Goal: Task Accomplishment & Management: Manage account settings

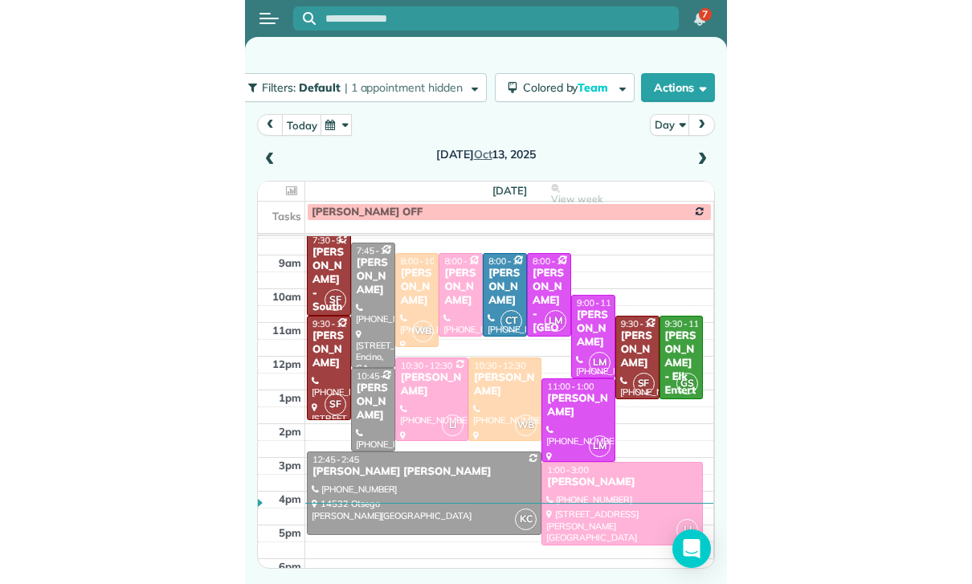
scroll to position [149, 0]
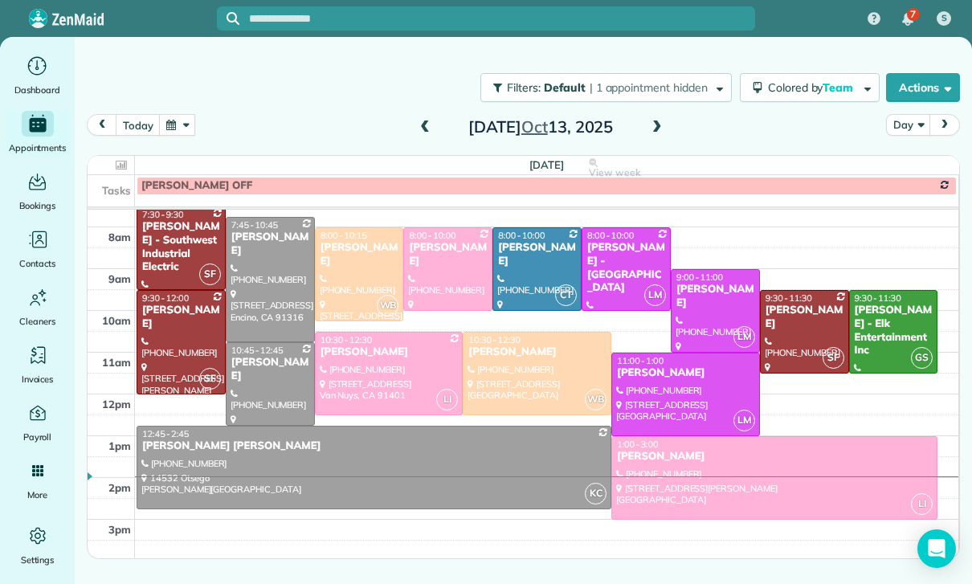
click at [162, 135] on button "button" at bounding box center [177, 125] width 37 height 22
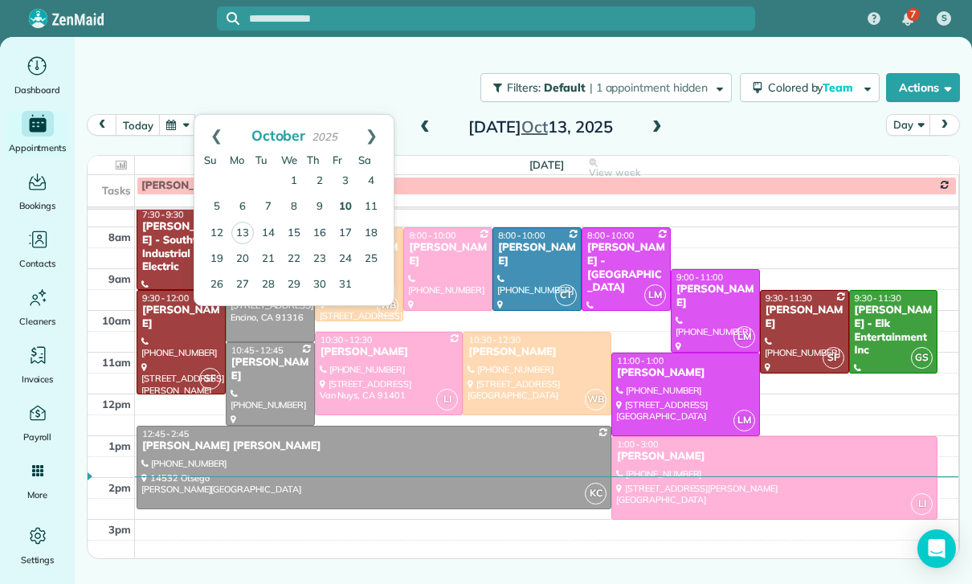
click at [345, 206] on link "10" at bounding box center [346, 207] width 26 height 26
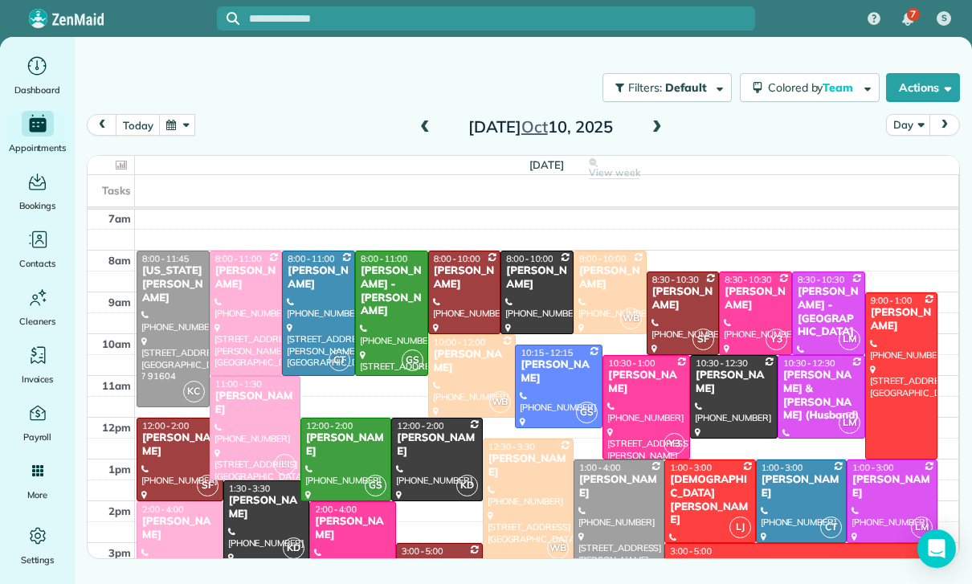
scroll to position [126, 0]
click at [395, 311] on div at bounding box center [392, 313] width 72 height 124
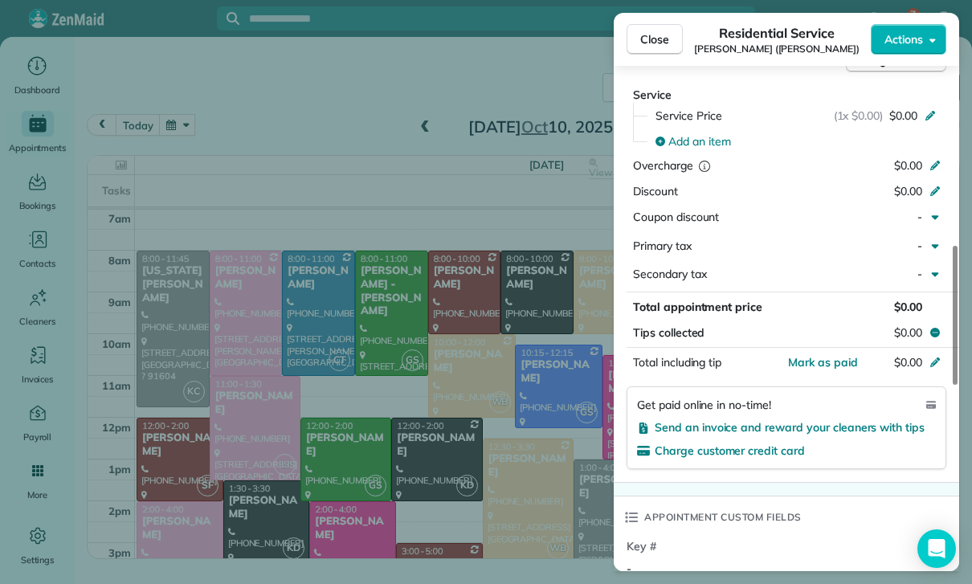
scroll to position [640, 0]
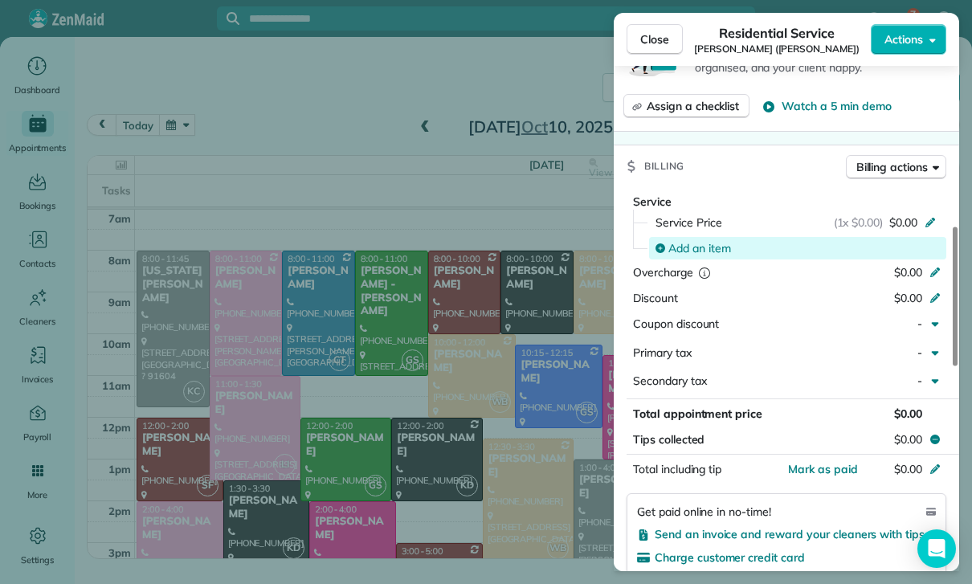
click at [699, 242] on span "Add an item" at bounding box center [699, 248] width 63 height 16
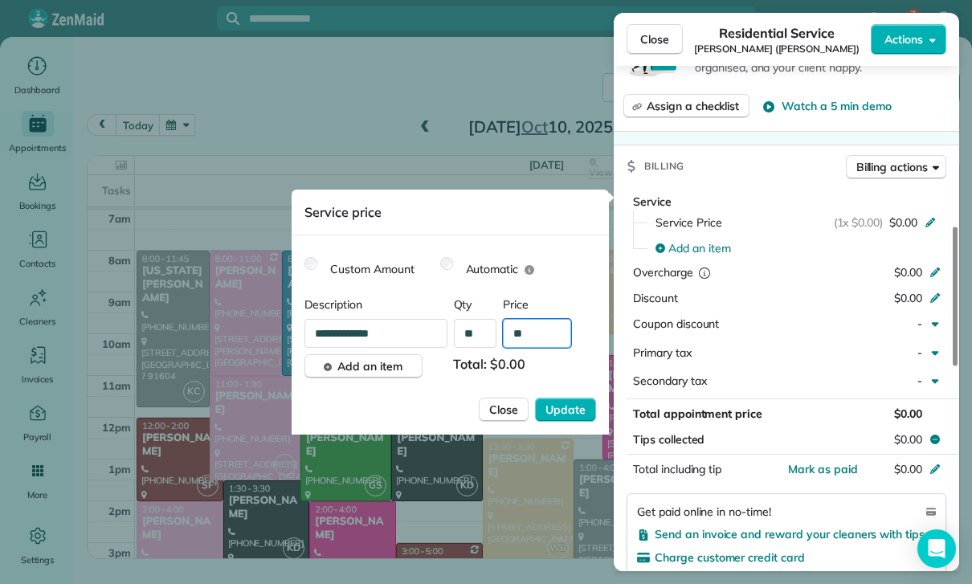
click at [539, 340] on input "**" at bounding box center [537, 333] width 68 height 29
type input "****"
click at [554, 413] on span "Update" at bounding box center [566, 410] width 40 height 16
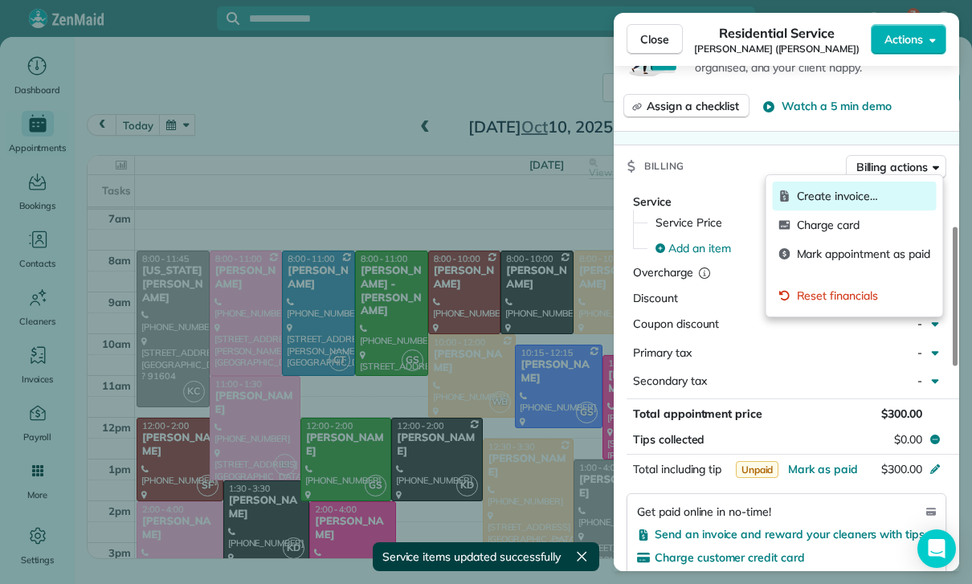
click at [823, 194] on span "Create invoice…" at bounding box center [863, 196] width 133 height 16
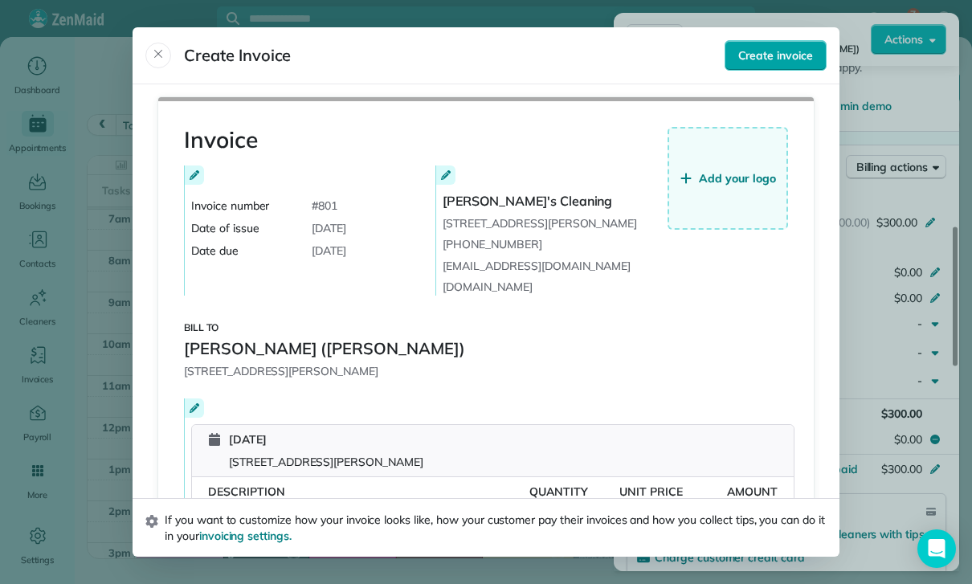
click at [777, 47] on span "Create invoice" at bounding box center [775, 55] width 75 height 16
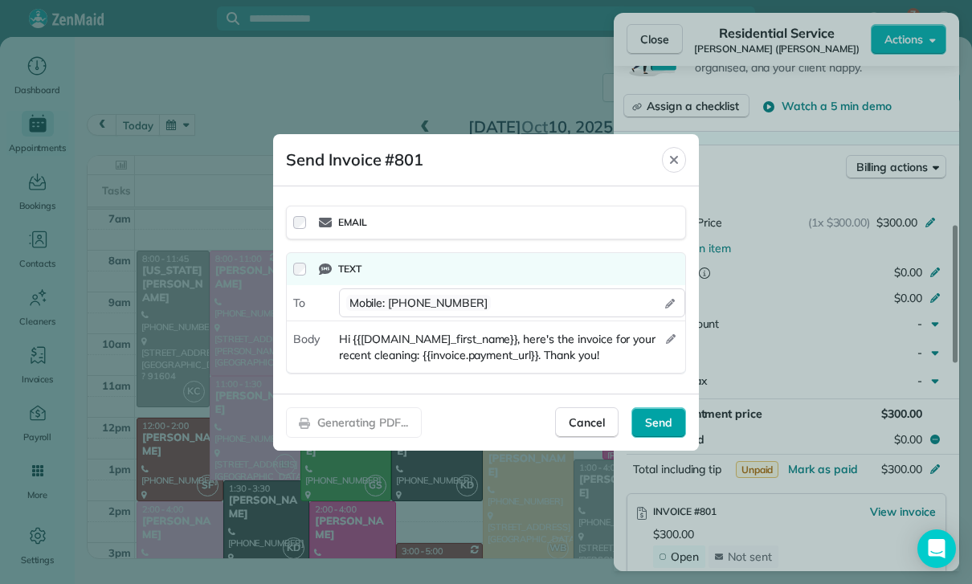
click at [661, 428] on span "Send" at bounding box center [658, 423] width 27 height 16
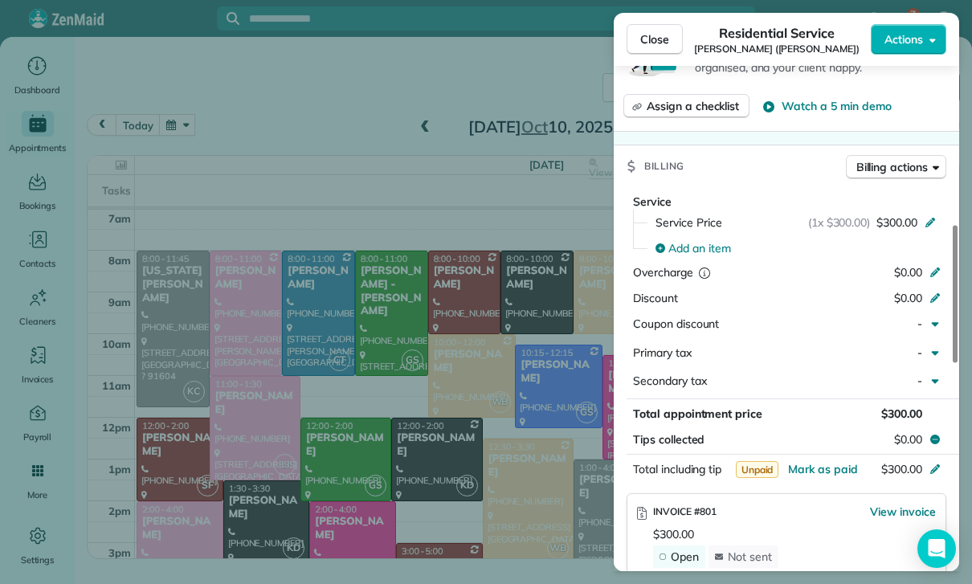
scroll to position [126, 0]
click at [403, 379] on div "Close Residential Service Rae Latt (Rob Cartwright) Actions Status Confirmed Ra…" at bounding box center [486, 292] width 972 height 584
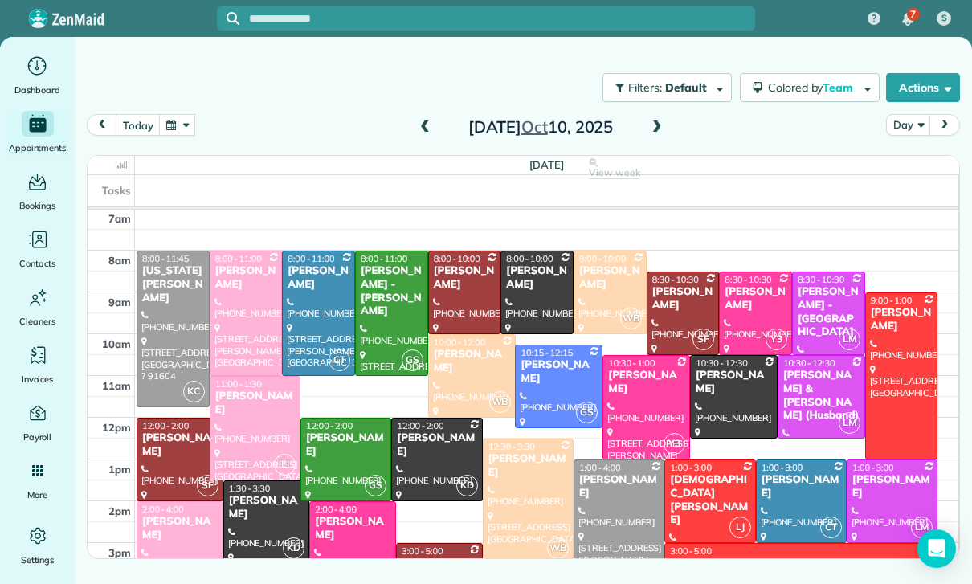
click at [170, 125] on button "button" at bounding box center [177, 125] width 37 height 22
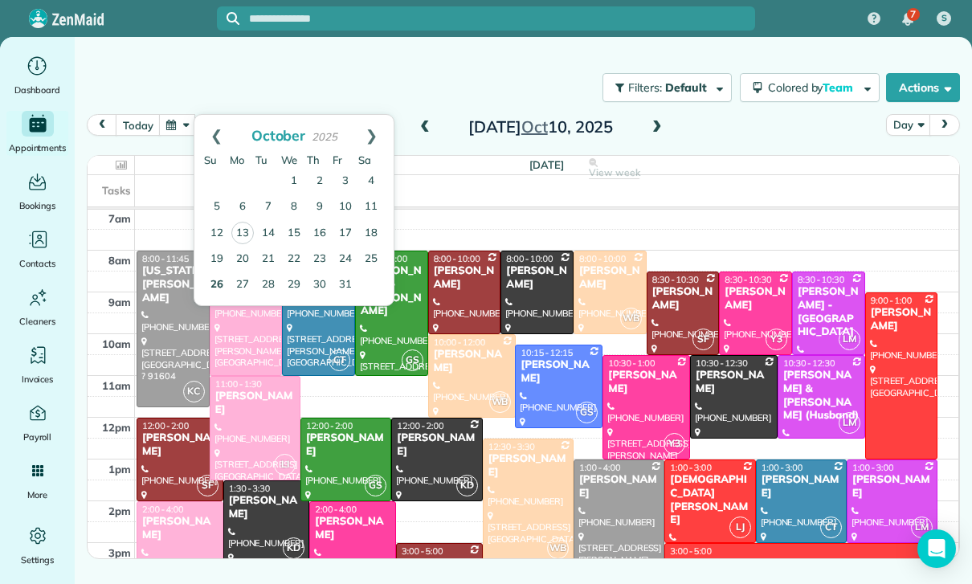
click at [220, 283] on link "26" at bounding box center [217, 285] width 26 height 26
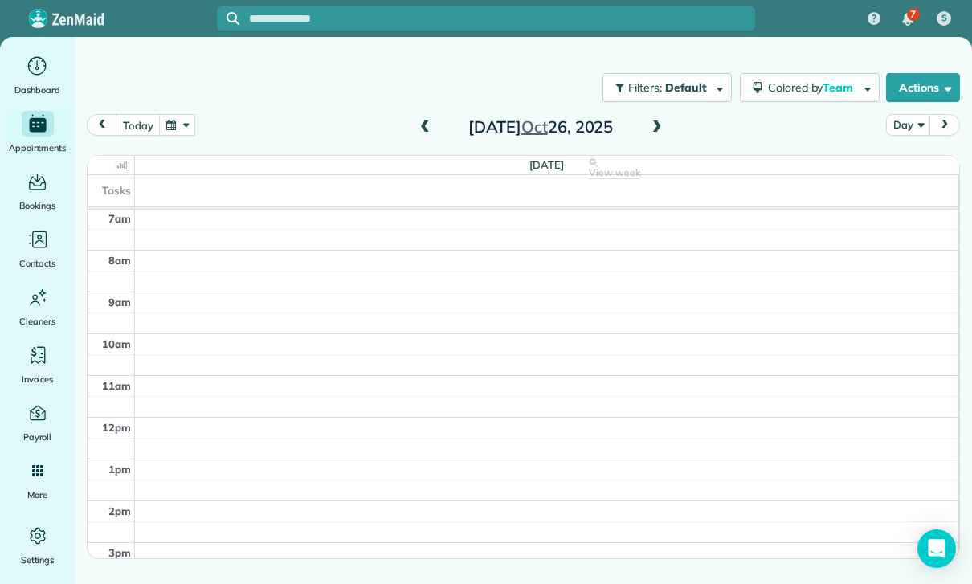
scroll to position [126, 0]
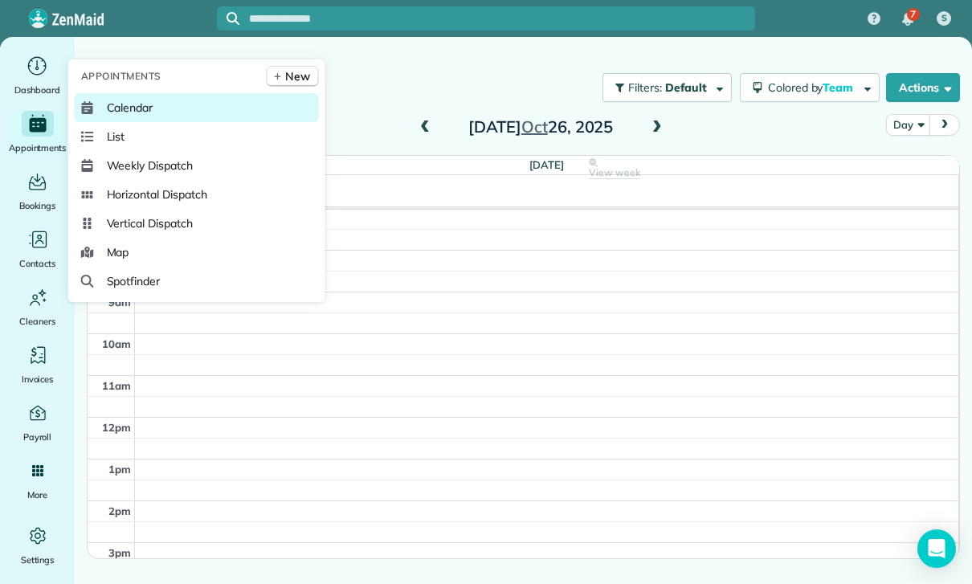
click at [124, 116] on span "Calendar" at bounding box center [130, 108] width 47 height 16
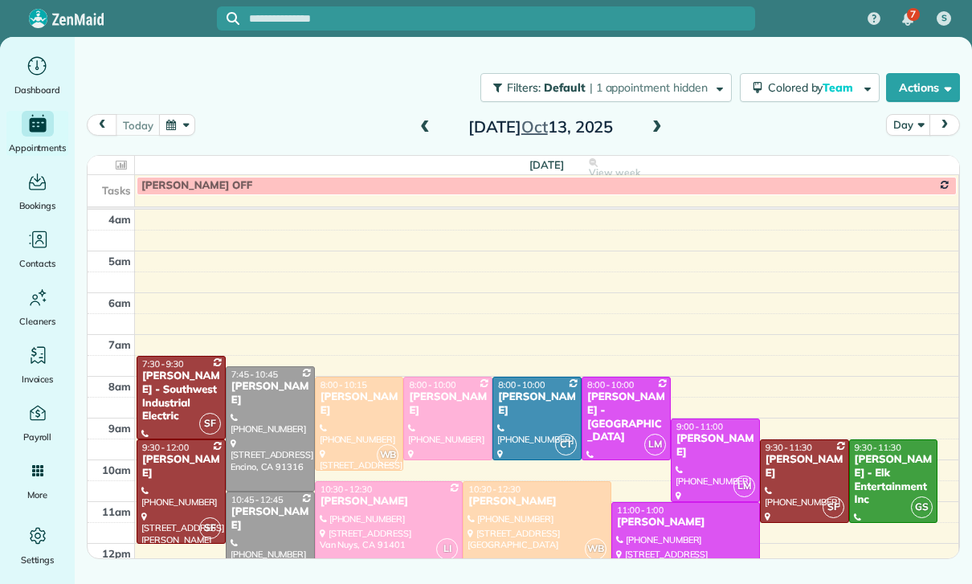
scroll to position [126, 0]
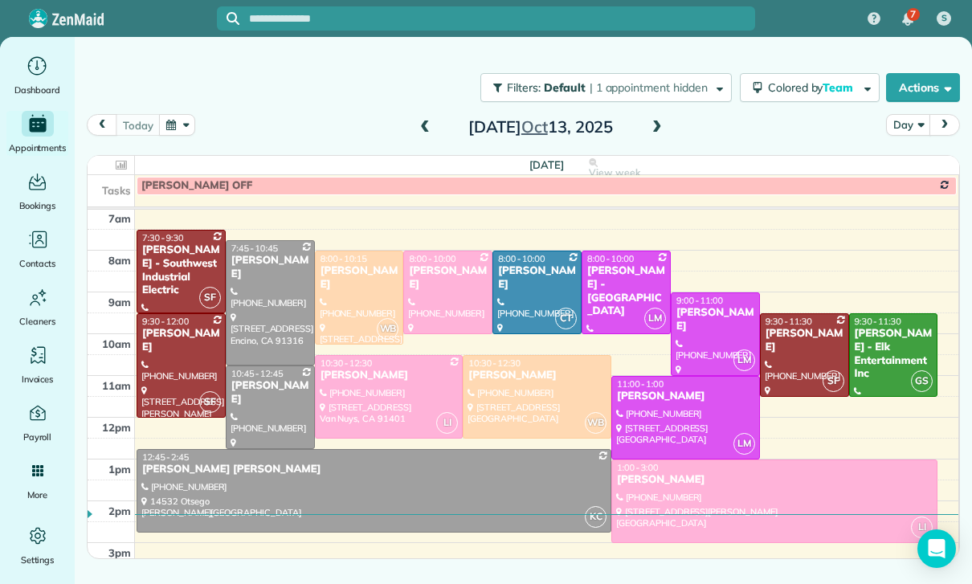
click at [171, 126] on button "button" at bounding box center [177, 125] width 37 height 22
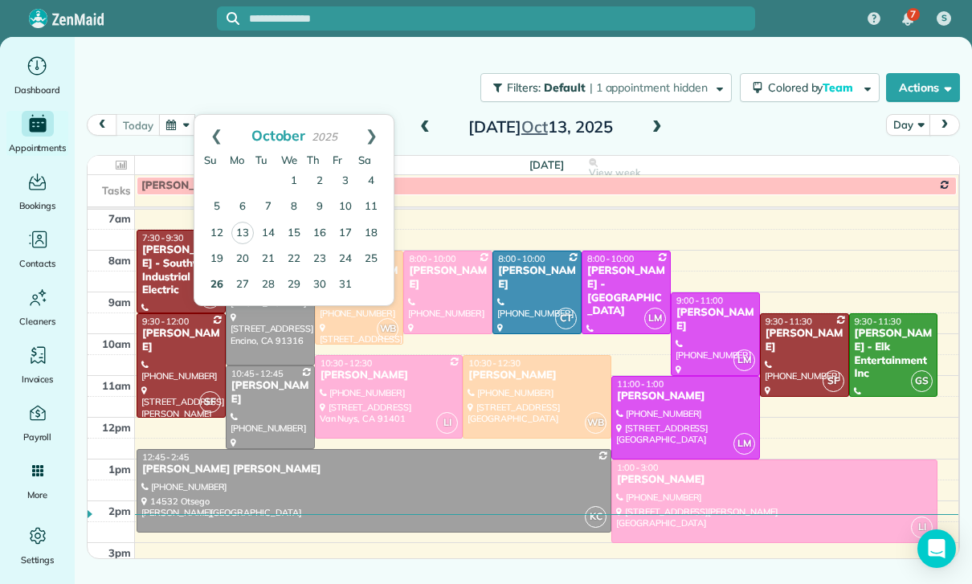
click at [223, 292] on link "26" at bounding box center [217, 285] width 26 height 26
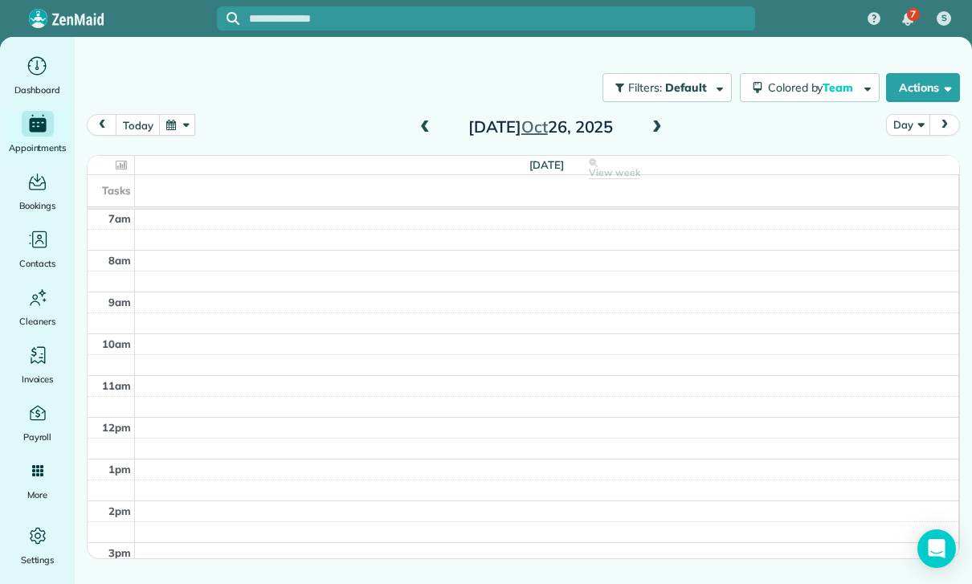
click at [419, 129] on span at bounding box center [425, 128] width 18 height 14
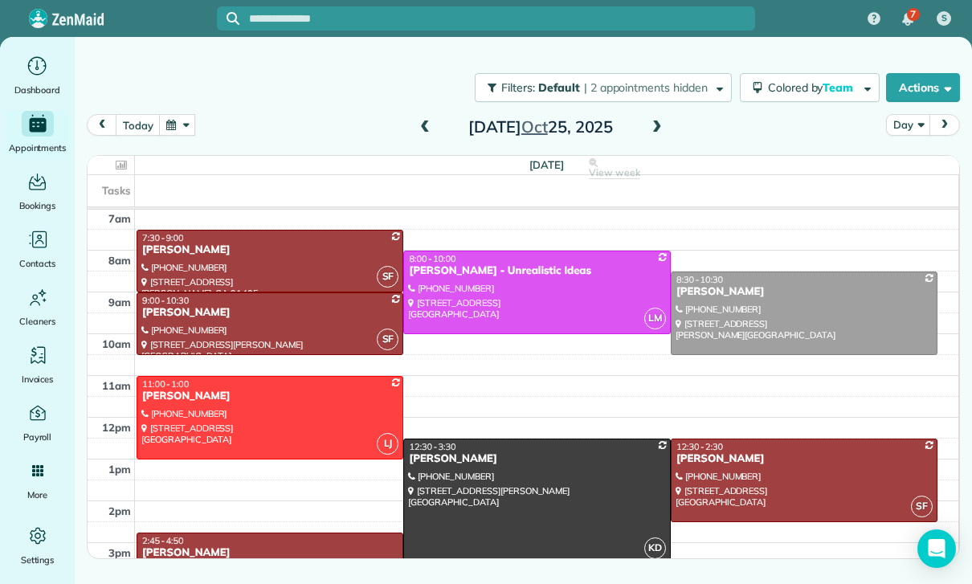
click at [655, 111] on div "Filters: Default | 2 appointments hidden Colored by Team Color by Cleaner Color…" at bounding box center [523, 87] width 897 height 53
click at [651, 133] on span at bounding box center [657, 128] width 18 height 14
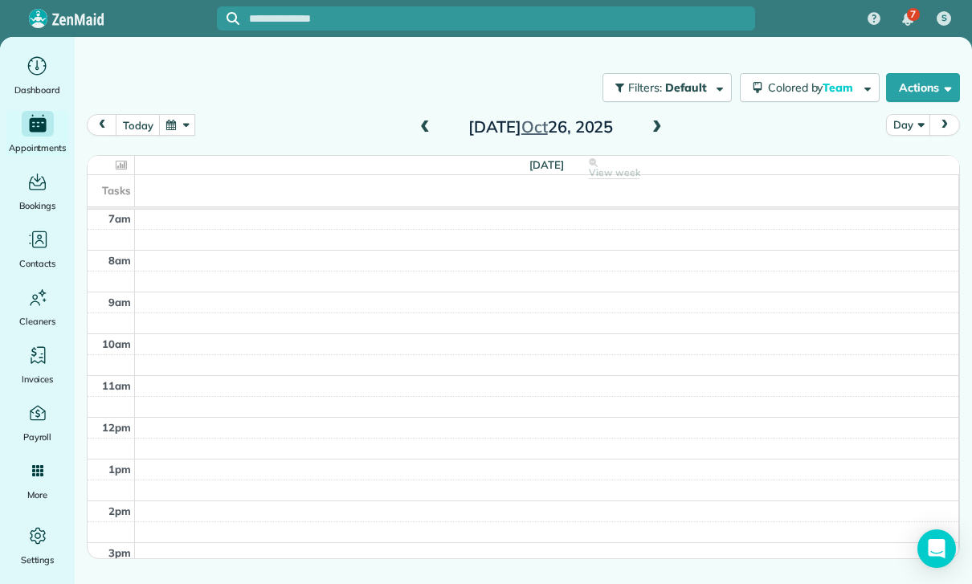
click at [654, 136] on span at bounding box center [657, 128] width 18 height 24
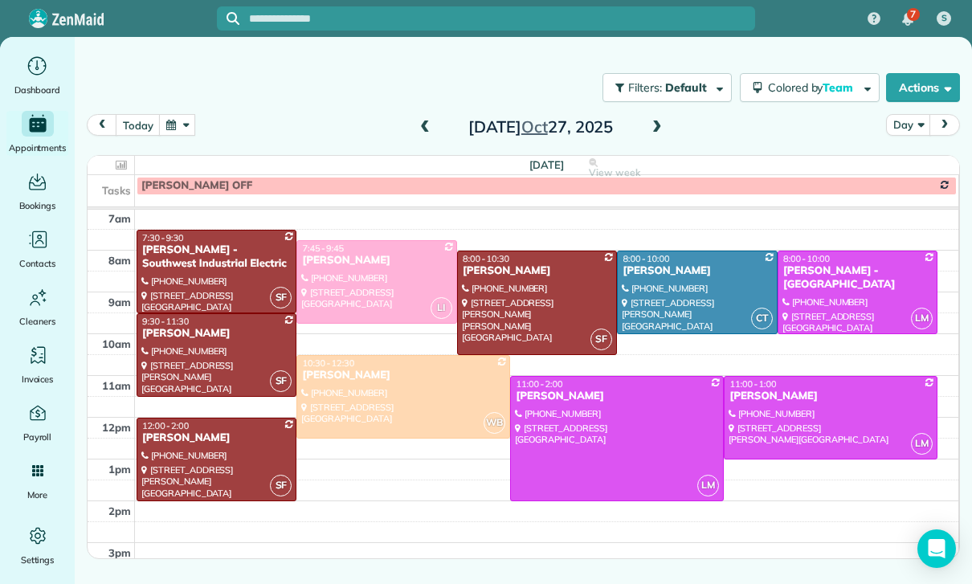
click at [412, 128] on div "Monday Oct 27, 2025" at bounding box center [540, 127] width 257 height 26
click at [416, 138] on span at bounding box center [425, 128] width 18 height 24
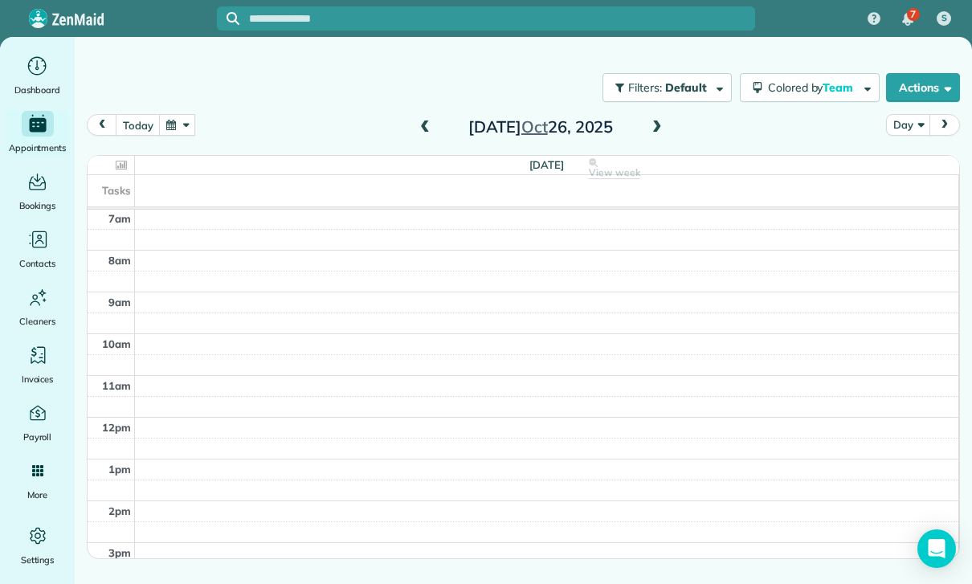
click at [433, 123] on span at bounding box center [425, 128] width 18 height 14
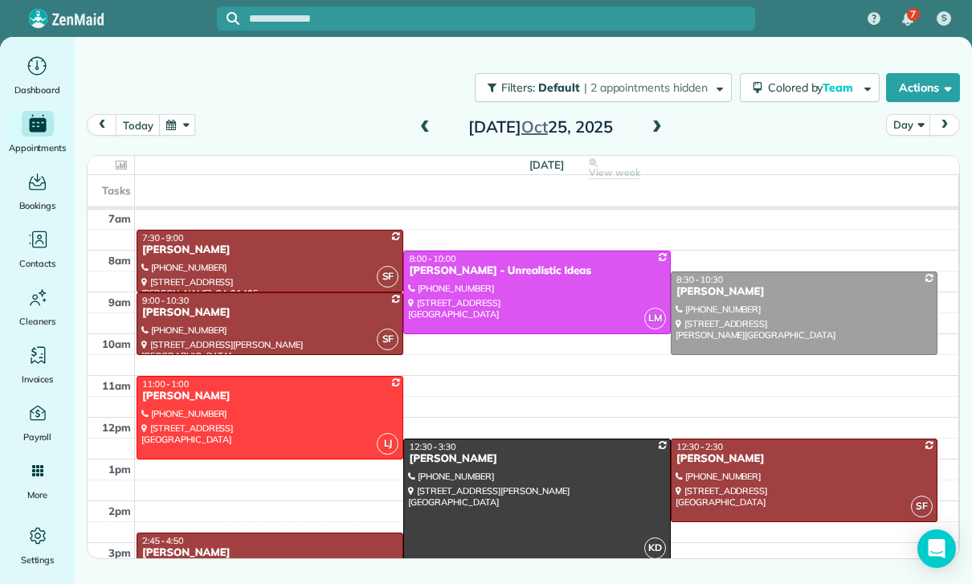
click at [427, 128] on span at bounding box center [425, 128] width 18 height 14
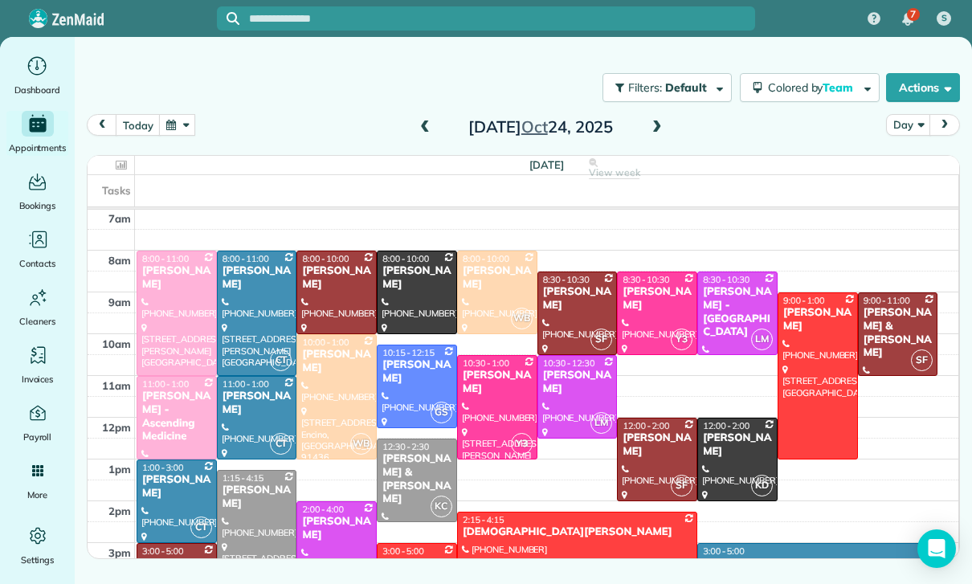
click at [417, 141] on div "today Day Friday Oct 24, 2025" at bounding box center [523, 129] width 873 height 31
click at [431, 120] on span at bounding box center [425, 128] width 18 height 24
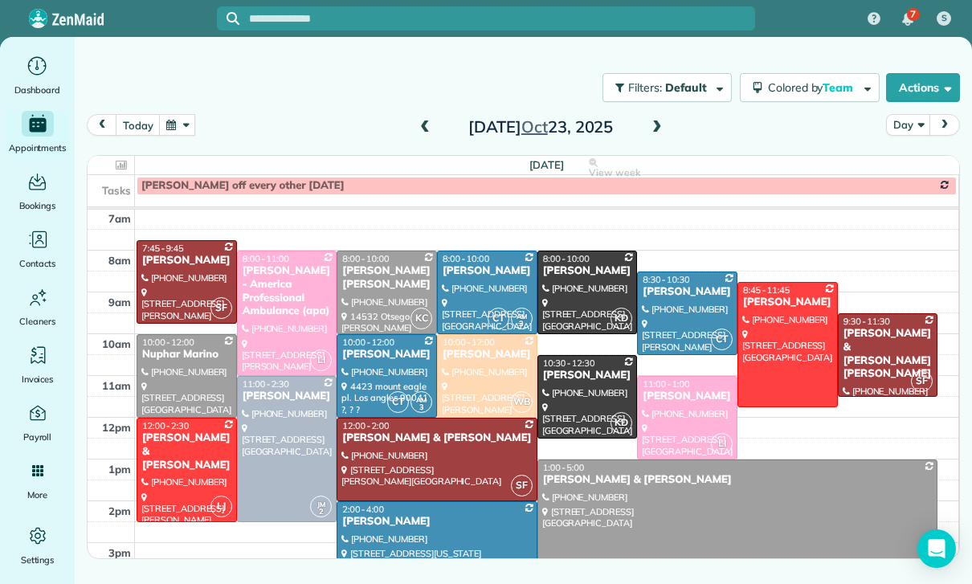
click at [428, 138] on span at bounding box center [425, 128] width 18 height 24
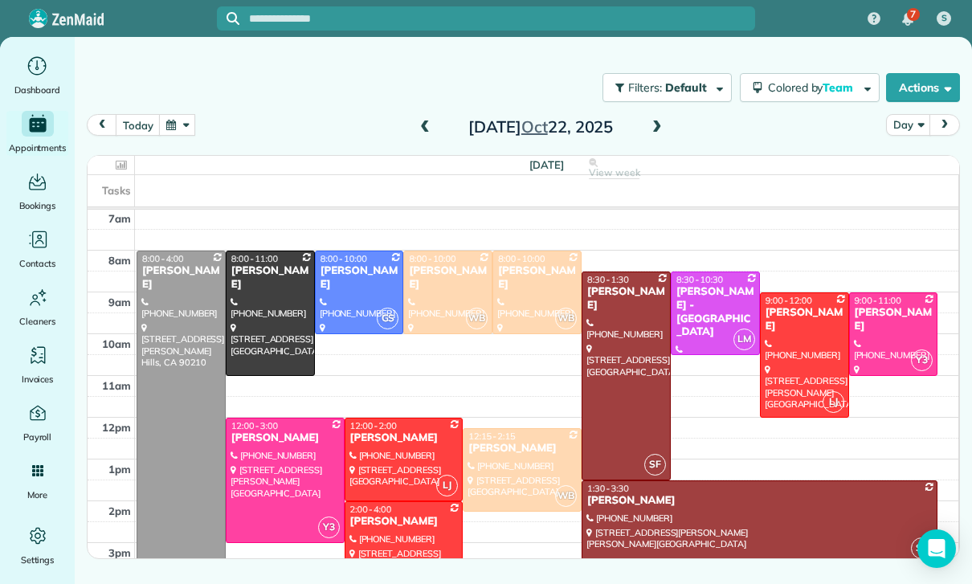
click at [182, 129] on button "button" at bounding box center [177, 125] width 37 height 22
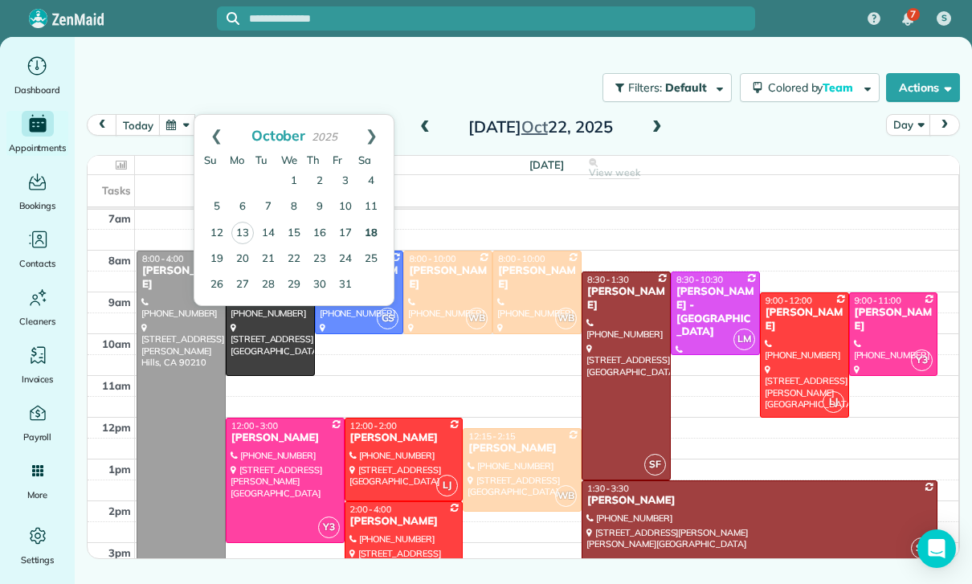
click at [371, 234] on link "18" at bounding box center [371, 234] width 26 height 26
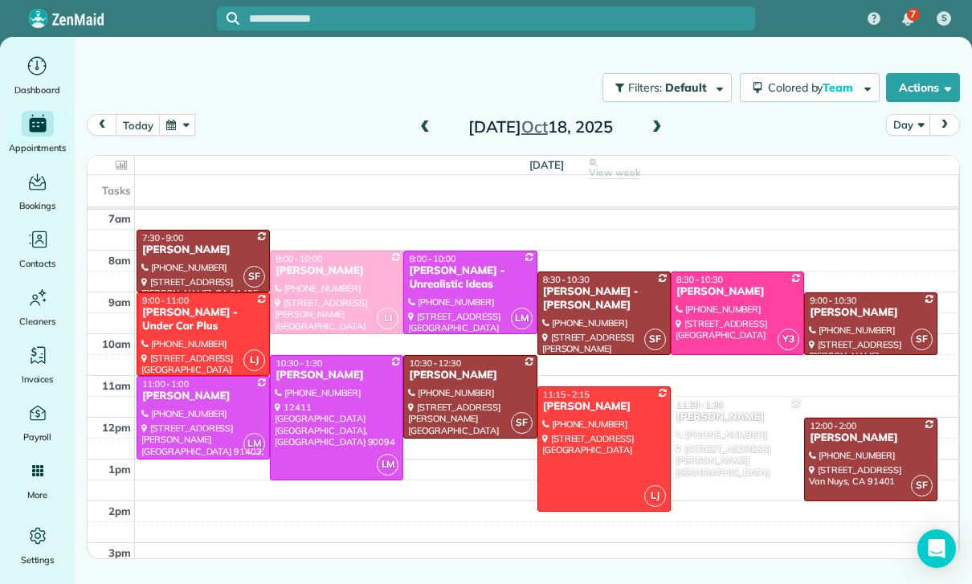
click at [167, 131] on button "button" at bounding box center [177, 125] width 37 height 22
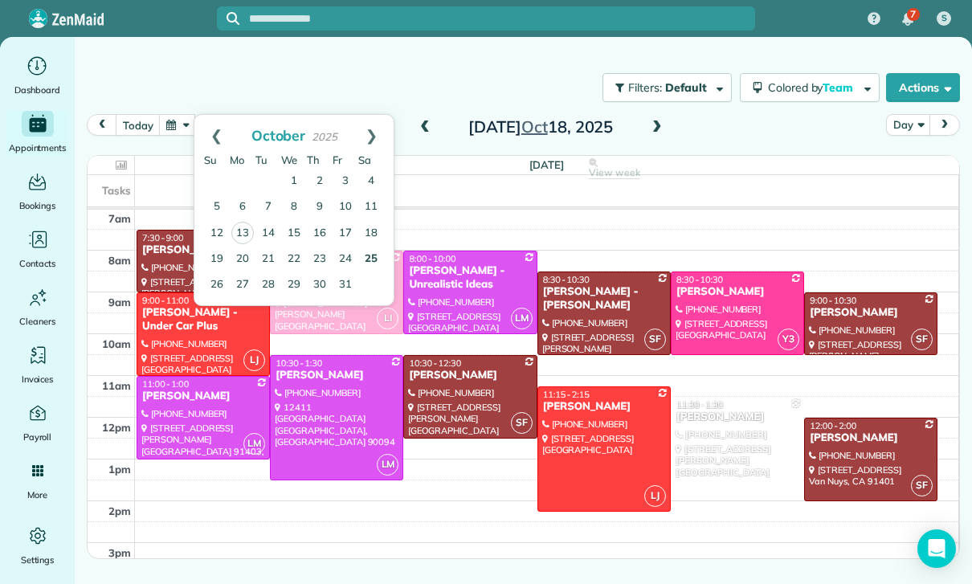
click at [375, 264] on link "25" at bounding box center [371, 260] width 26 height 26
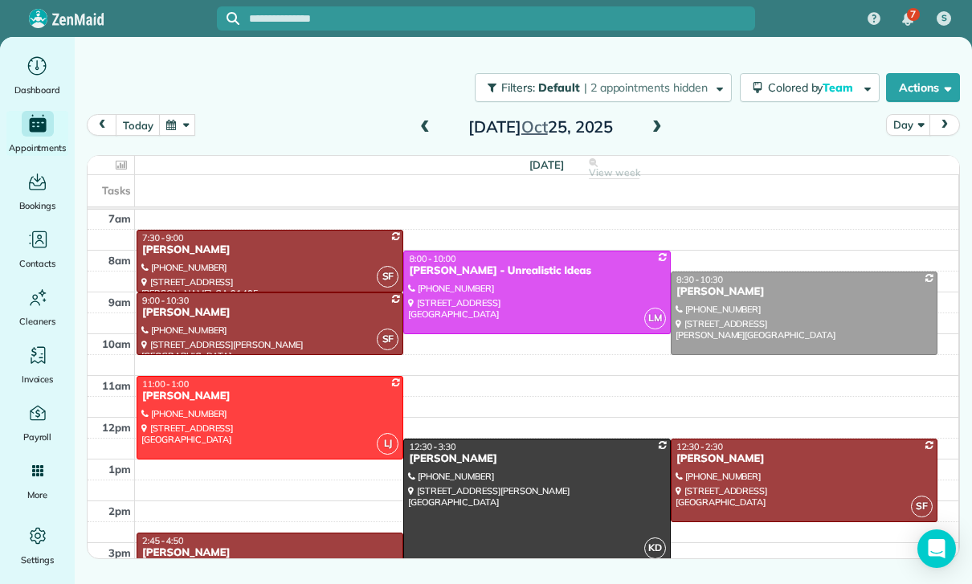
click at [182, 121] on button "button" at bounding box center [177, 125] width 37 height 22
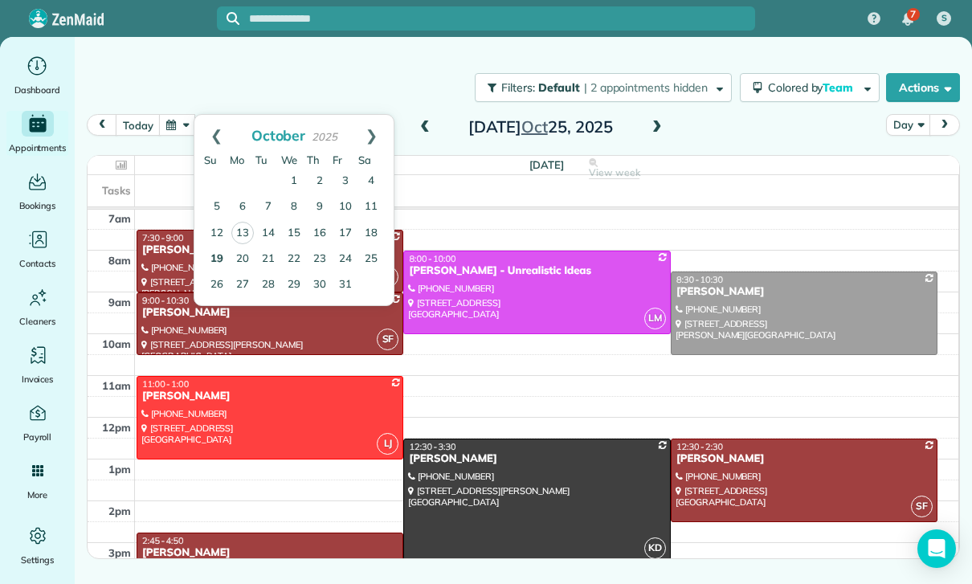
click at [212, 250] on link "19" at bounding box center [217, 260] width 26 height 26
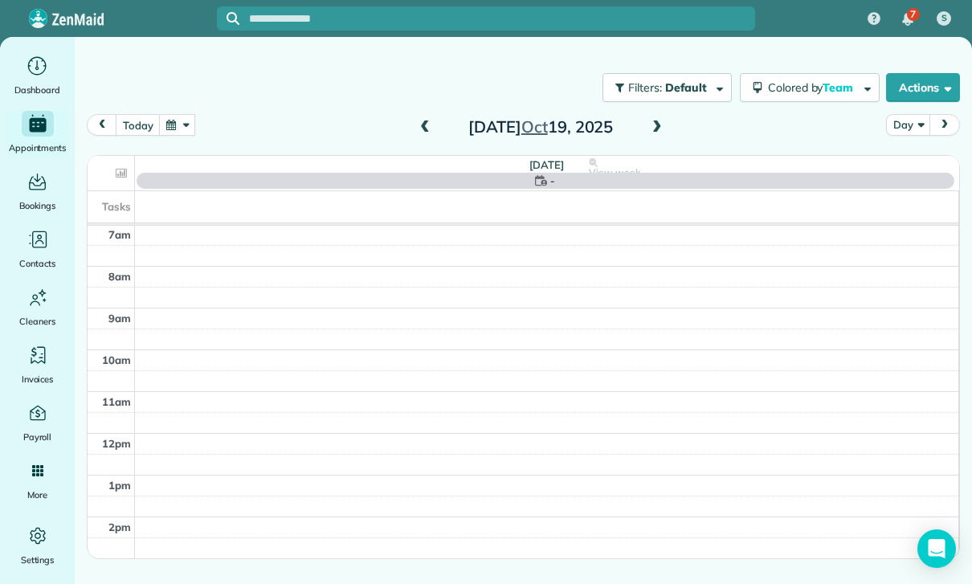
click at [195, 129] on button "button" at bounding box center [177, 125] width 37 height 22
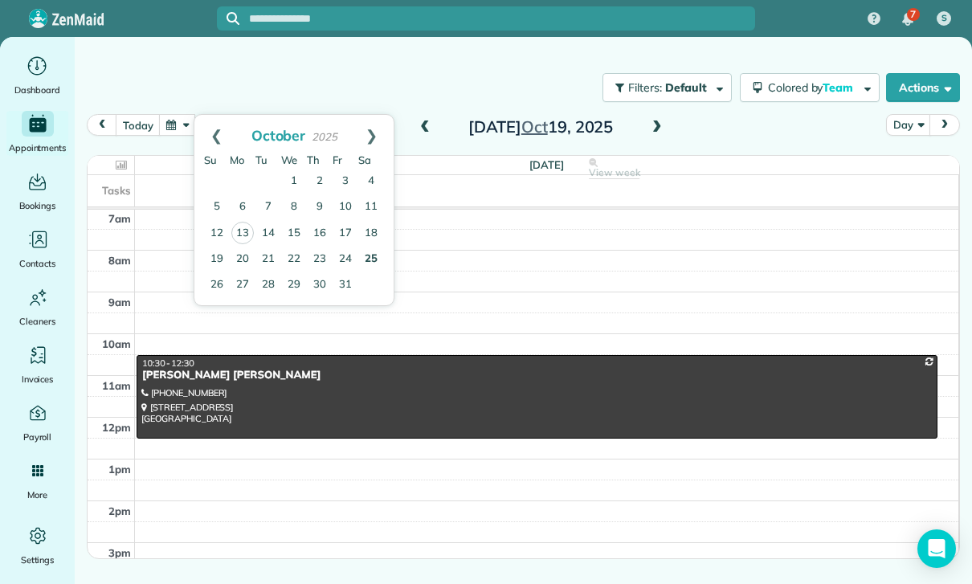
click at [375, 251] on link "25" at bounding box center [371, 260] width 26 height 26
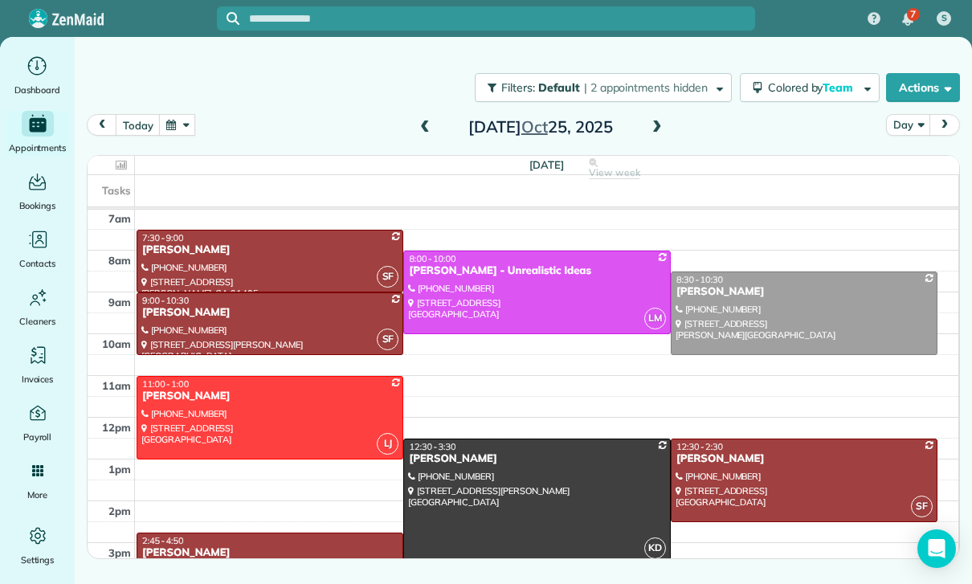
click at [191, 125] on button "button" at bounding box center [177, 125] width 37 height 22
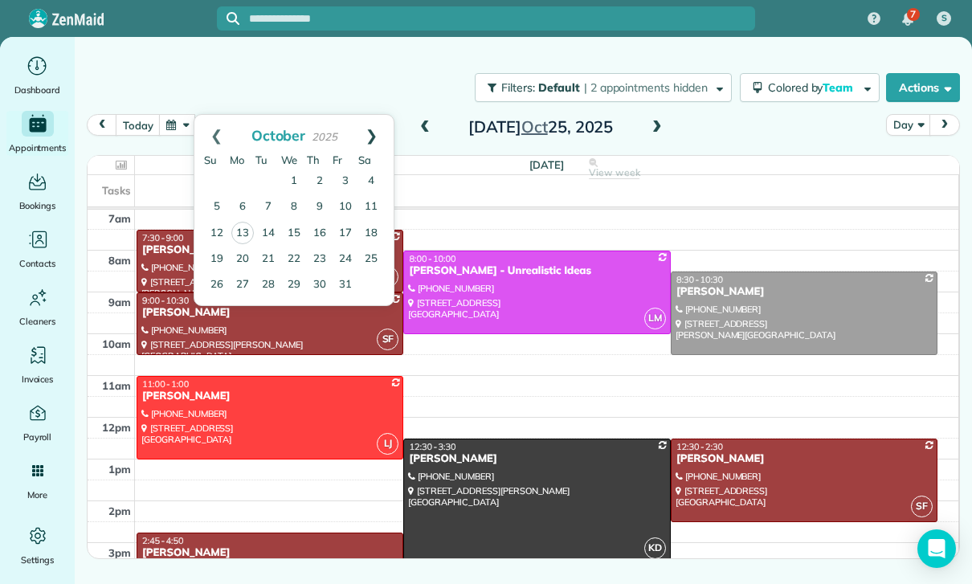
click at [375, 134] on link "Next" at bounding box center [371, 135] width 44 height 40
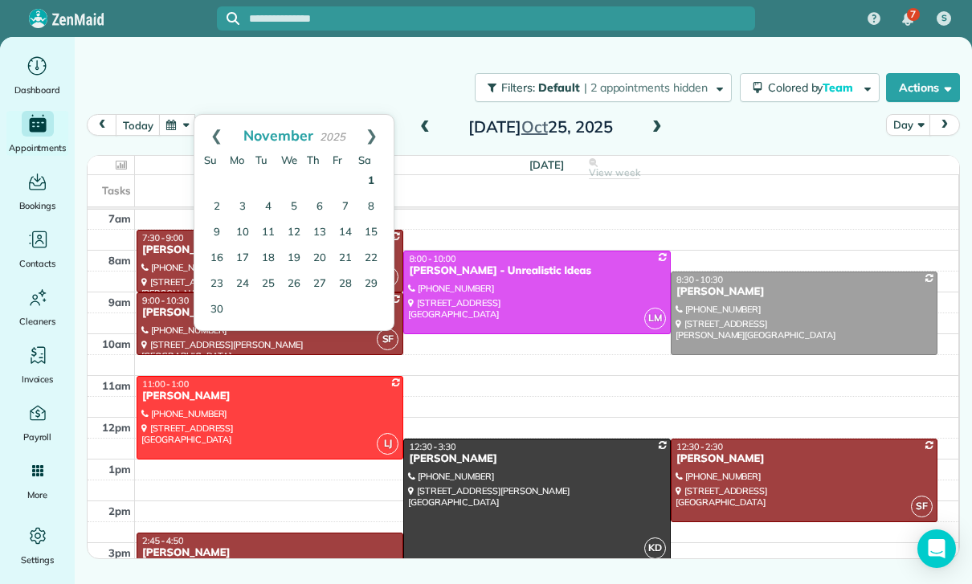
click at [371, 188] on link "1" at bounding box center [371, 182] width 26 height 26
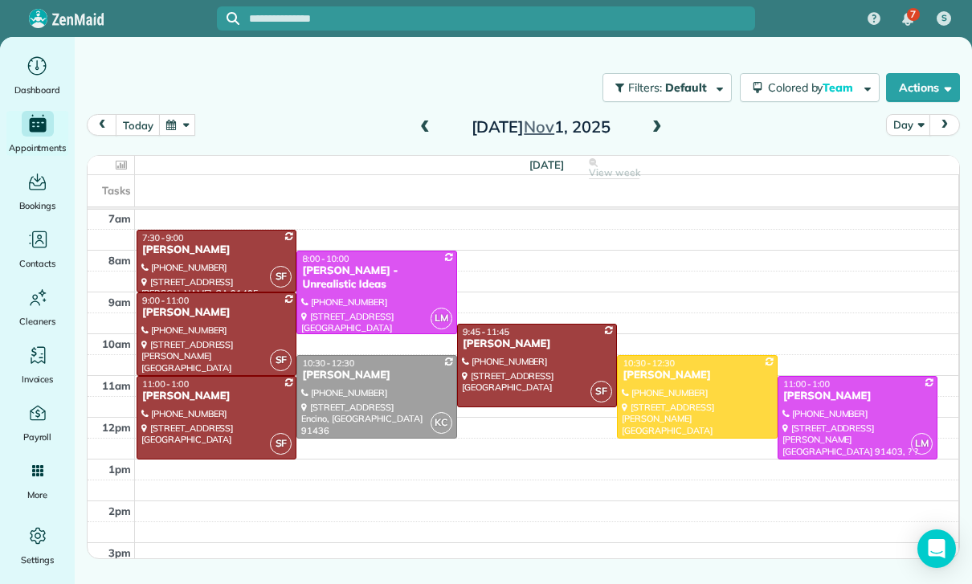
click at [189, 121] on button "button" at bounding box center [177, 125] width 37 height 22
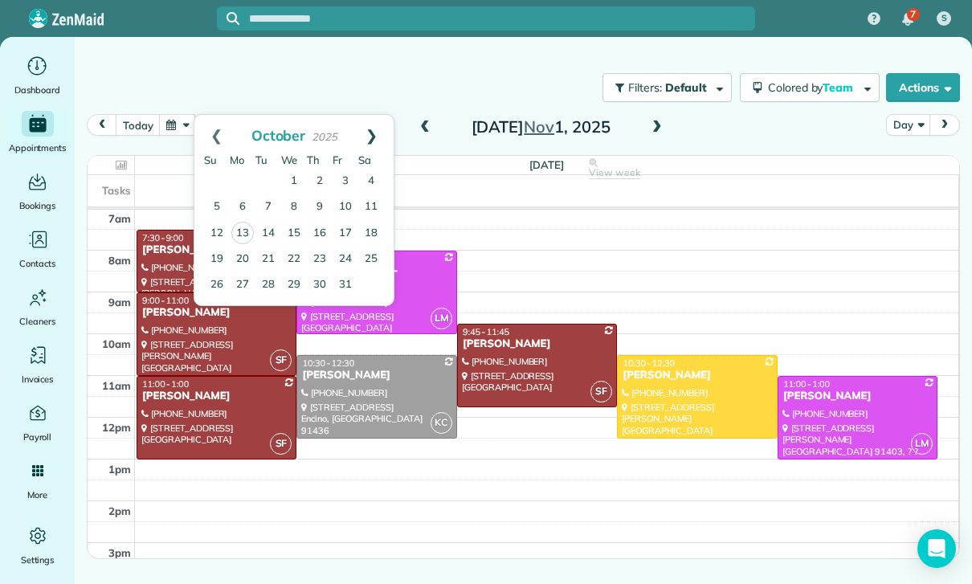
click at [378, 135] on link "Next" at bounding box center [371, 135] width 44 height 40
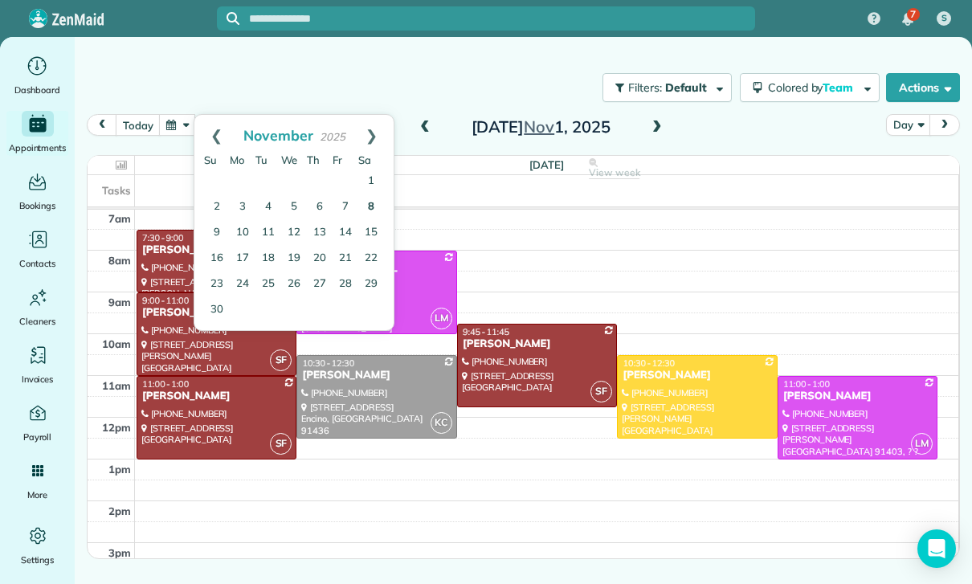
click at [372, 210] on link "8" at bounding box center [371, 207] width 26 height 26
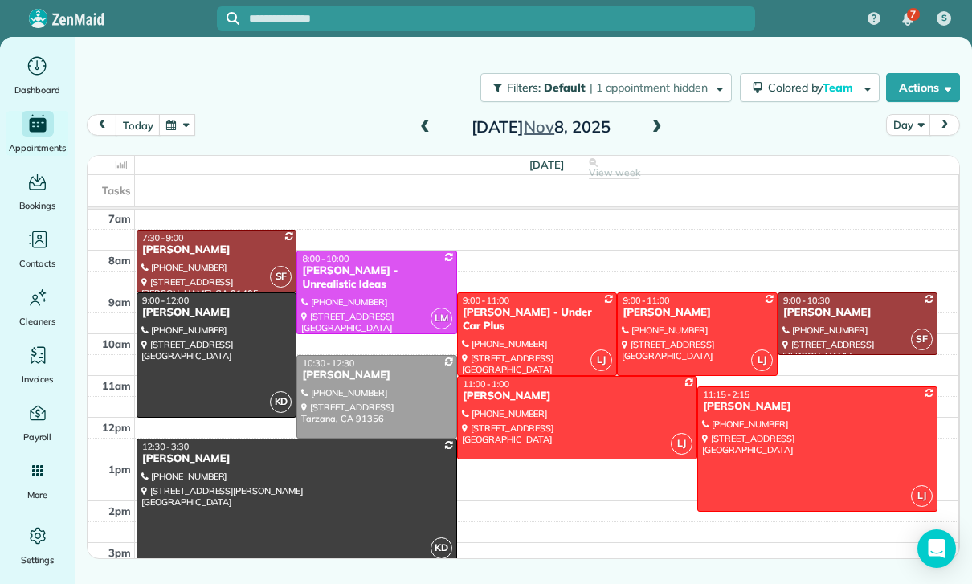
click at [178, 108] on div "Filters: Default | 1 appointment hidden Colored by Team Color by Cleaner Color …" at bounding box center [523, 87] width 897 height 53
click at [186, 125] on button "button" at bounding box center [177, 125] width 37 height 22
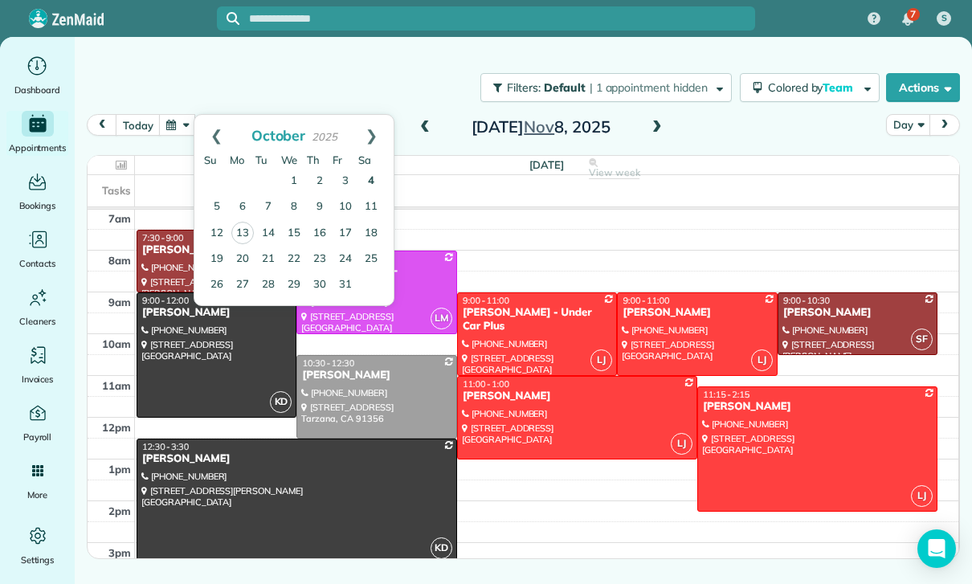
click at [373, 186] on link "4" at bounding box center [371, 182] width 26 height 26
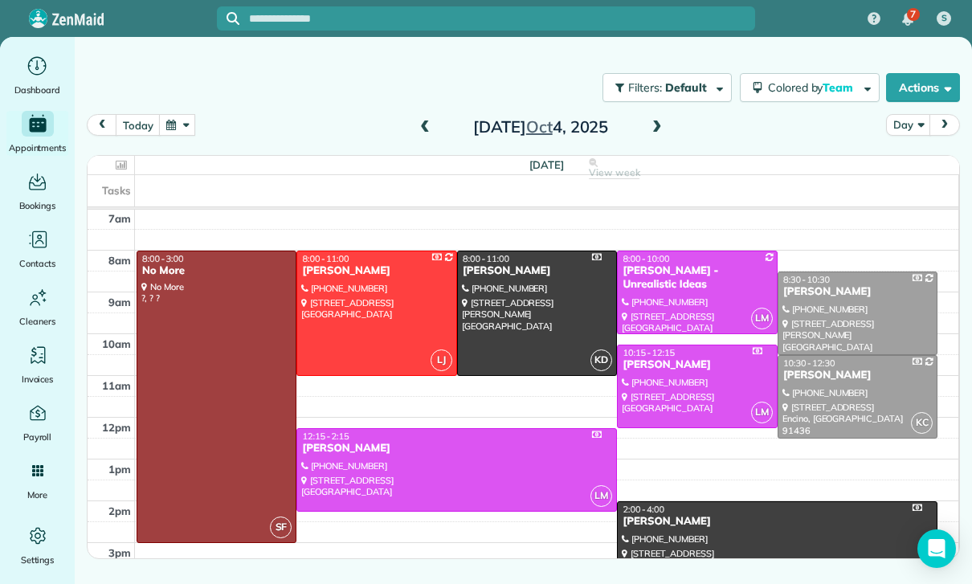
click at [186, 119] on button "button" at bounding box center [177, 125] width 37 height 22
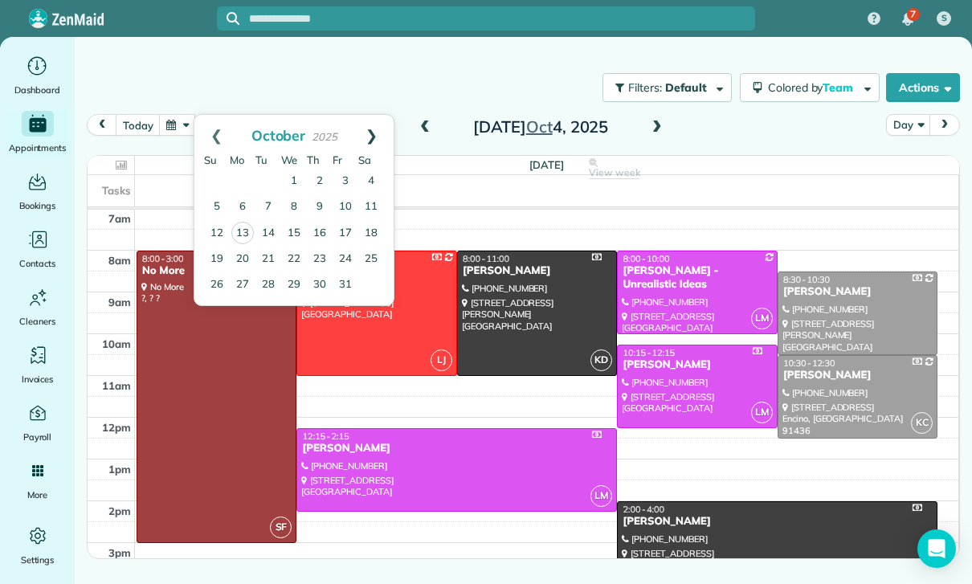
click at [374, 135] on link "Next" at bounding box center [371, 135] width 44 height 40
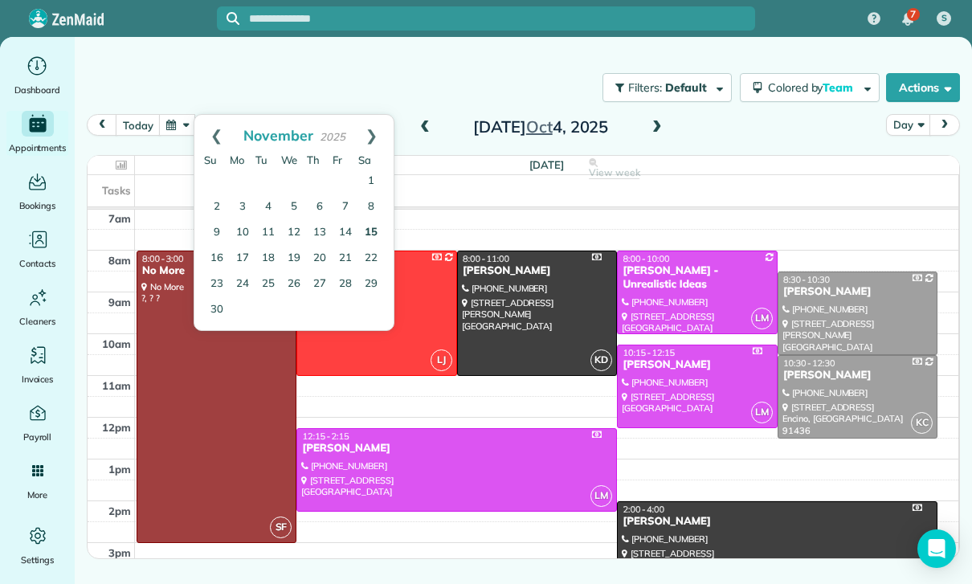
click at [380, 229] on link "15" at bounding box center [371, 233] width 26 height 26
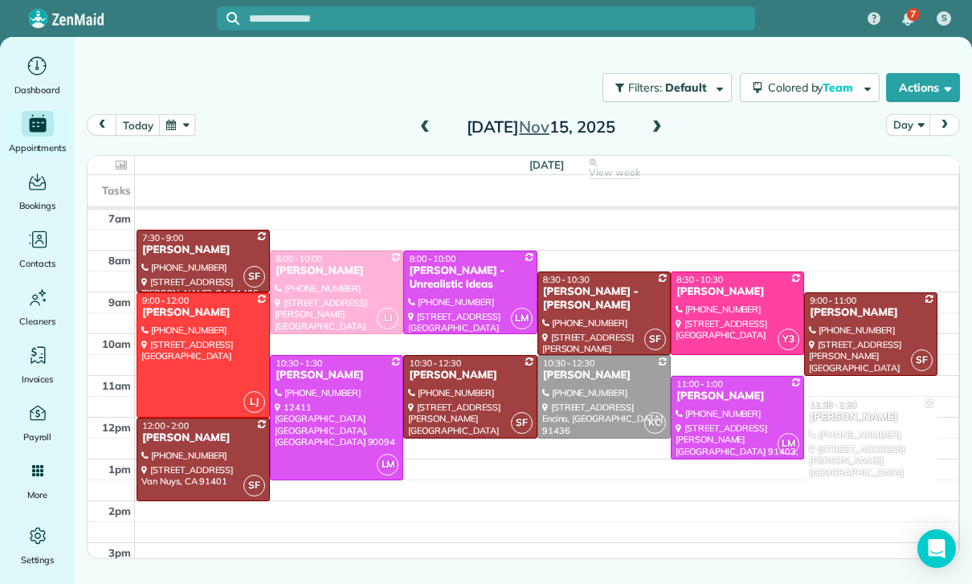
click at [217, 349] on div at bounding box center [203, 355] width 132 height 124
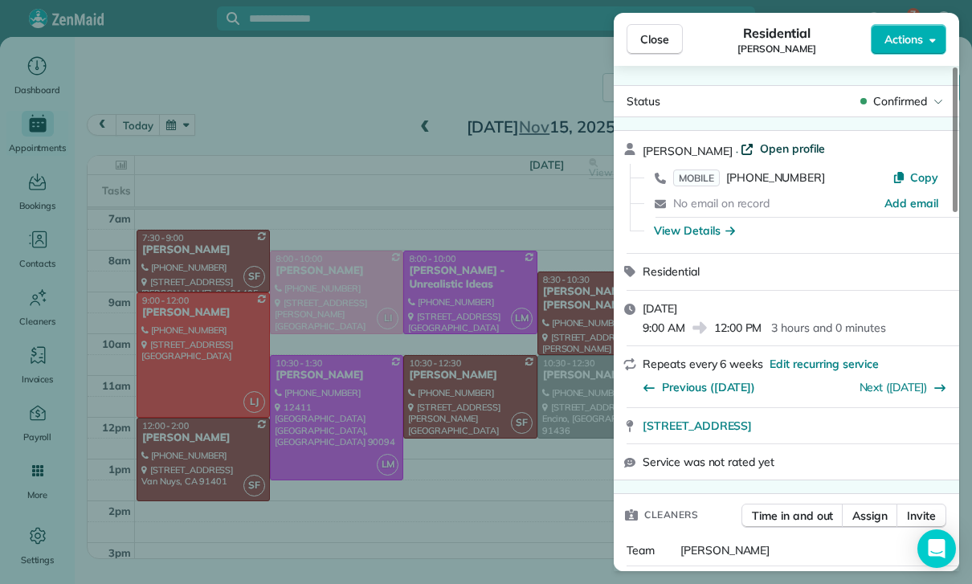
click at [785, 146] on span "Open profile" at bounding box center [792, 149] width 65 height 16
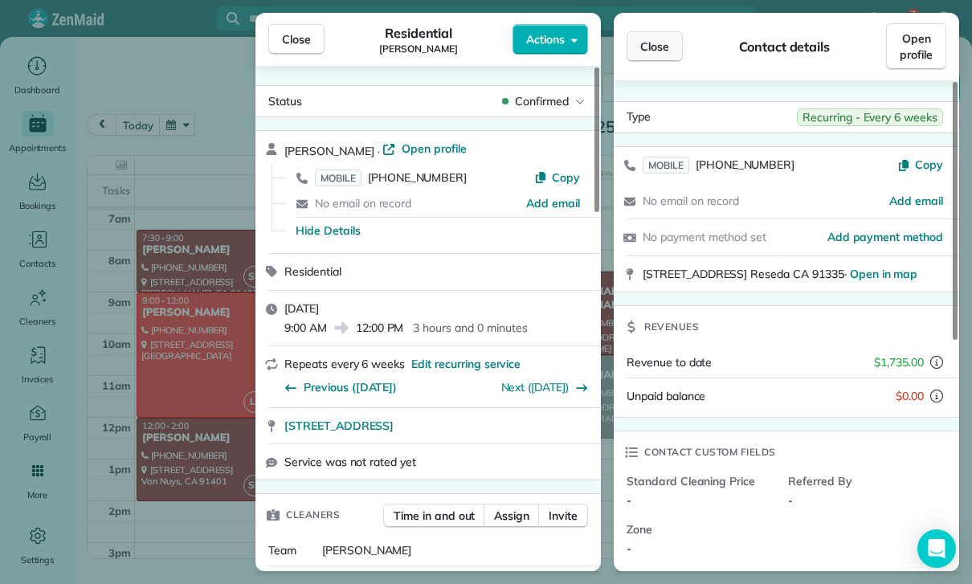
click at [660, 45] on span "Close" at bounding box center [654, 47] width 29 height 16
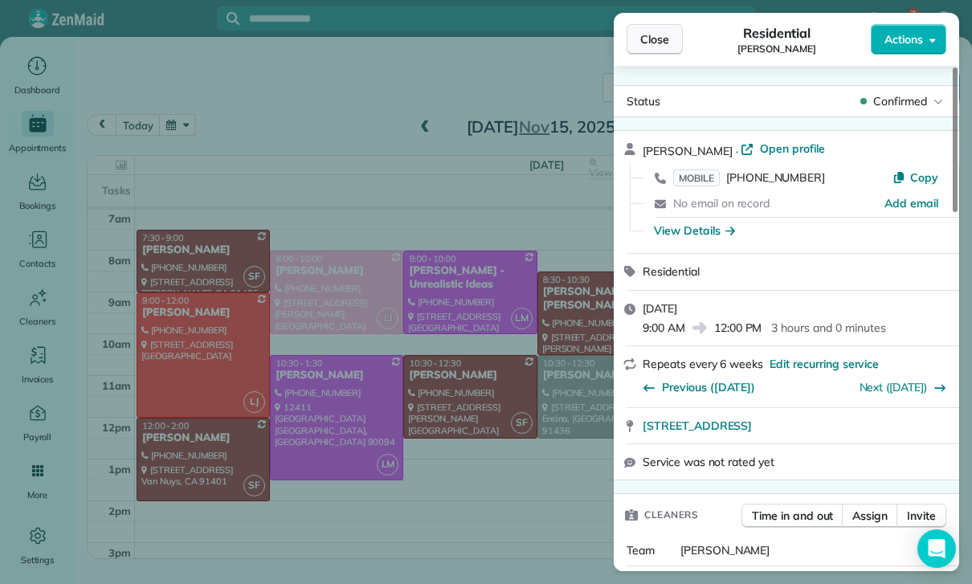
click at [662, 33] on span "Close" at bounding box center [654, 39] width 29 height 16
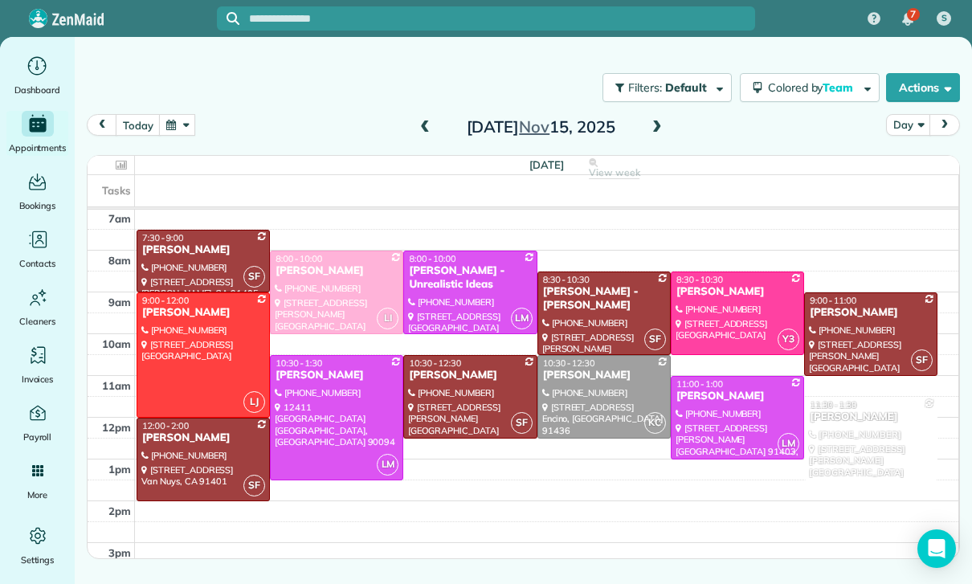
scroll to position [126, 0]
click at [183, 116] on button "button" at bounding box center [177, 125] width 37 height 22
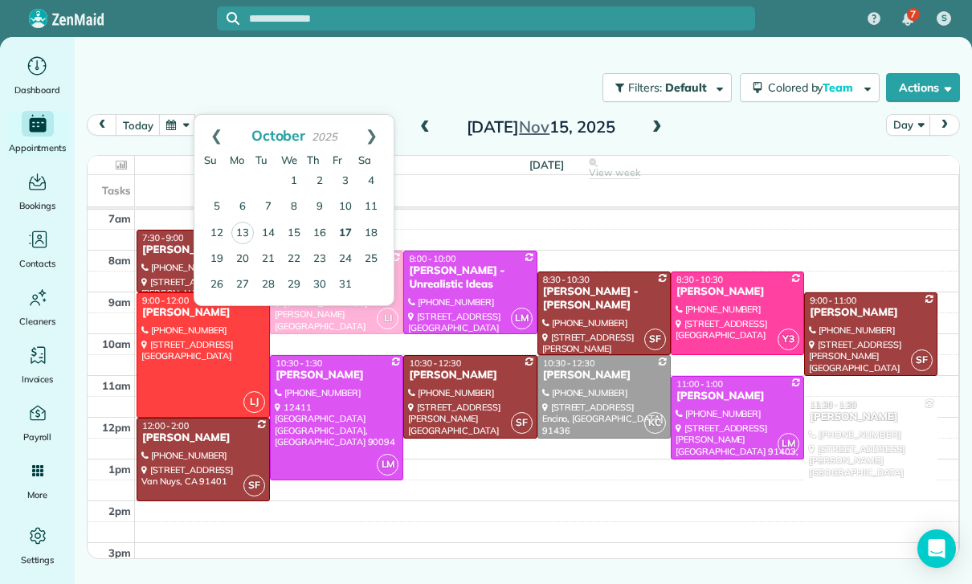
click at [341, 227] on link "17" at bounding box center [346, 234] width 26 height 26
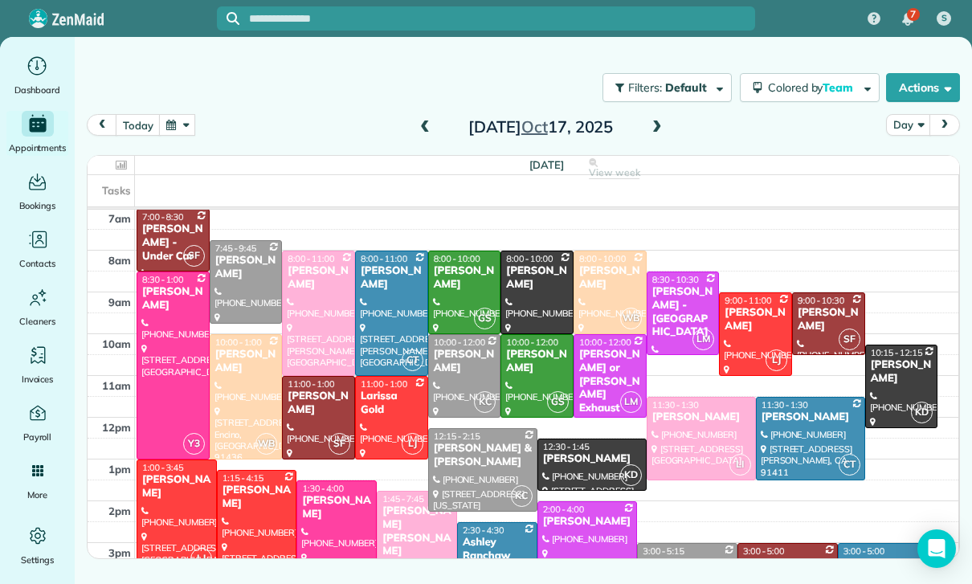
click at [171, 104] on div "Filters: Default | 1 appointment hidden Colored by Team Color by Cleaner Color …" at bounding box center [523, 87] width 897 height 53
click at [185, 123] on button "button" at bounding box center [177, 125] width 37 height 22
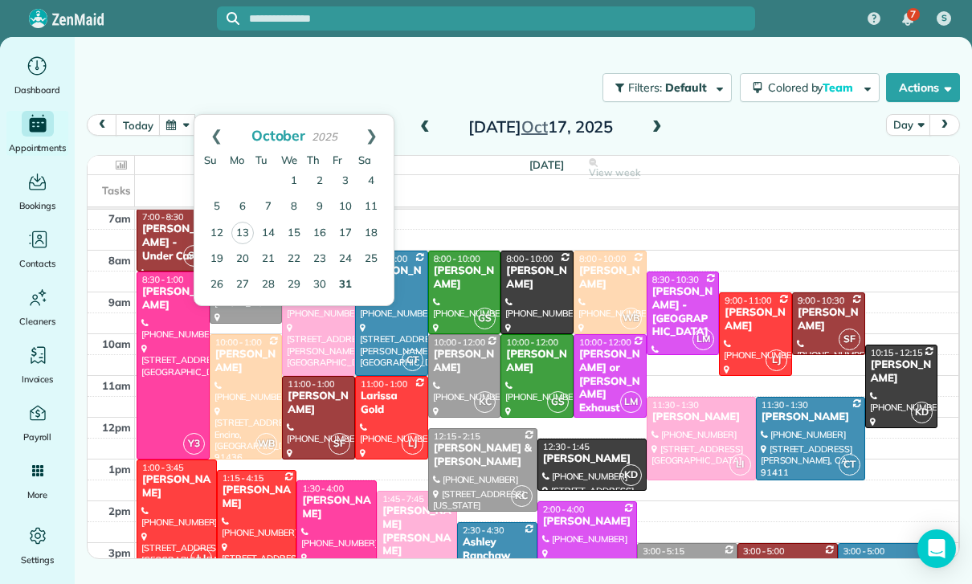
click at [348, 284] on link "31" at bounding box center [346, 285] width 26 height 26
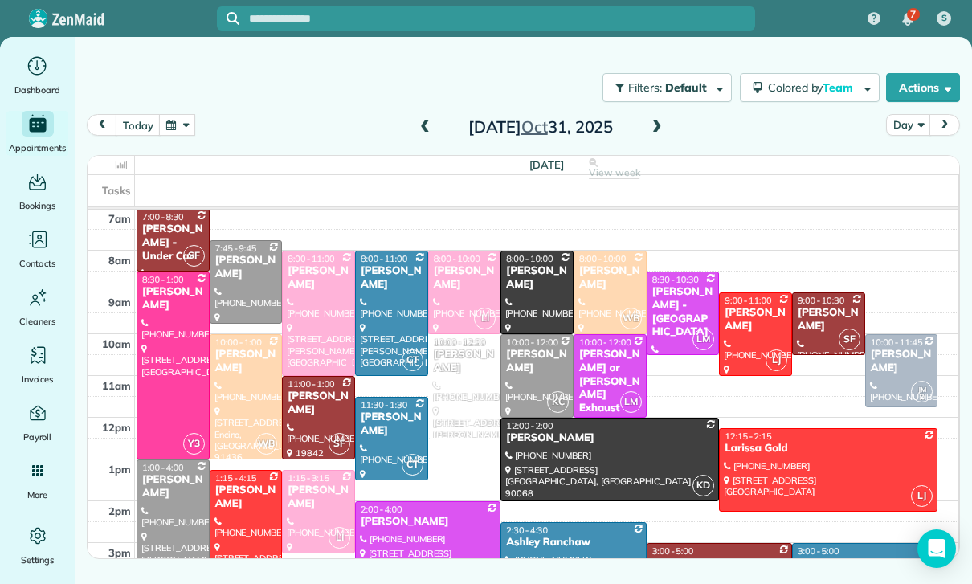
click at [171, 131] on button "button" at bounding box center [177, 125] width 37 height 22
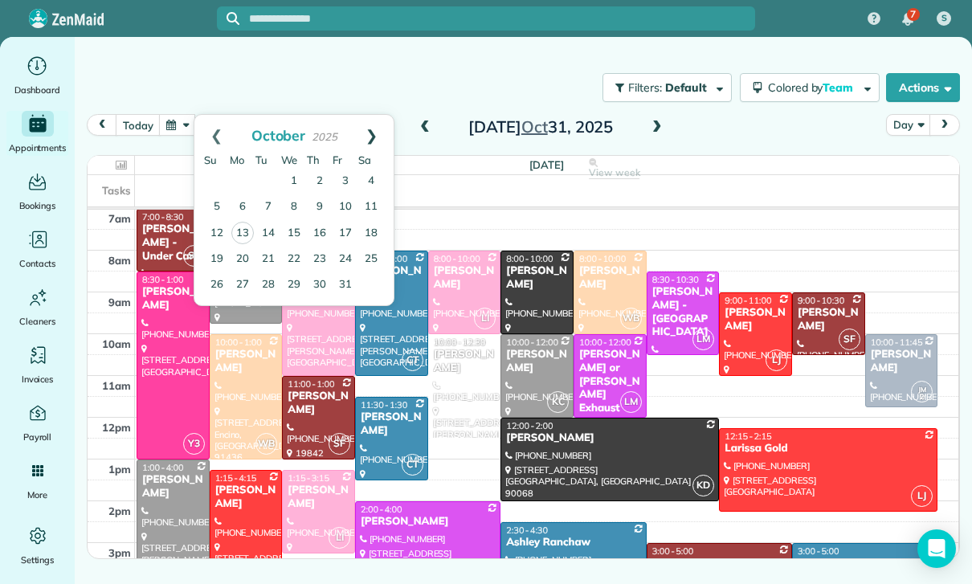
click at [376, 118] on link "Next" at bounding box center [371, 135] width 44 height 40
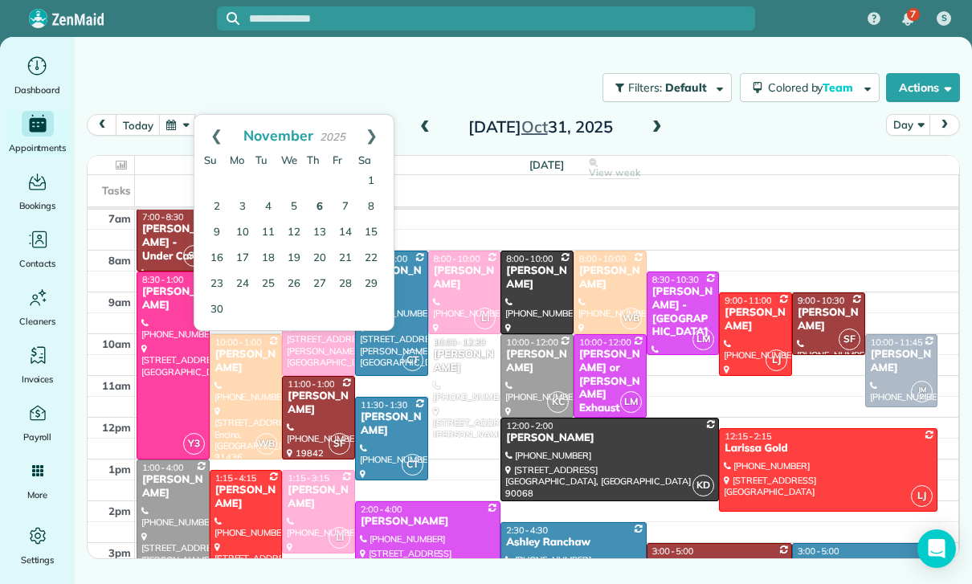
click at [321, 198] on link "6" at bounding box center [320, 207] width 26 height 26
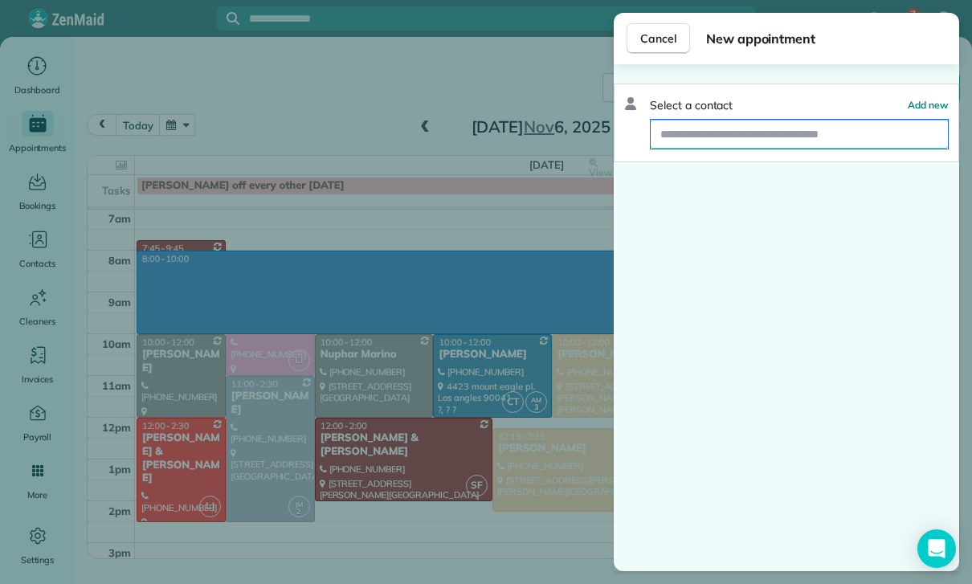
click at [703, 136] on input "text" at bounding box center [799, 134] width 297 height 29
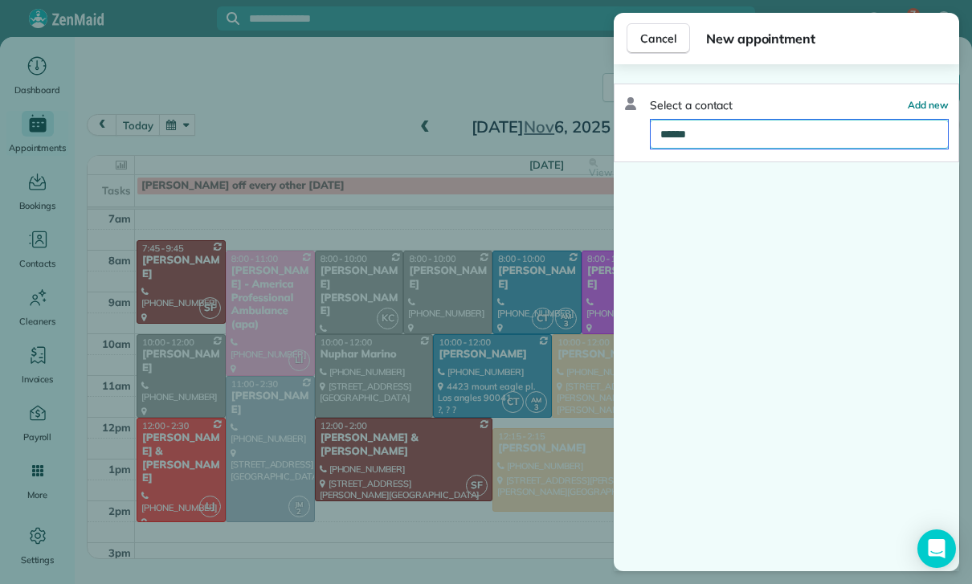
type input "*******"
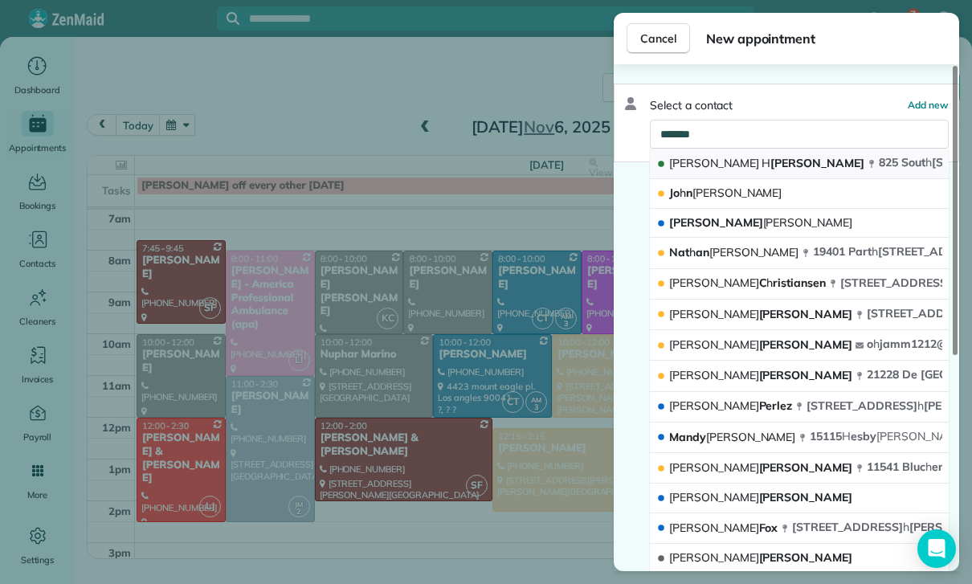
click at [879, 161] on span "825 Sout h Myrtle Avenue #337 Monrovia CA 91016" at bounding box center [960, 162] width 163 height 14
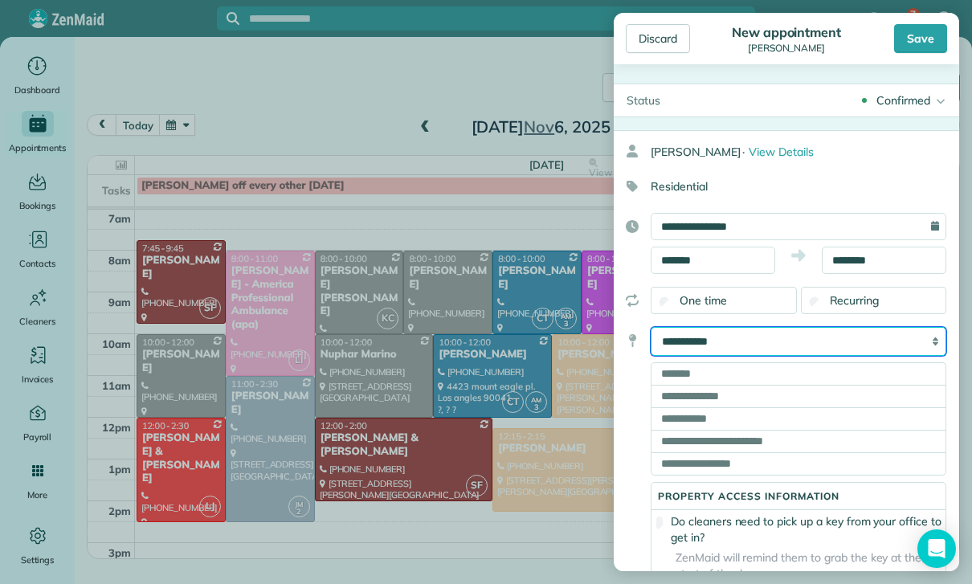
click at [835, 343] on select "**********" at bounding box center [799, 341] width 296 height 29
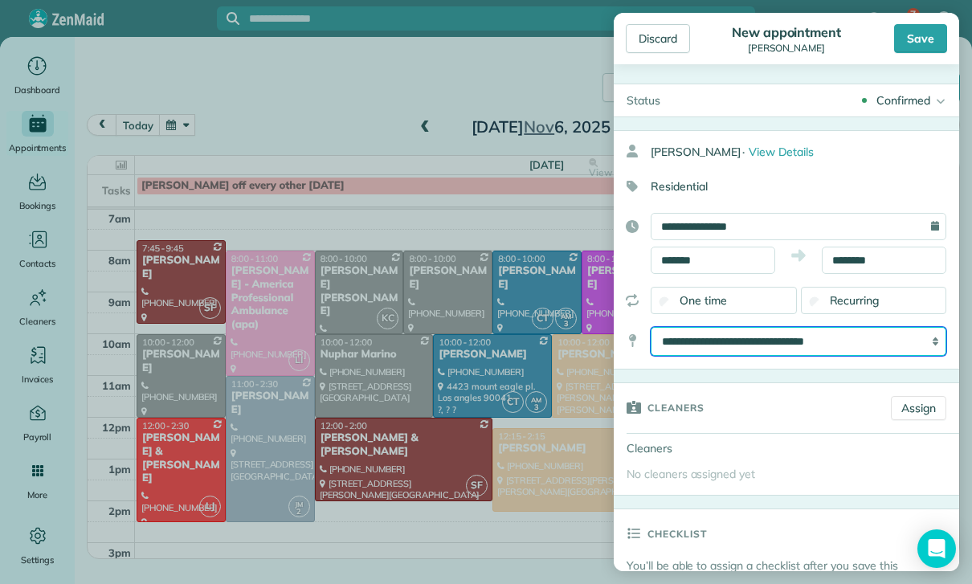
click at [845, 336] on select "**********" at bounding box center [799, 341] width 296 height 29
select select "*******"
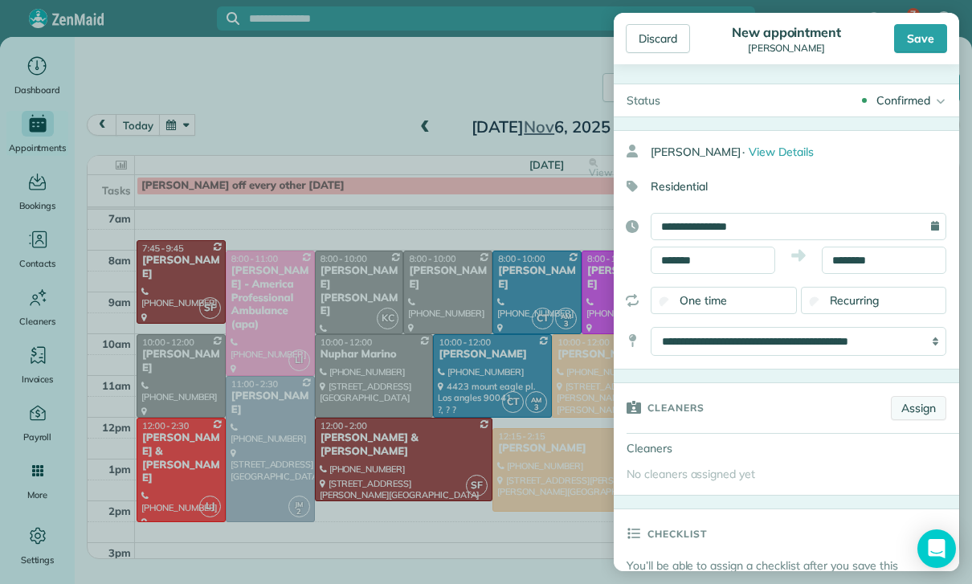
click at [924, 403] on link "Assign" at bounding box center [918, 408] width 55 height 24
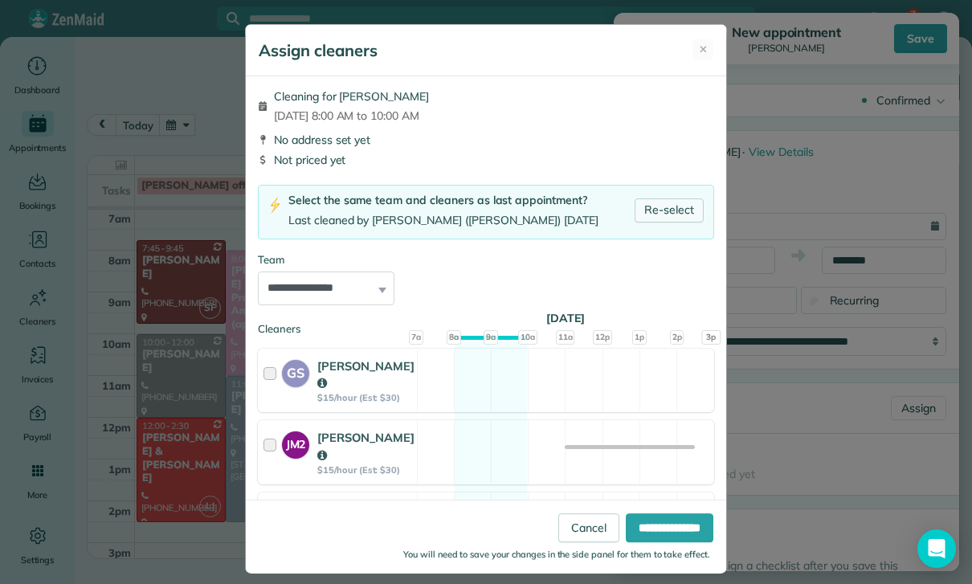
click at [673, 203] on link "Re-select" at bounding box center [669, 210] width 69 height 24
select select "***"
click at [656, 542] on input "**********" at bounding box center [670, 527] width 88 height 29
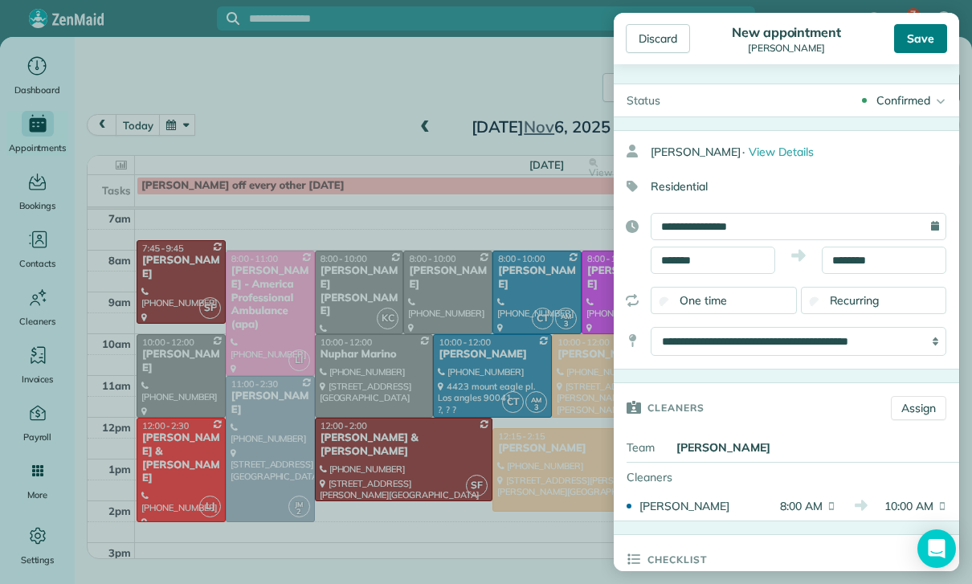
click at [924, 44] on div "Save" at bounding box center [920, 38] width 53 height 29
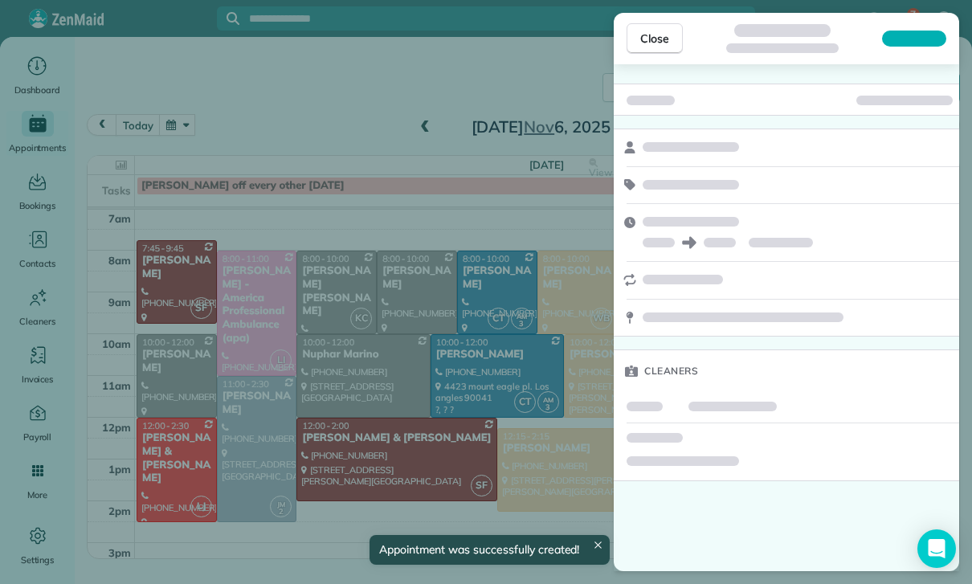
scroll to position [126, 0]
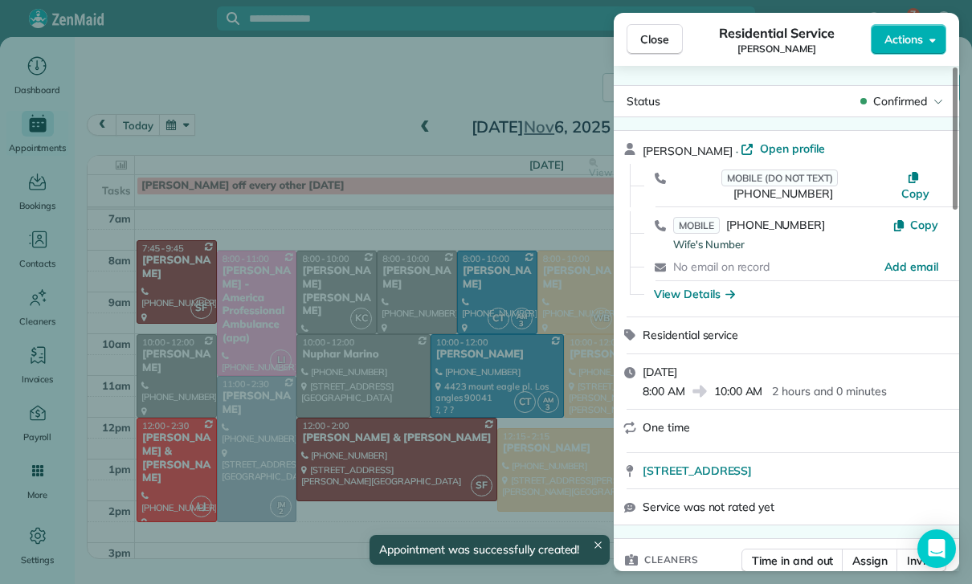
click at [181, 129] on div "Close Residential Service James Henney Actions Status Confirmed James Henney · …" at bounding box center [486, 292] width 972 height 584
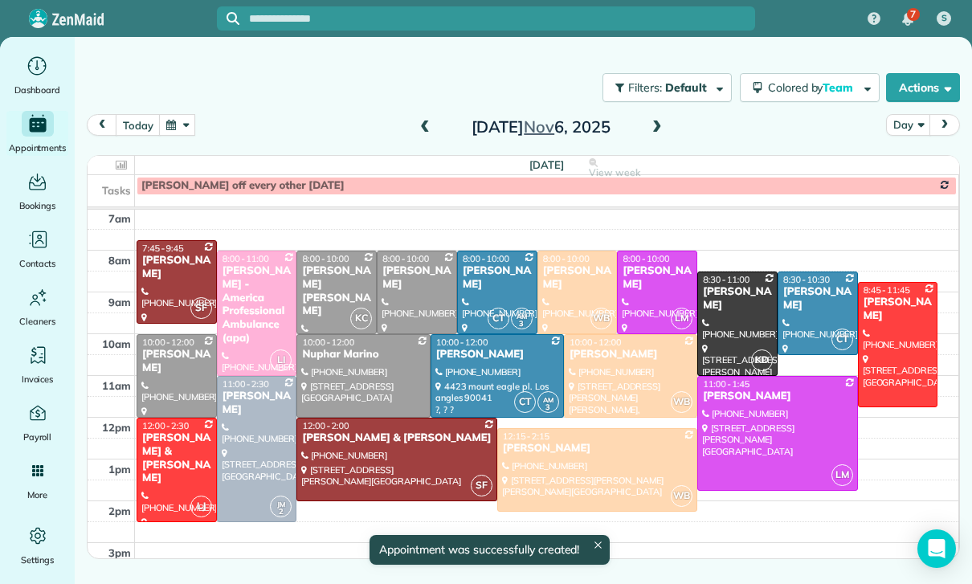
click at [175, 133] on button "button" at bounding box center [177, 125] width 37 height 22
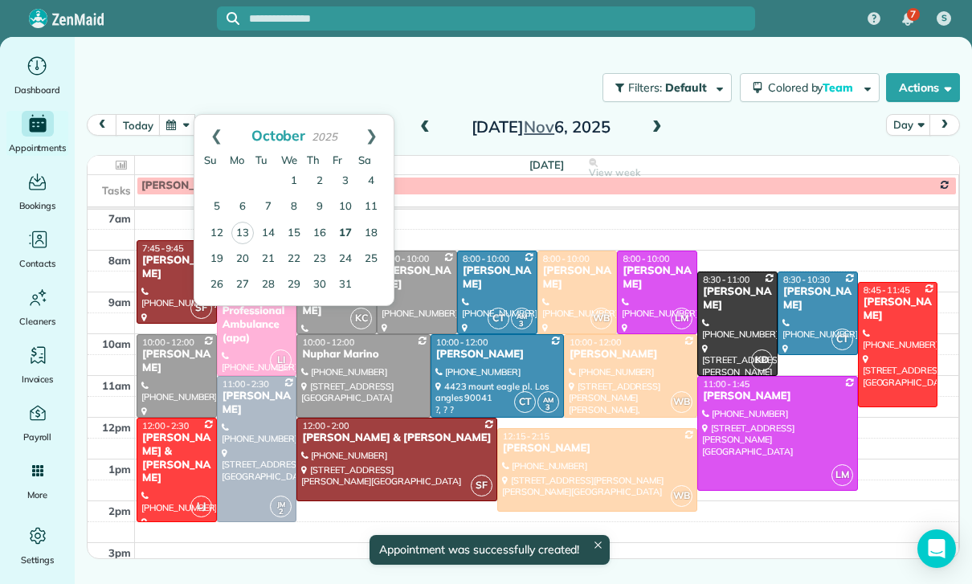
click at [349, 230] on link "17" at bounding box center [346, 234] width 26 height 26
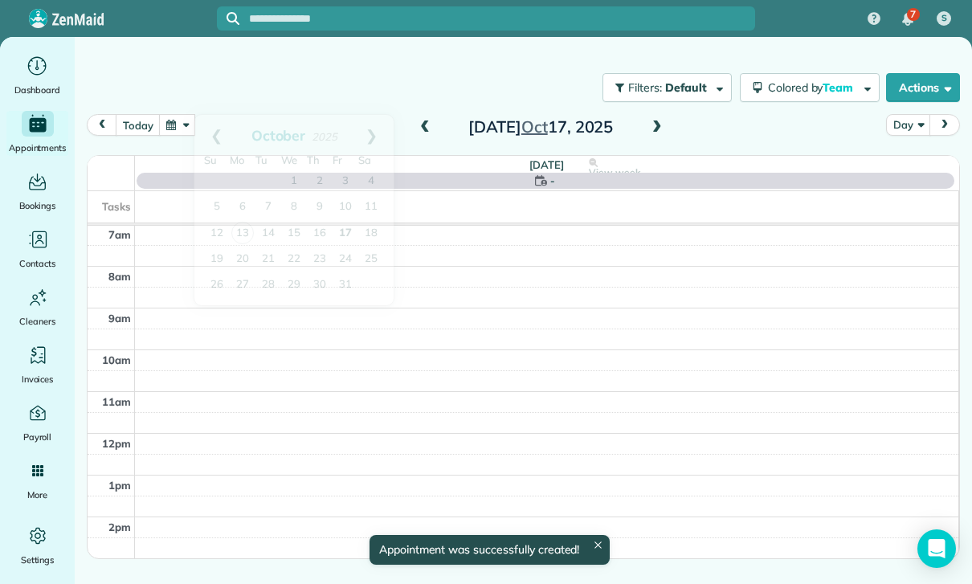
scroll to position [126, 0]
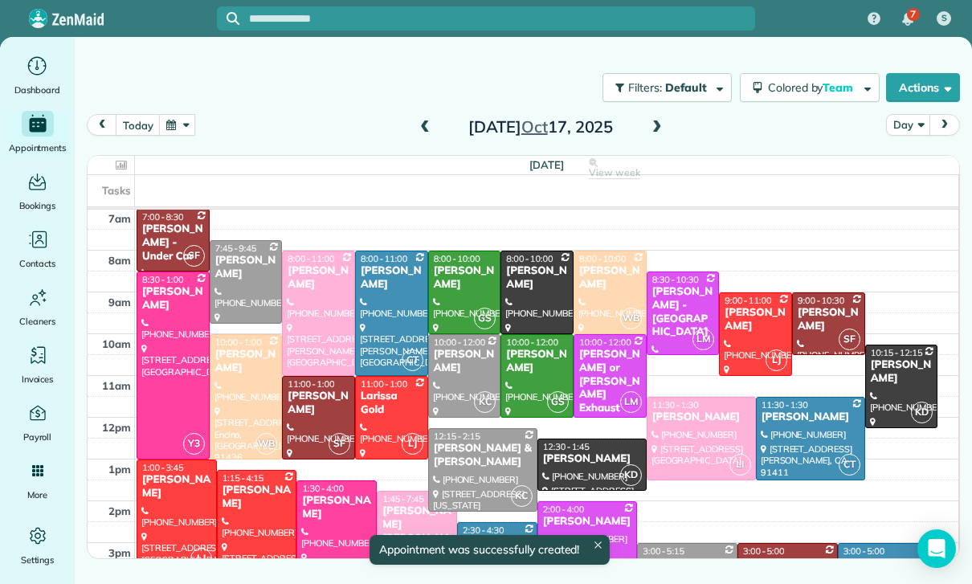
click at [603, 294] on div at bounding box center [610, 292] width 72 height 82
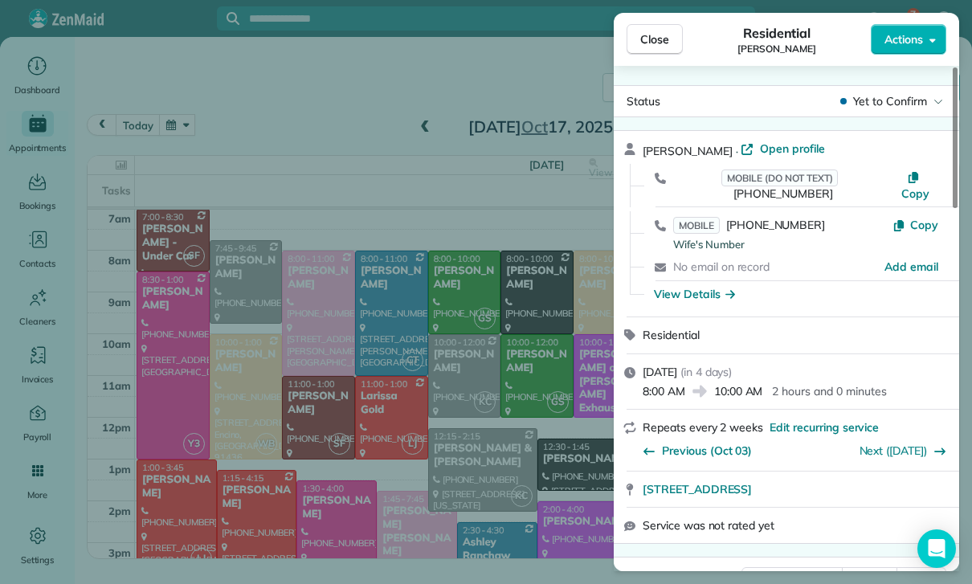
click at [479, 451] on div "Close Residential James Henney Actions Status Yet to Confirm James Henney · Ope…" at bounding box center [486, 292] width 972 height 584
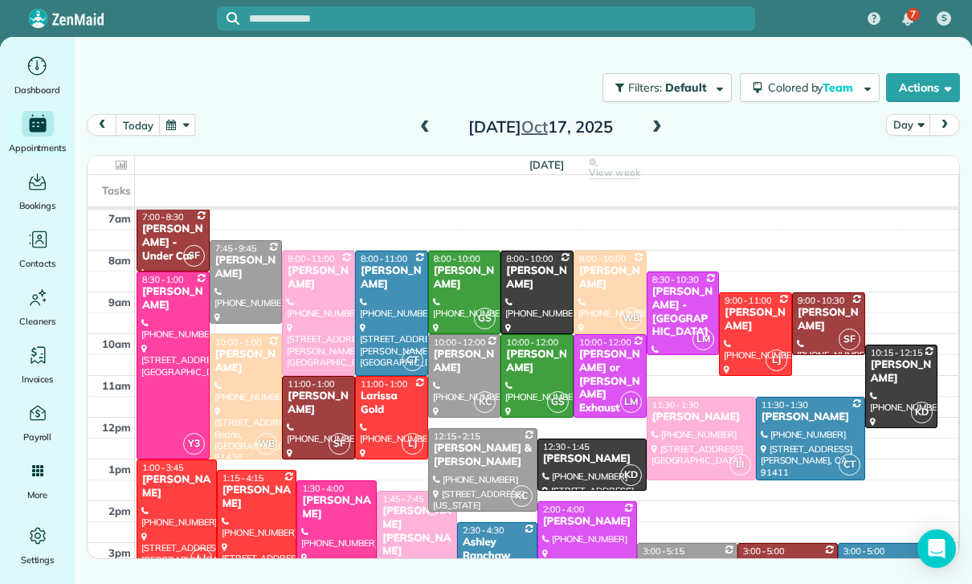
click at [183, 130] on button "button" at bounding box center [177, 125] width 37 height 22
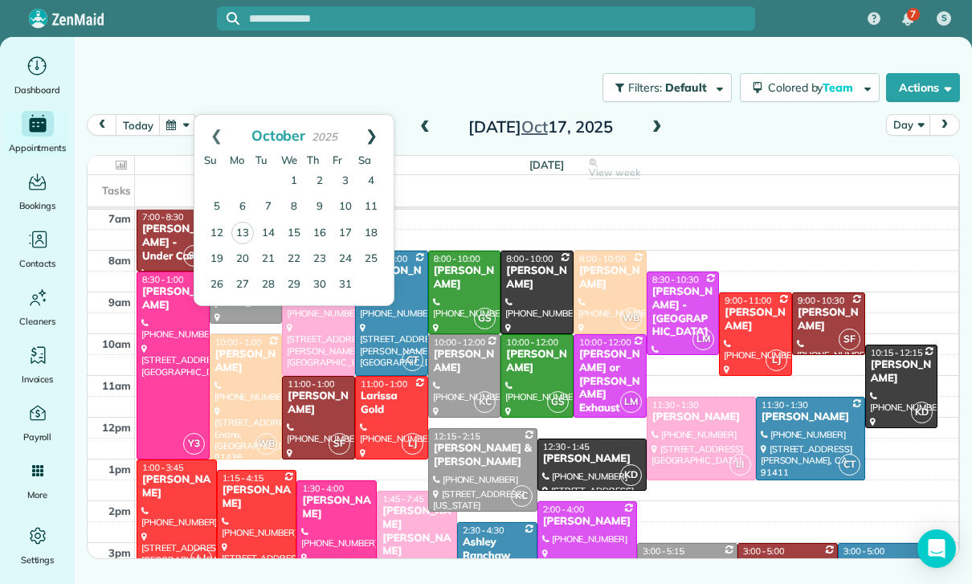
click at [377, 130] on link "Next" at bounding box center [371, 135] width 44 height 40
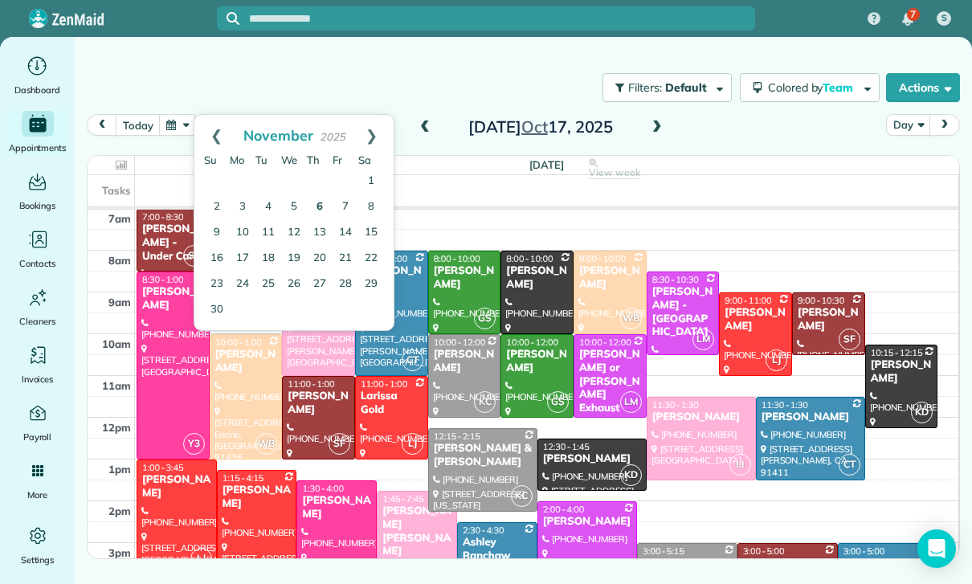
click at [319, 209] on link "6" at bounding box center [320, 207] width 26 height 26
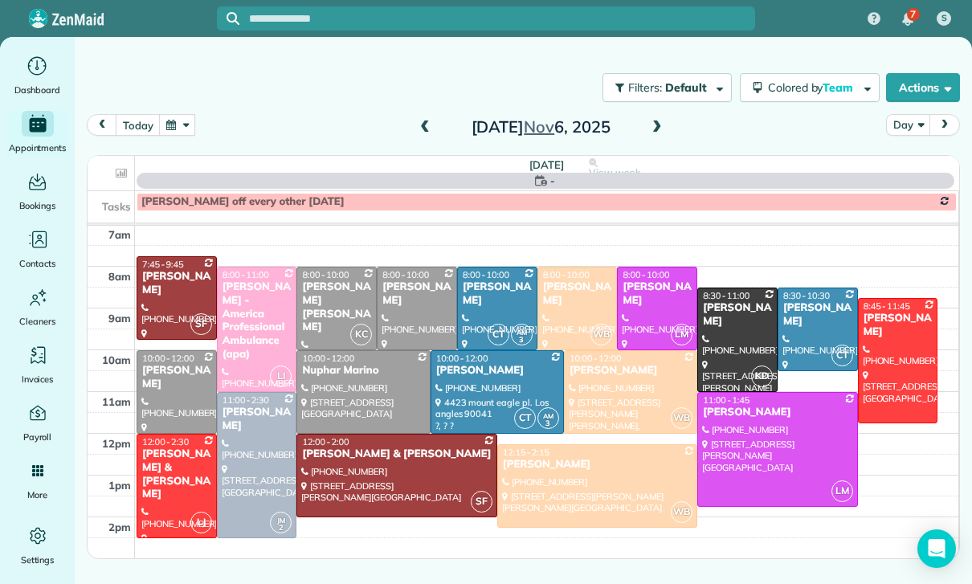
scroll to position [126, 0]
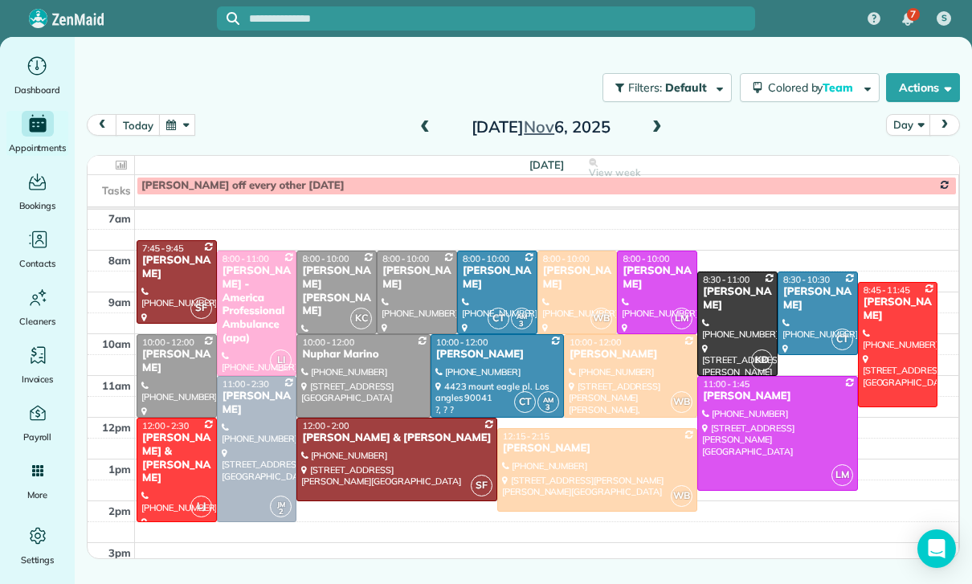
click at [563, 288] on div "[PERSON_NAME]" at bounding box center [577, 277] width 71 height 27
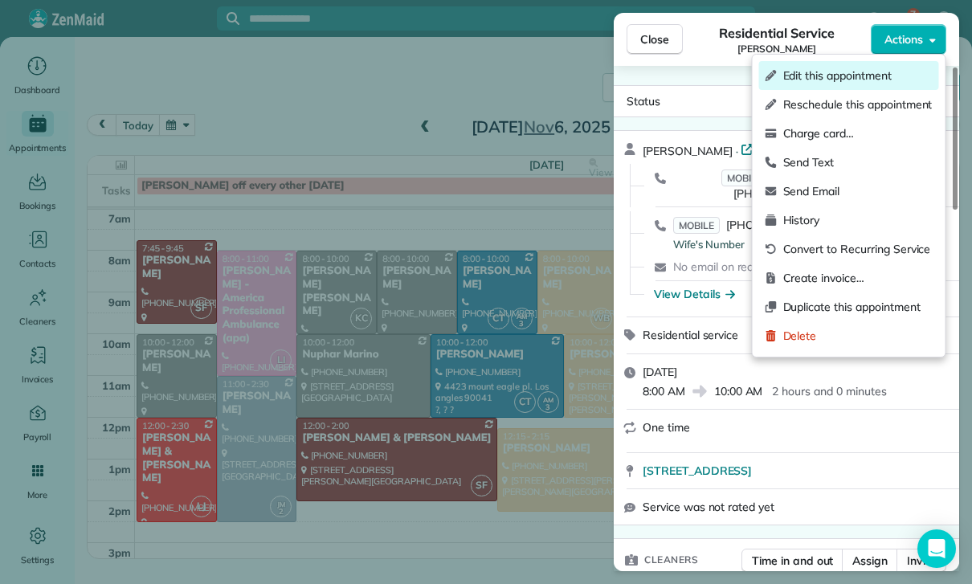
click at [834, 75] on span "Edit this appointment" at bounding box center [857, 75] width 149 height 16
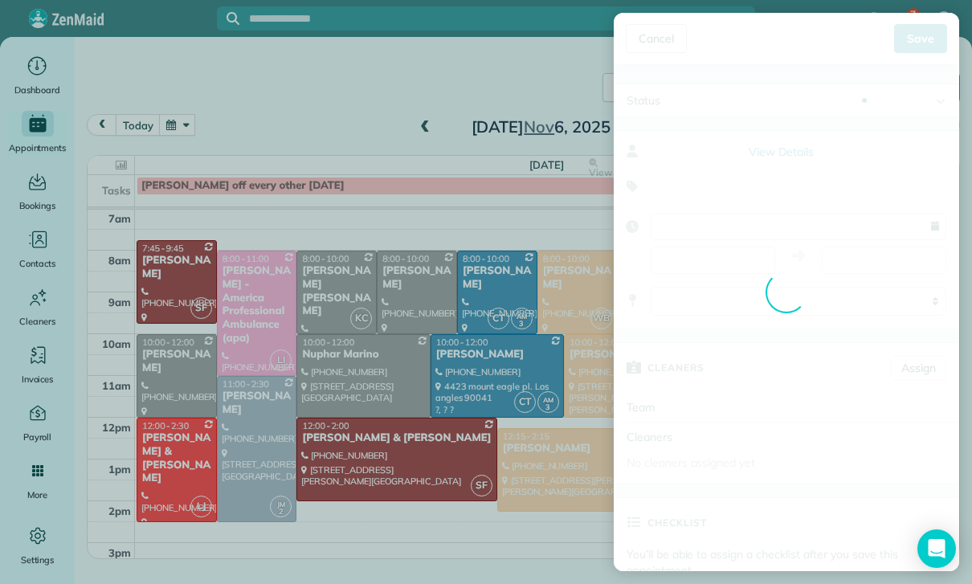
type input "**********"
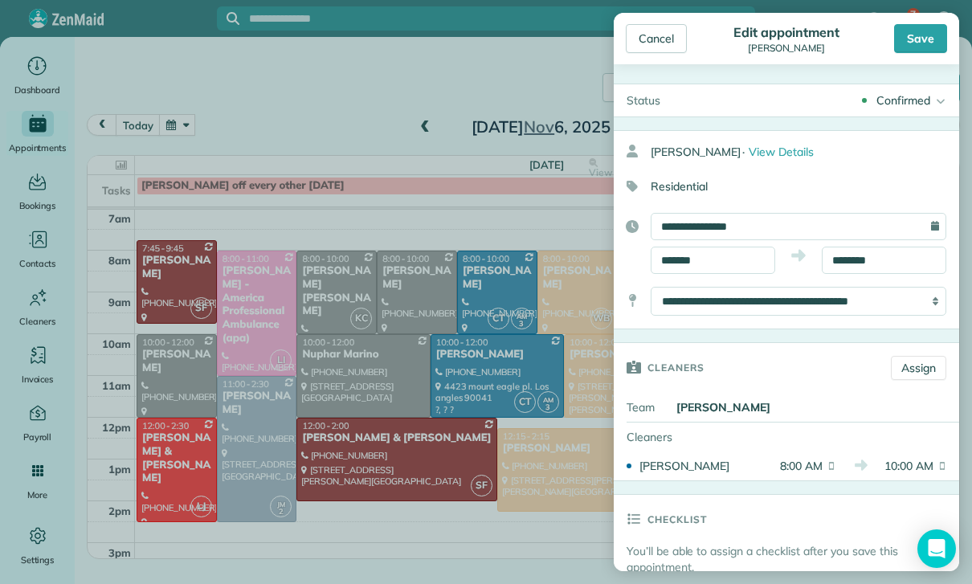
click at [805, 309] on select "**********" at bounding box center [799, 301] width 296 height 29
click at [927, 33] on div "Save" at bounding box center [920, 38] width 53 height 29
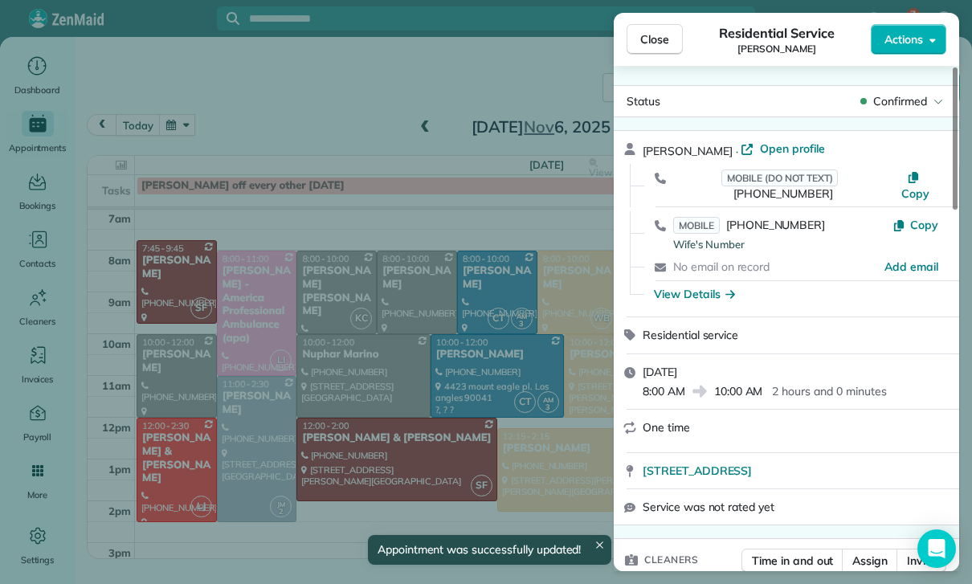
scroll to position [126, 0]
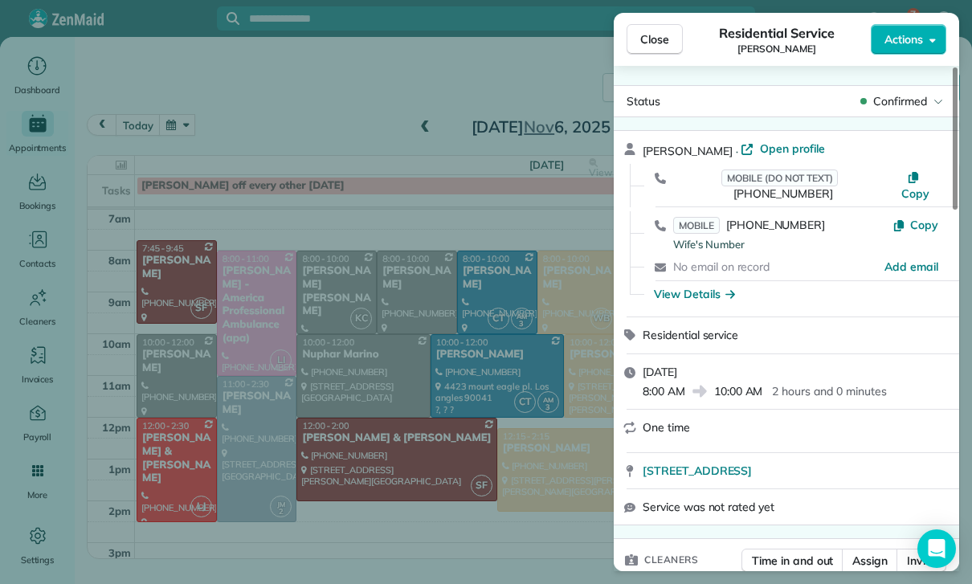
click at [404, 298] on div "Close Residential Service James Henney Actions Status Confirmed James Henney · …" at bounding box center [486, 292] width 972 height 584
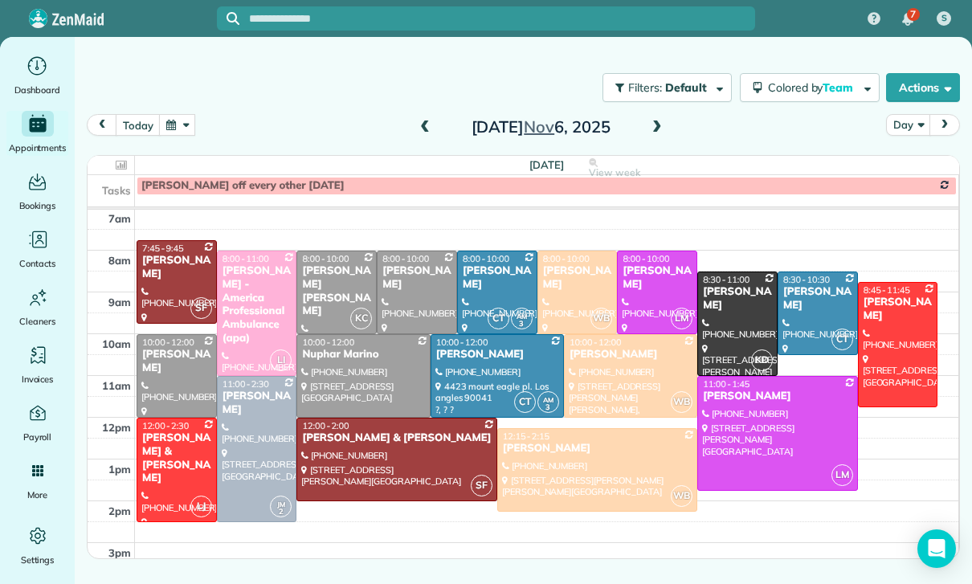
click at [182, 127] on button "button" at bounding box center [177, 125] width 37 height 22
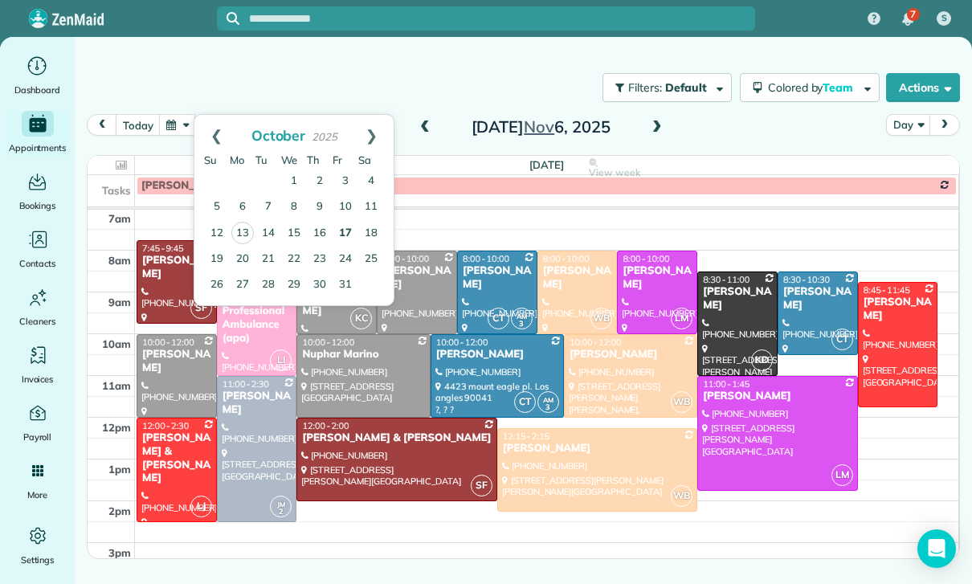
click at [344, 230] on link "17" at bounding box center [346, 234] width 26 height 26
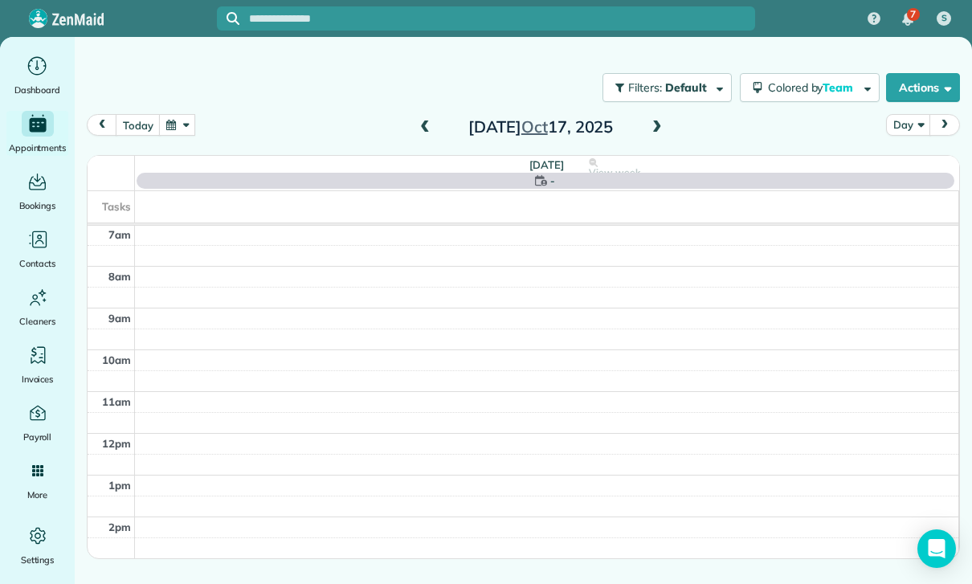
scroll to position [126, 0]
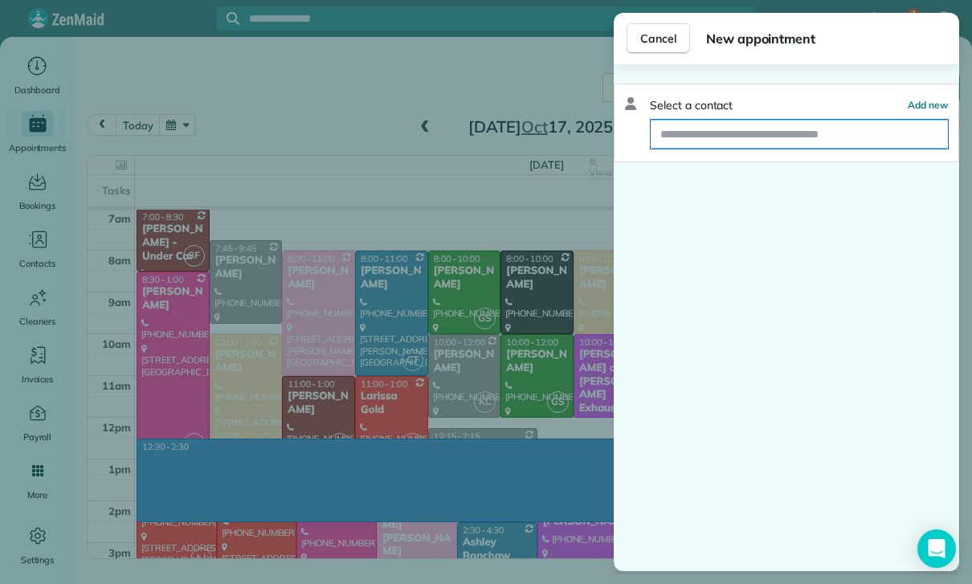
click at [707, 138] on input "text" at bounding box center [799, 134] width 297 height 29
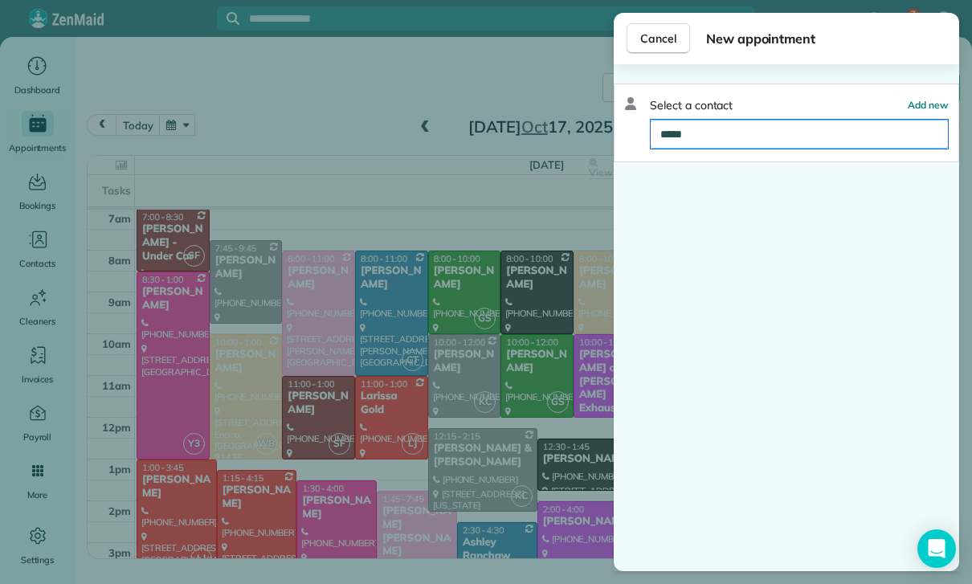
type input "******"
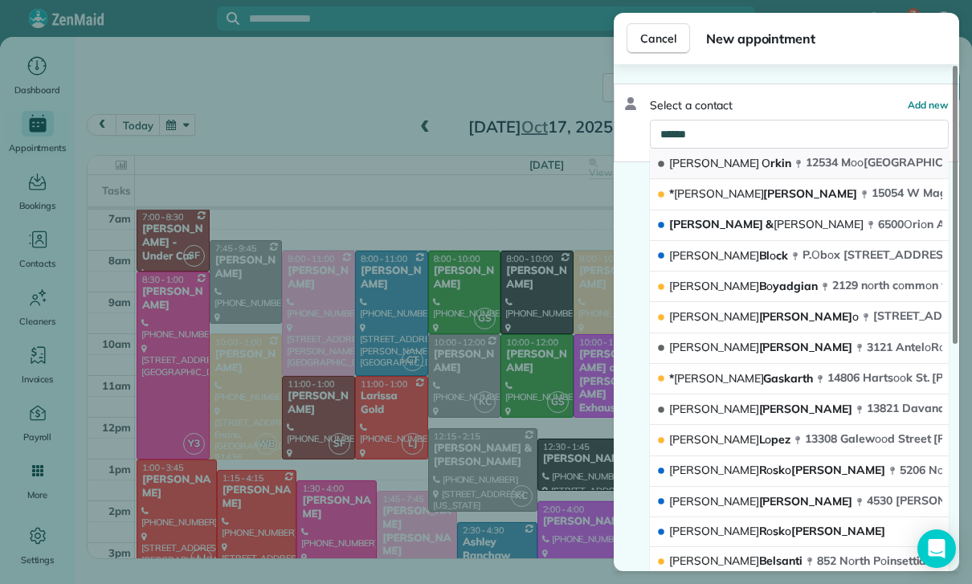
click at [806, 167] on span "12534 M o o rpark Street #A N o rth H o llyw o o d CA 91604" at bounding box center [979, 162] width 346 height 14
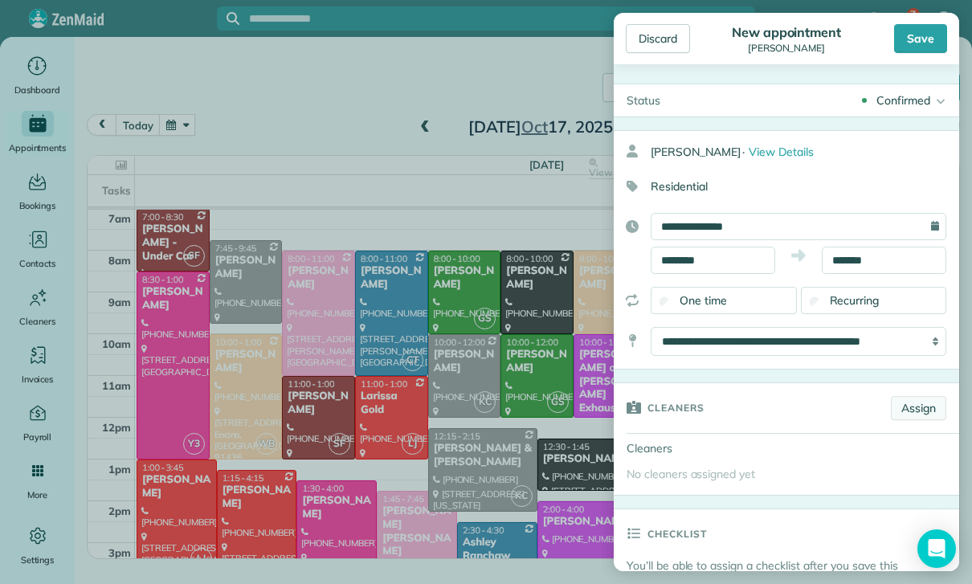
click at [918, 411] on link "Assign" at bounding box center [918, 408] width 55 height 24
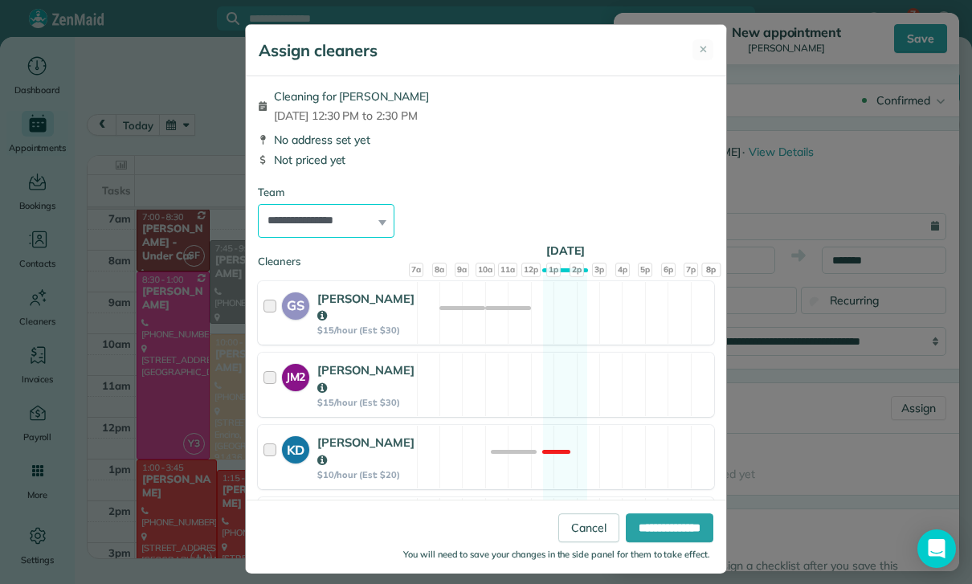
click at [362, 229] on select "**********" at bounding box center [326, 221] width 137 height 34
select select "***"
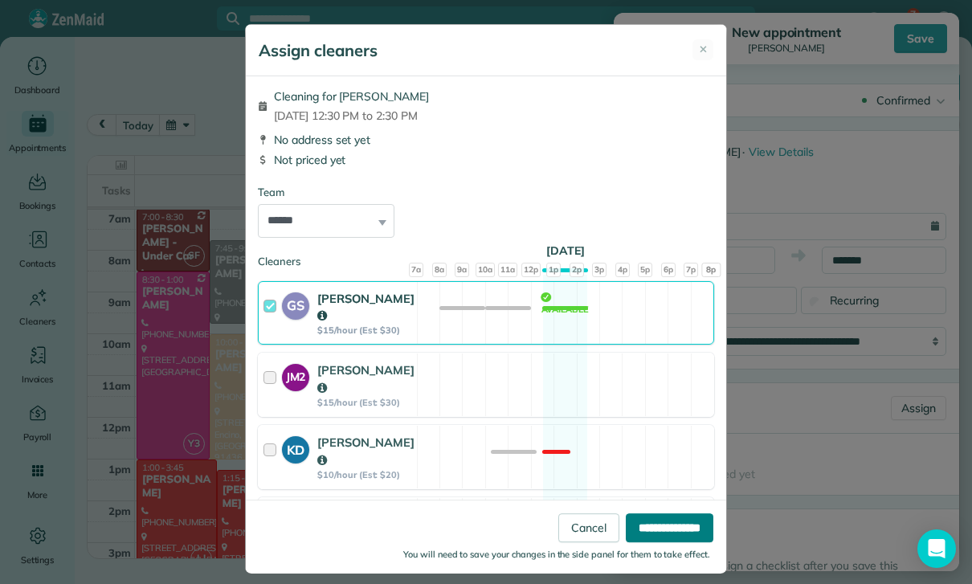
click at [663, 542] on input "**********" at bounding box center [670, 527] width 88 height 29
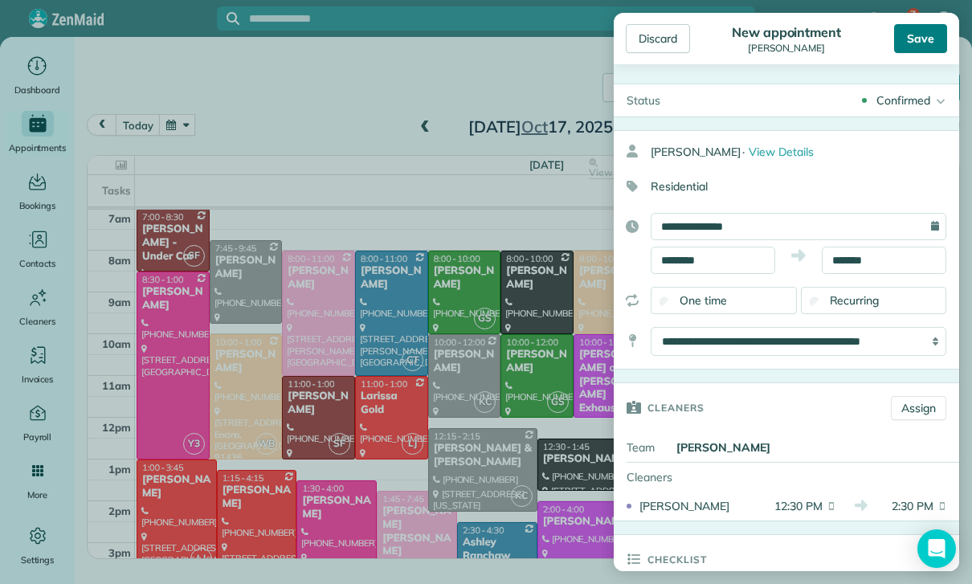
click at [922, 42] on div "Save" at bounding box center [920, 38] width 53 height 29
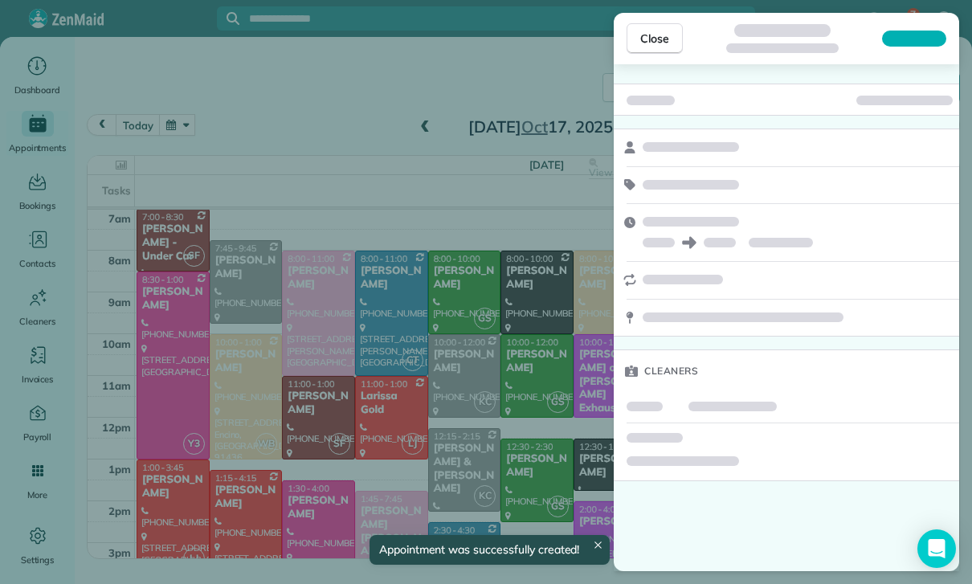
scroll to position [126, 0]
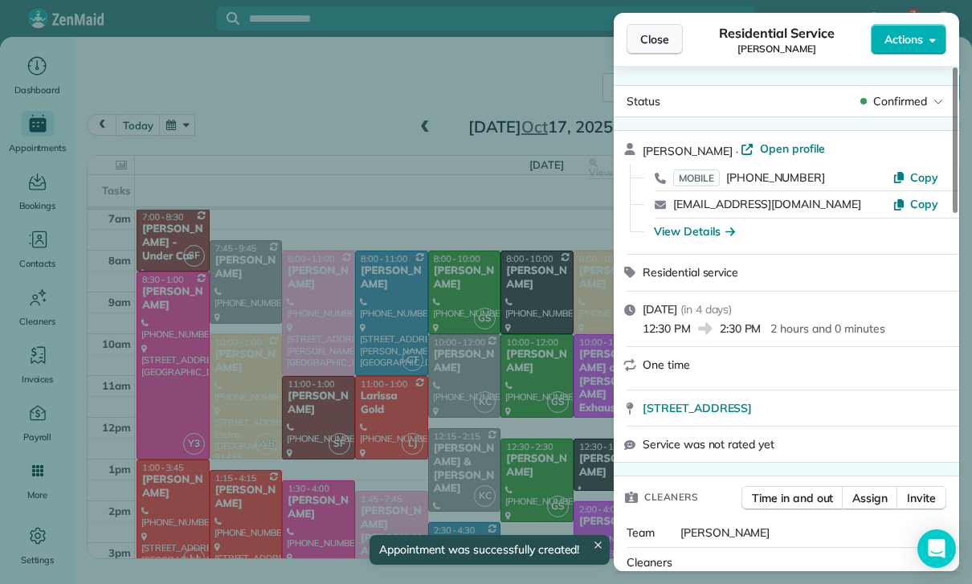
click at [660, 40] on span "Close" at bounding box center [654, 39] width 29 height 16
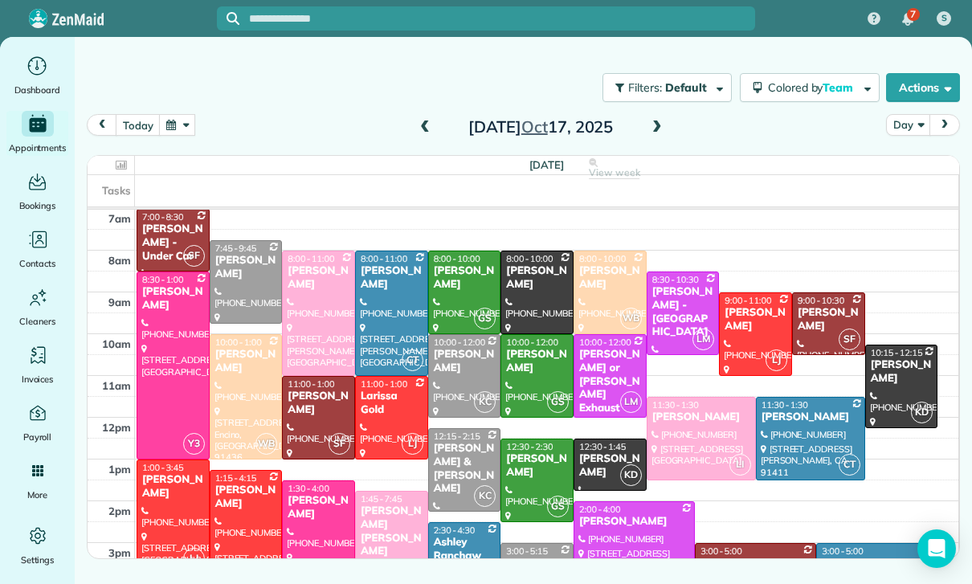
scroll to position [126, 0]
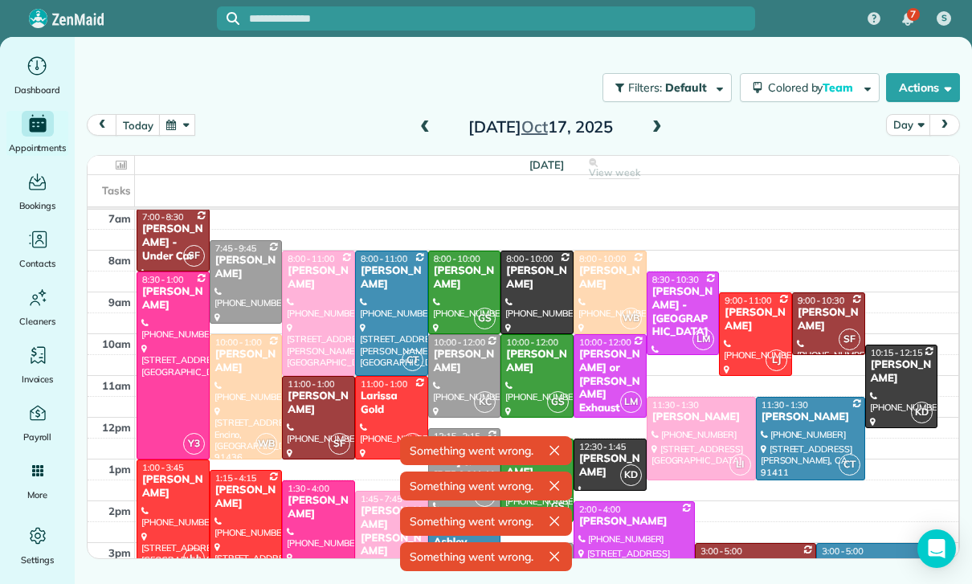
click at [170, 134] on button "button" at bounding box center [177, 125] width 37 height 22
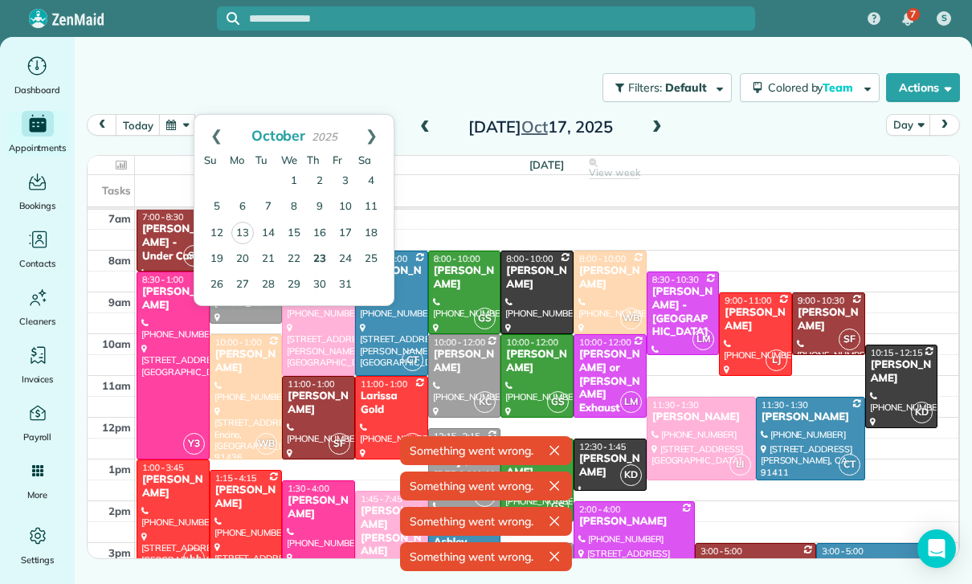
click at [321, 255] on link "23" at bounding box center [320, 260] width 26 height 26
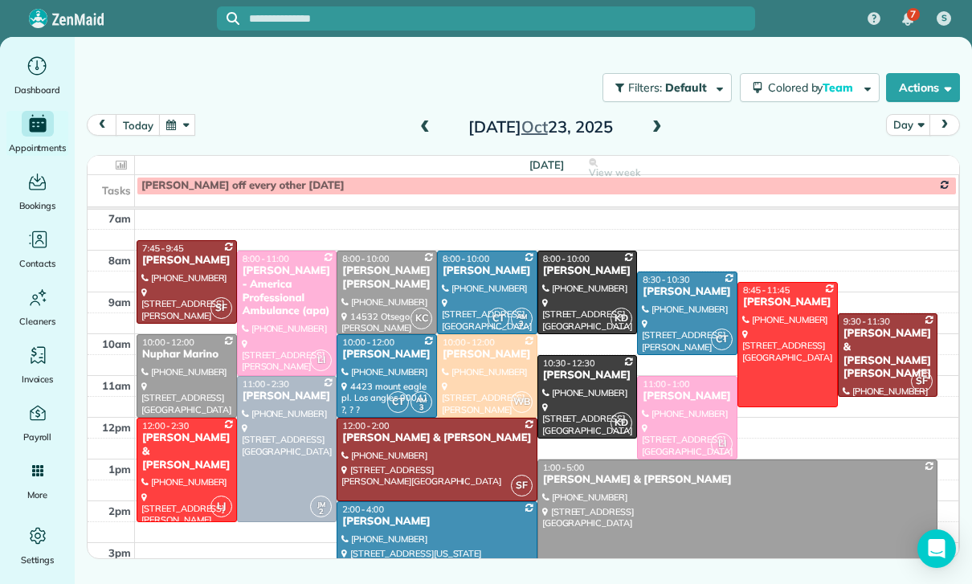
click at [664, 129] on span at bounding box center [657, 128] width 18 height 14
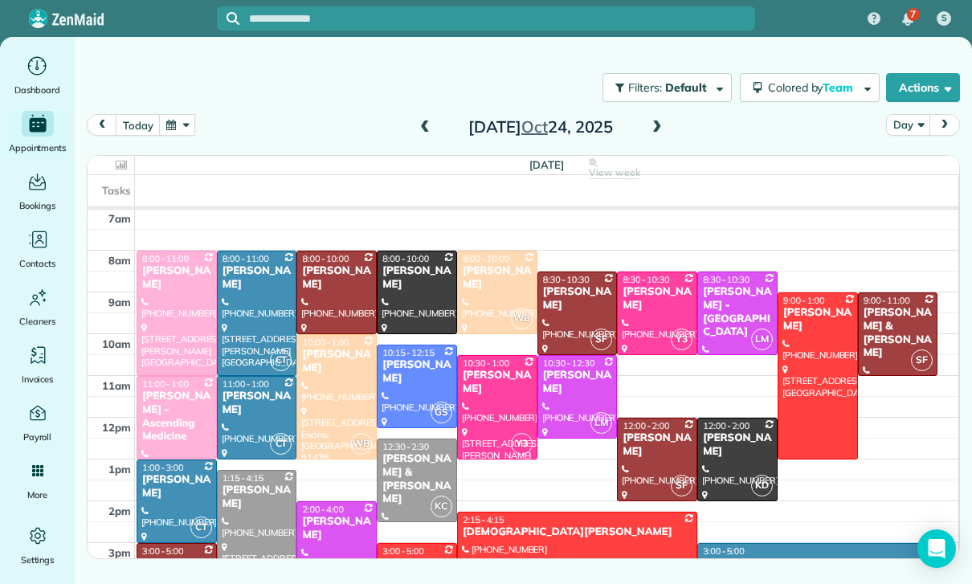
click at [424, 134] on span at bounding box center [425, 128] width 18 height 14
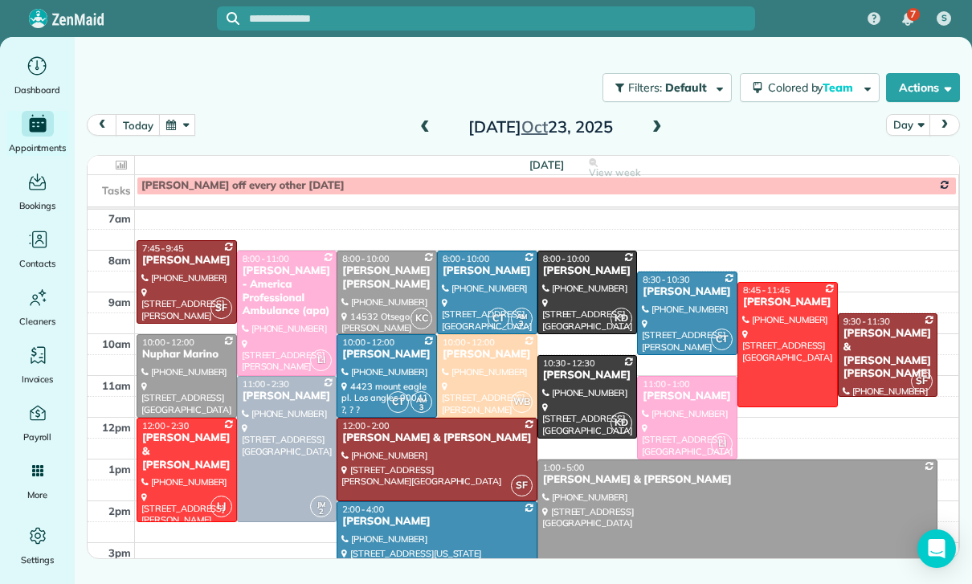
click at [422, 128] on span at bounding box center [425, 128] width 18 height 14
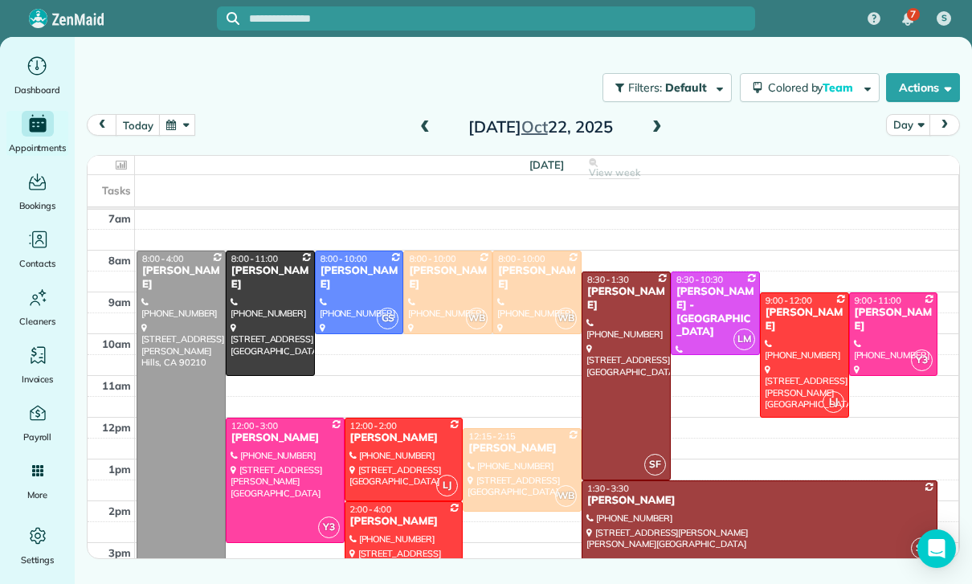
click at [421, 128] on span at bounding box center [425, 128] width 18 height 14
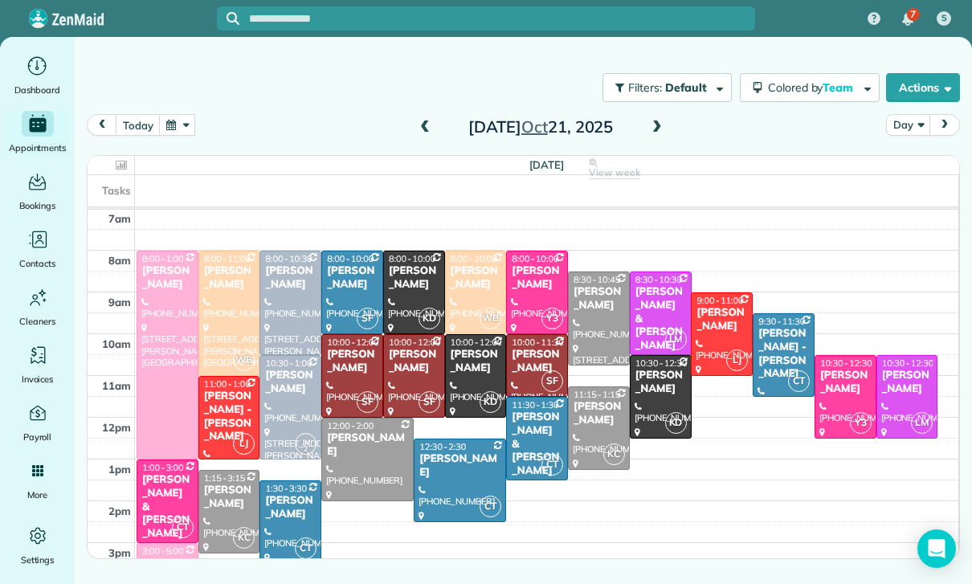
click at [664, 121] on span at bounding box center [657, 128] width 18 height 14
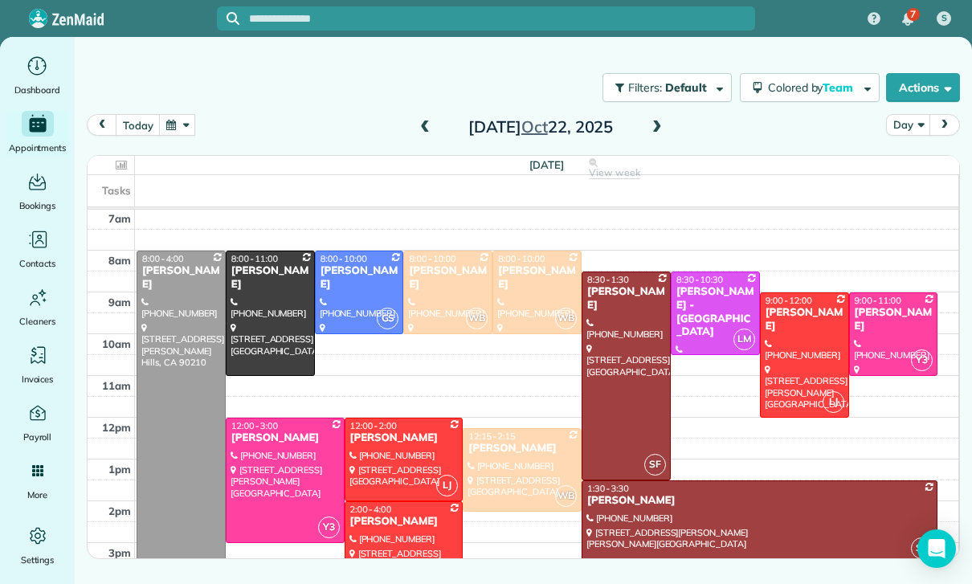
click at [664, 125] on span at bounding box center [657, 128] width 18 height 14
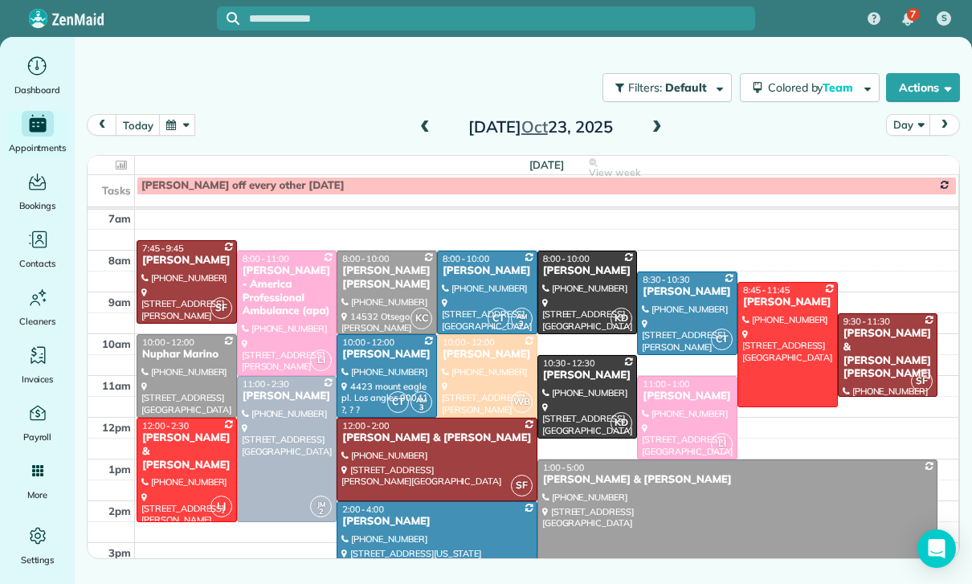
click at [178, 134] on button "button" at bounding box center [177, 125] width 37 height 22
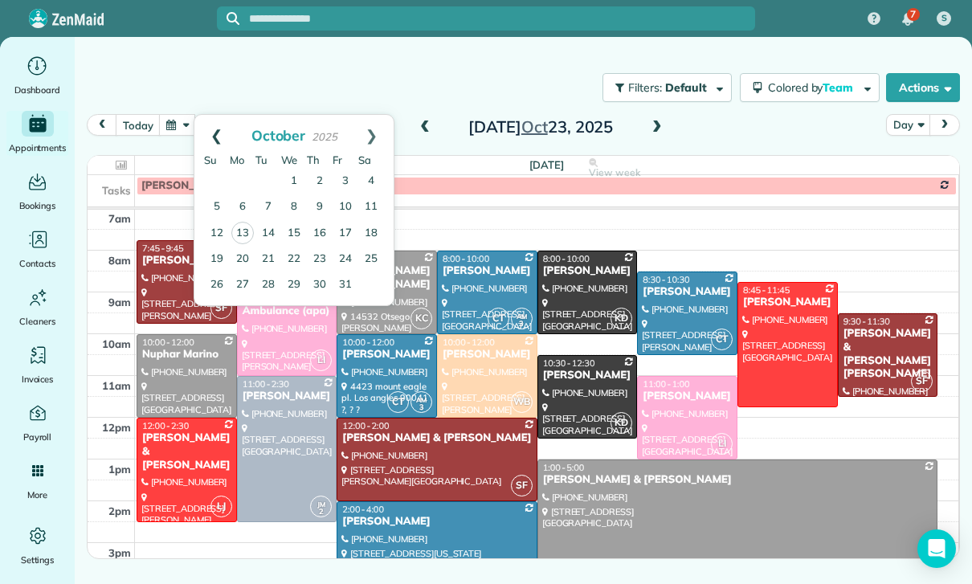
click at [203, 133] on link "Prev" at bounding box center [216, 135] width 44 height 40
click at [292, 186] on link "3" at bounding box center [294, 182] width 26 height 26
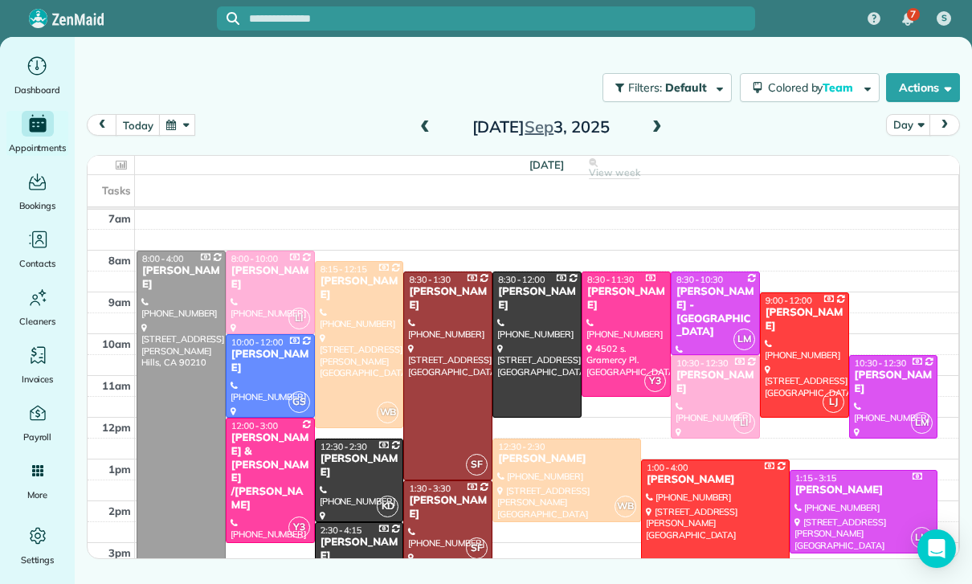
click at [260, 466] on div "Joanne & michael Siracusano /Mary Londino" at bounding box center [271, 471] width 80 height 81
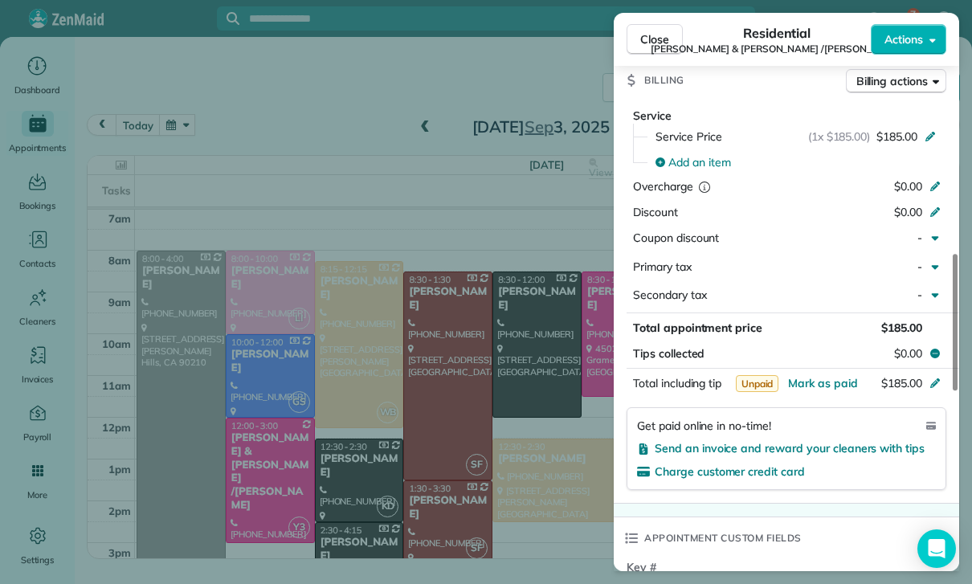
scroll to position [762, 0]
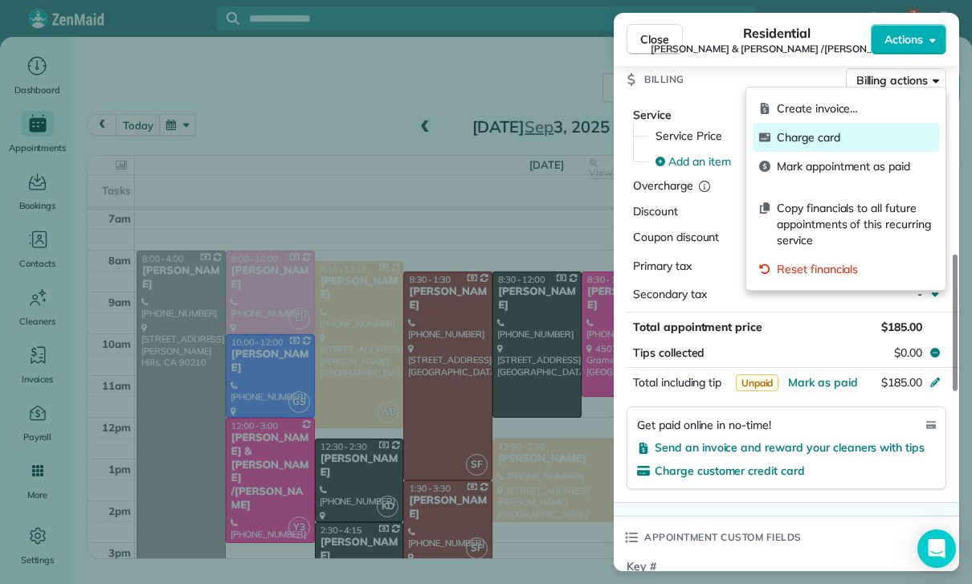
click at [796, 147] on div "Charge card" at bounding box center [846, 137] width 186 height 29
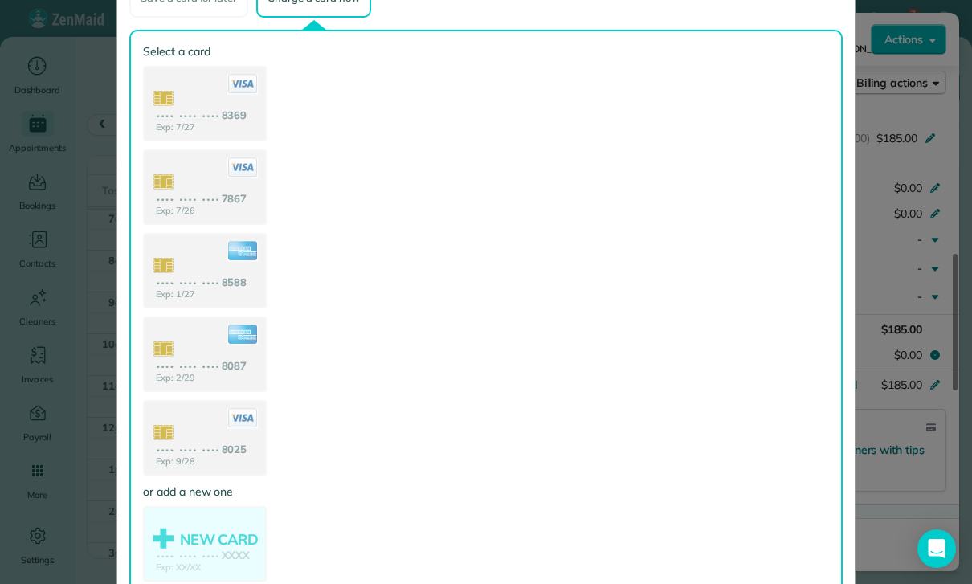
scroll to position [107, 0]
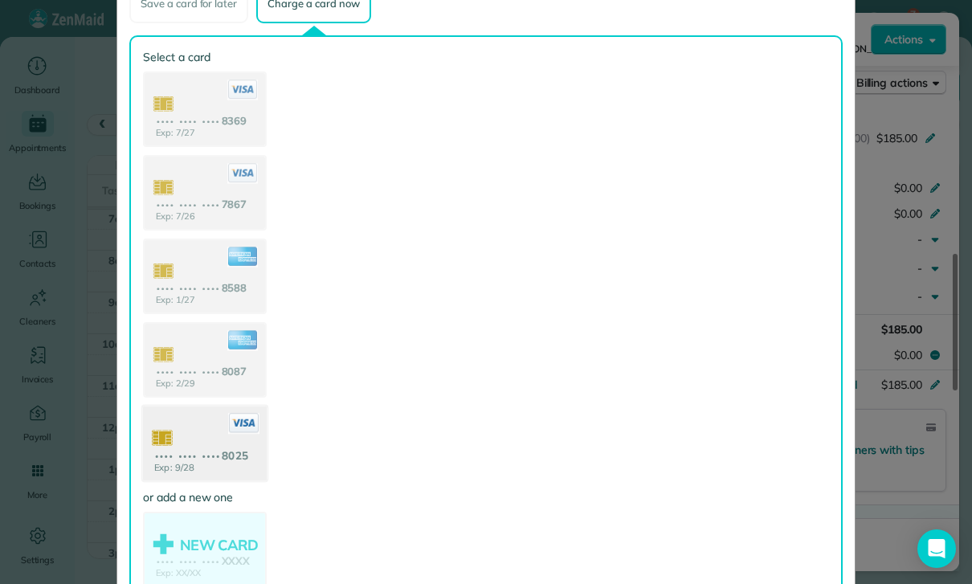
click at [212, 449] on use at bounding box center [205, 445] width 124 height 78
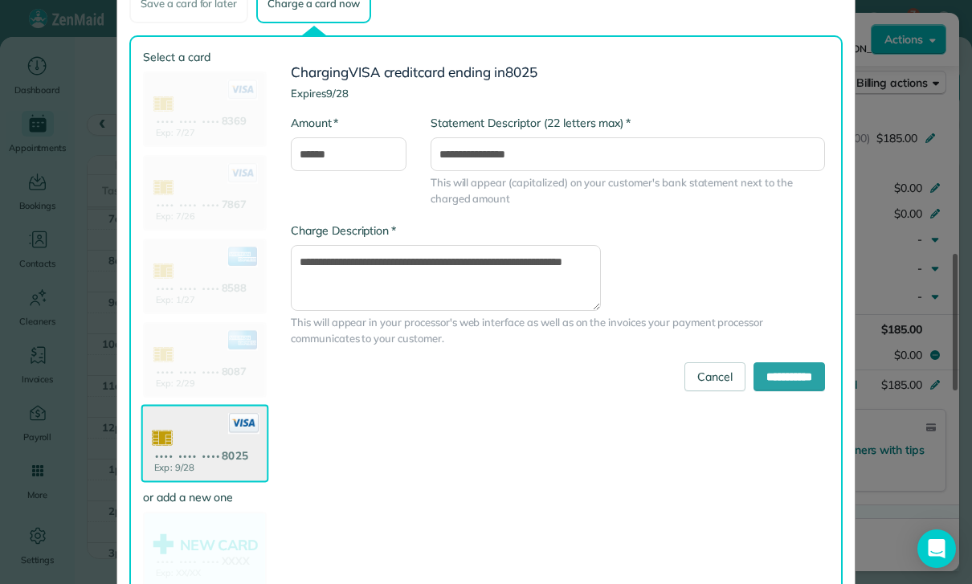
scroll to position [126, 0]
click at [795, 370] on input "**********" at bounding box center [790, 376] width 72 height 29
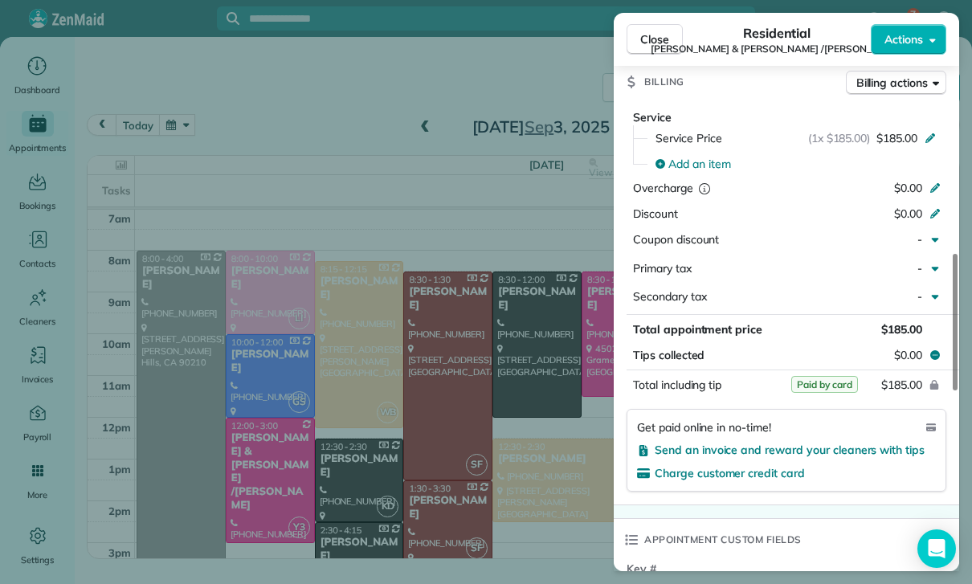
click at [422, 435] on div "Close Residential Joanne & michael Siracusano /Mary Londino Actions Status Yet …" at bounding box center [486, 292] width 972 height 584
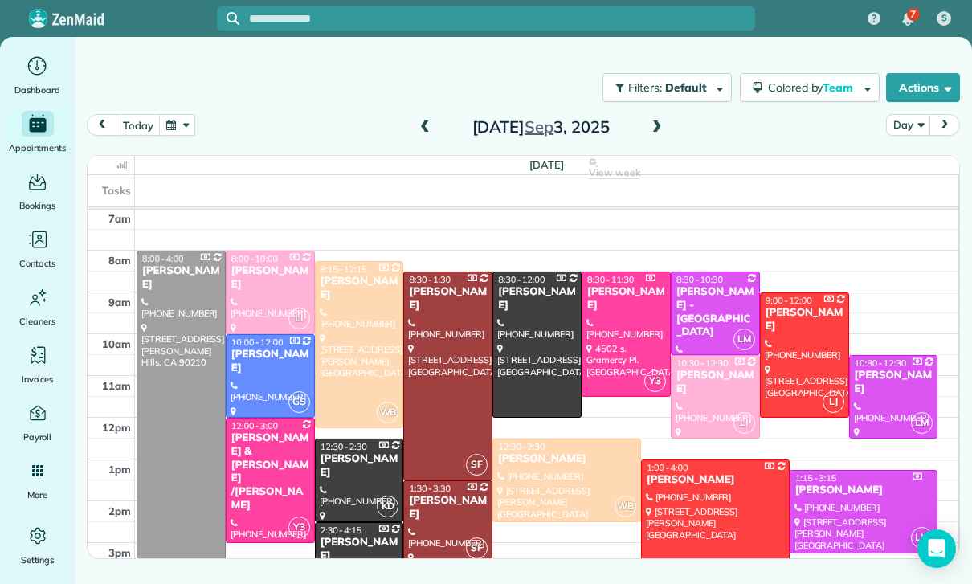
scroll to position [126, 0]
click at [174, 129] on button "button" at bounding box center [177, 125] width 37 height 22
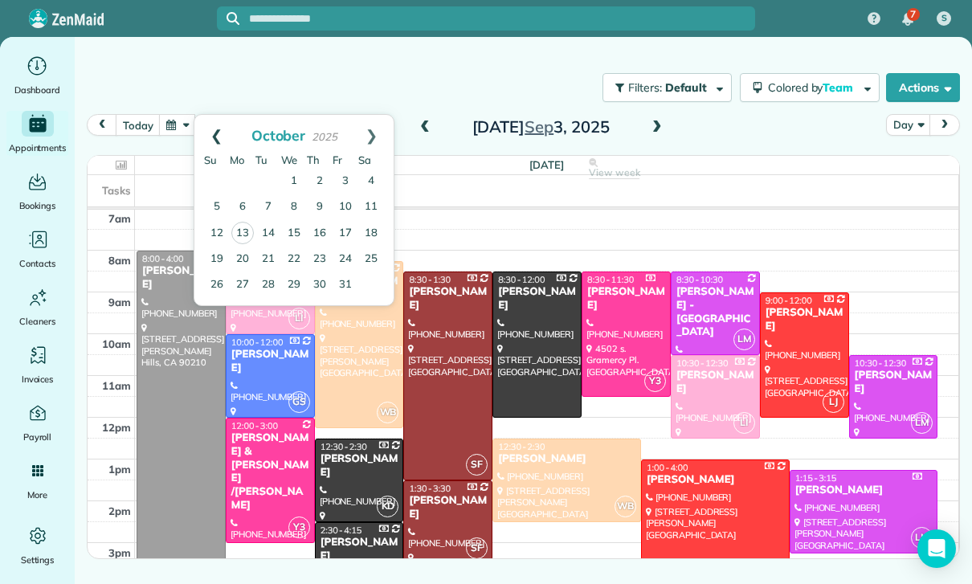
click at [202, 133] on link "Prev" at bounding box center [216, 135] width 44 height 40
click at [299, 233] on link "17" at bounding box center [294, 233] width 26 height 26
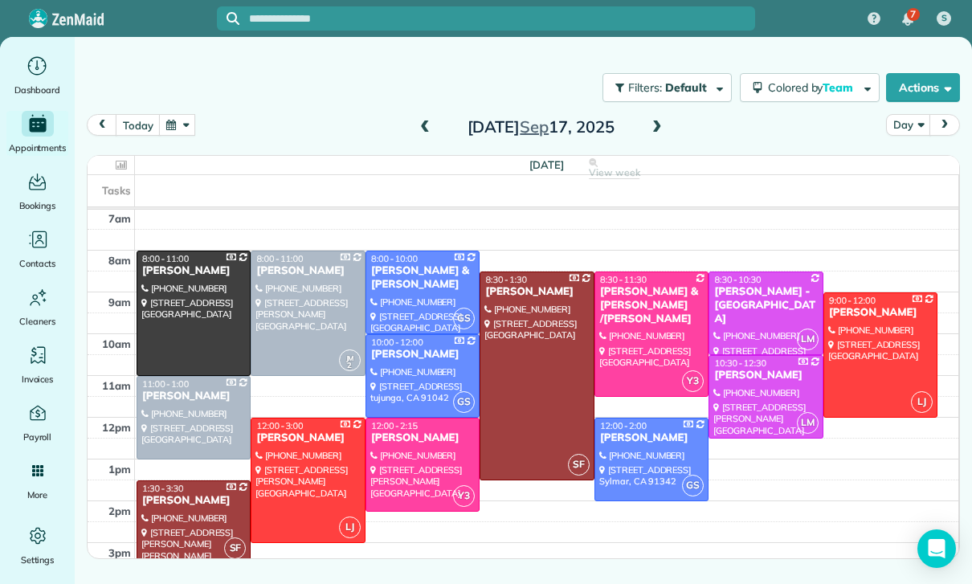
click at [657, 318] on div "Joanne & michael Siracusano /Mary Londino" at bounding box center [651, 305] width 105 height 41
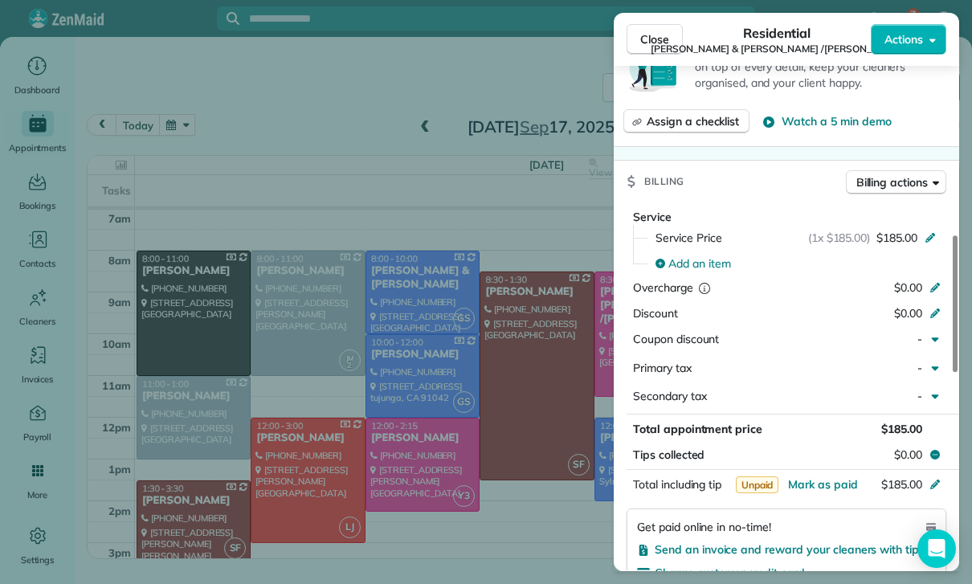
scroll to position [685, 0]
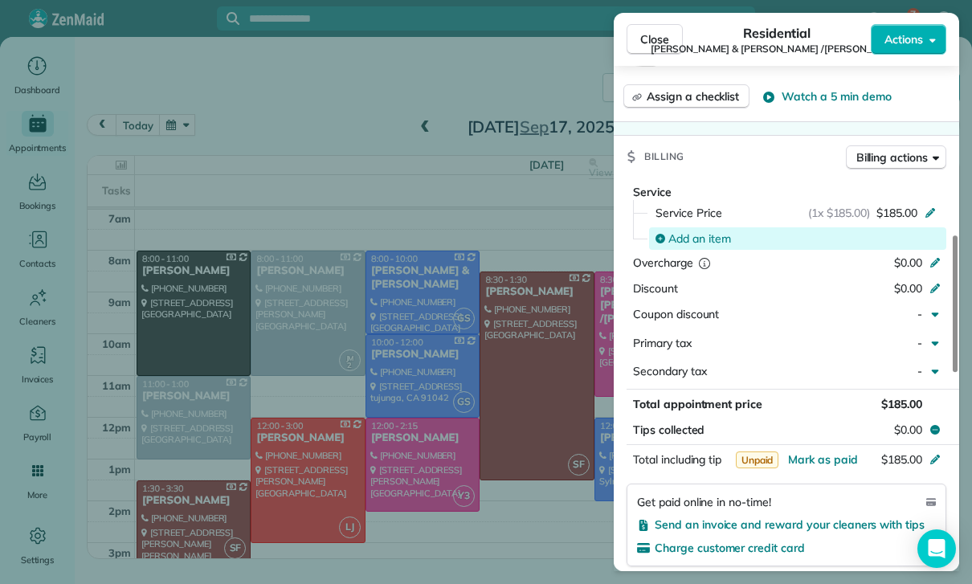
click at [701, 231] on span "Add an item" at bounding box center [699, 239] width 63 height 16
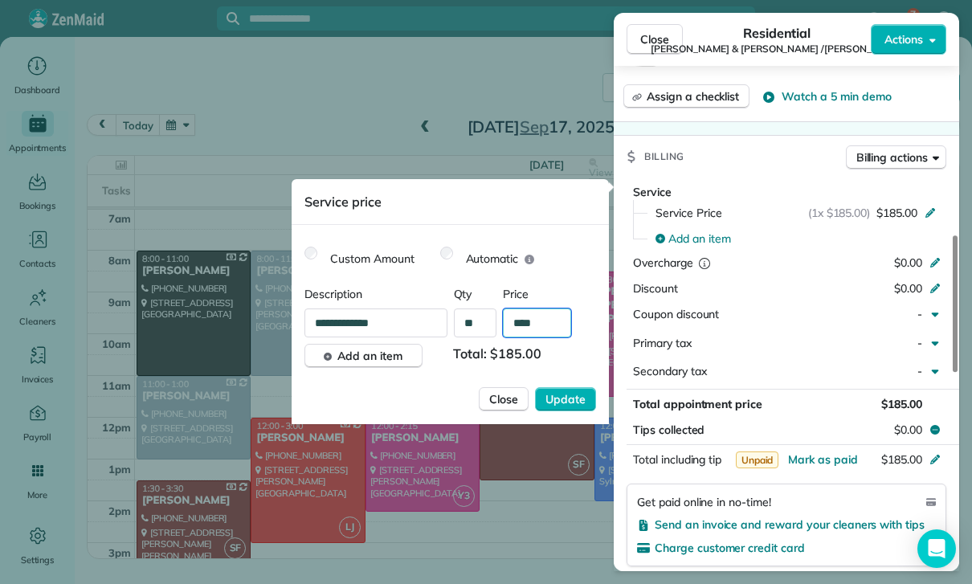
click at [546, 325] on input "****" at bounding box center [537, 323] width 68 height 29
type input "**"
type input "****"
click at [563, 398] on span "Update" at bounding box center [566, 399] width 40 height 16
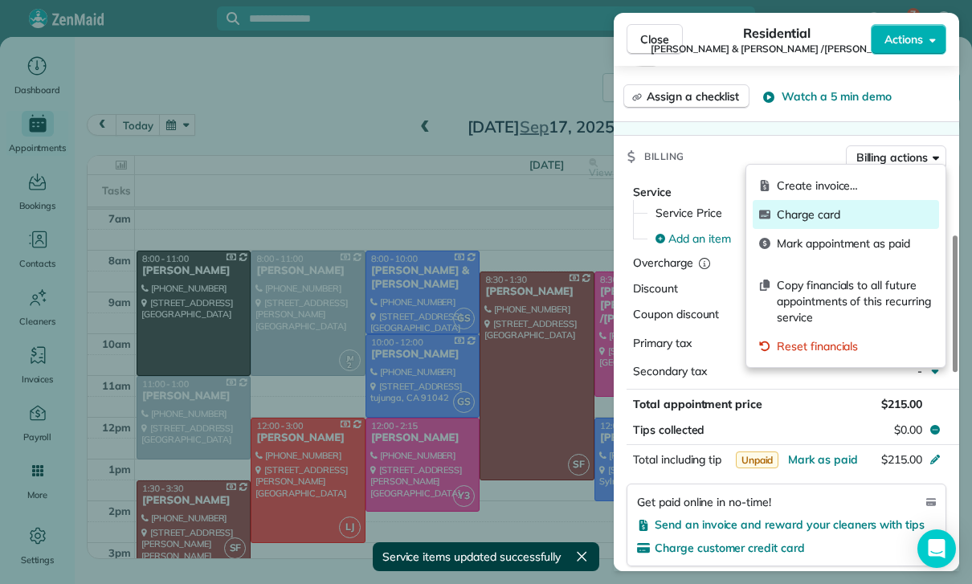
click at [802, 224] on div "Charge card" at bounding box center [846, 214] width 186 height 29
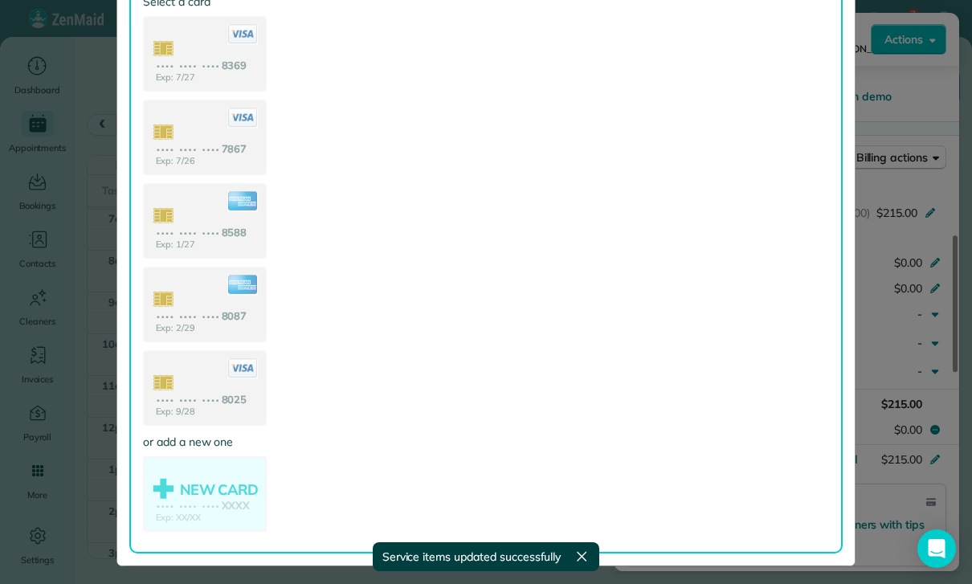
scroll to position [163, 0]
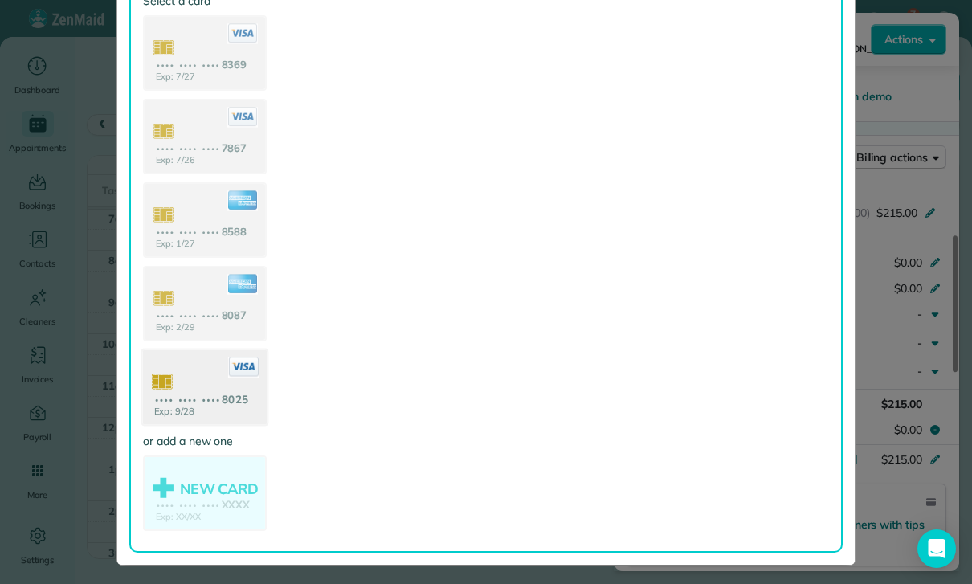
click at [210, 390] on use at bounding box center [205, 388] width 124 height 78
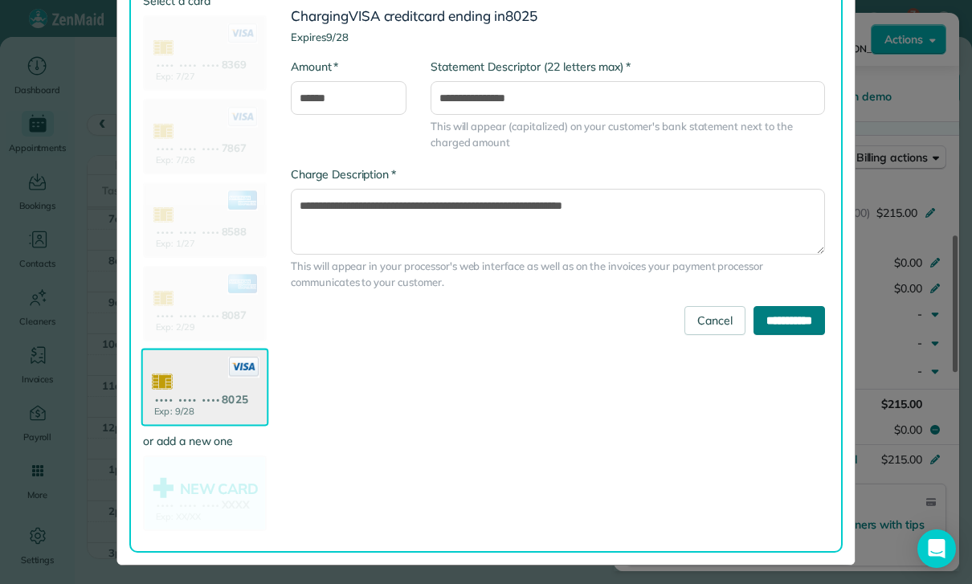
click at [775, 328] on input "**********" at bounding box center [790, 320] width 72 height 29
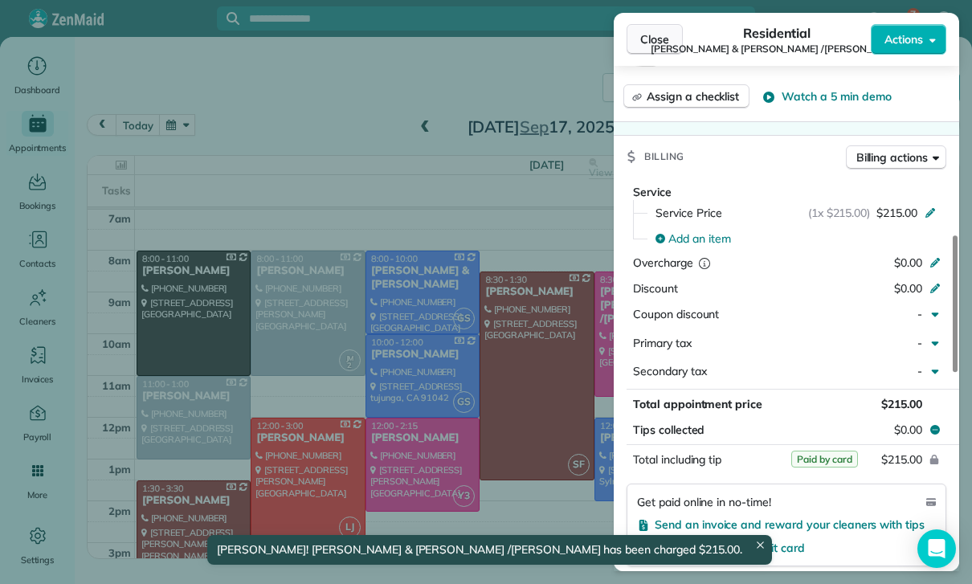
click at [656, 40] on span "Close" at bounding box center [654, 39] width 29 height 16
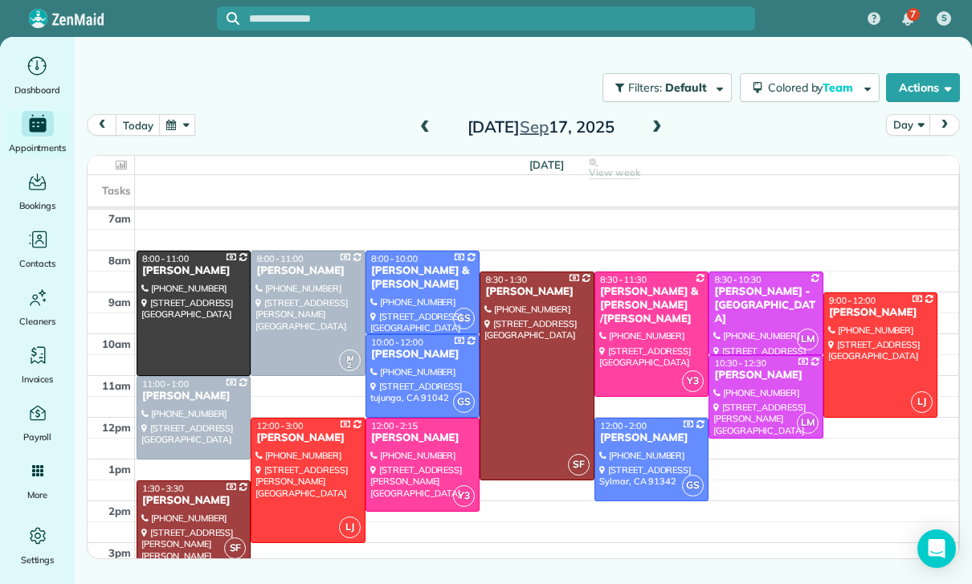
scroll to position [126, 0]
click at [174, 125] on button "button" at bounding box center [177, 125] width 37 height 22
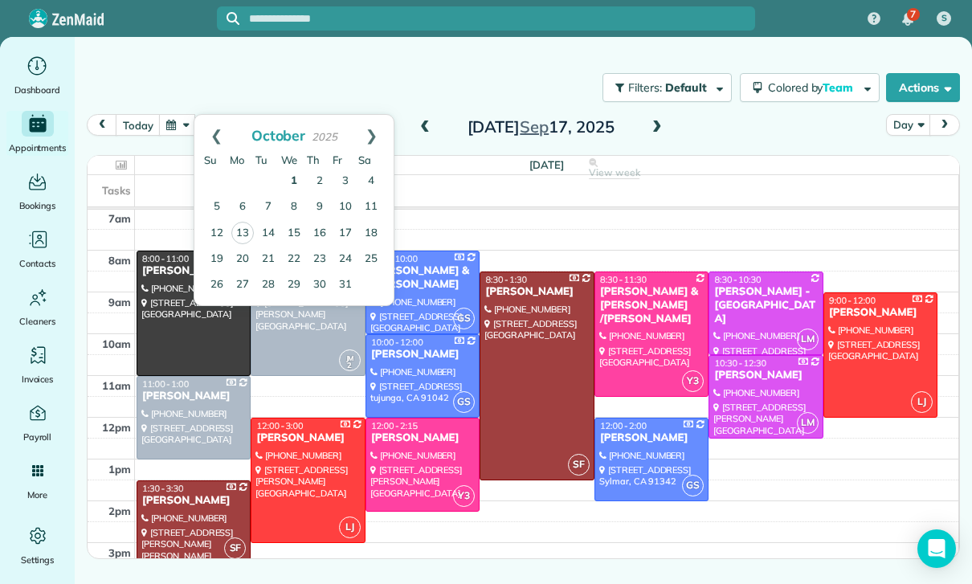
click at [294, 182] on link "1" at bounding box center [294, 182] width 26 height 26
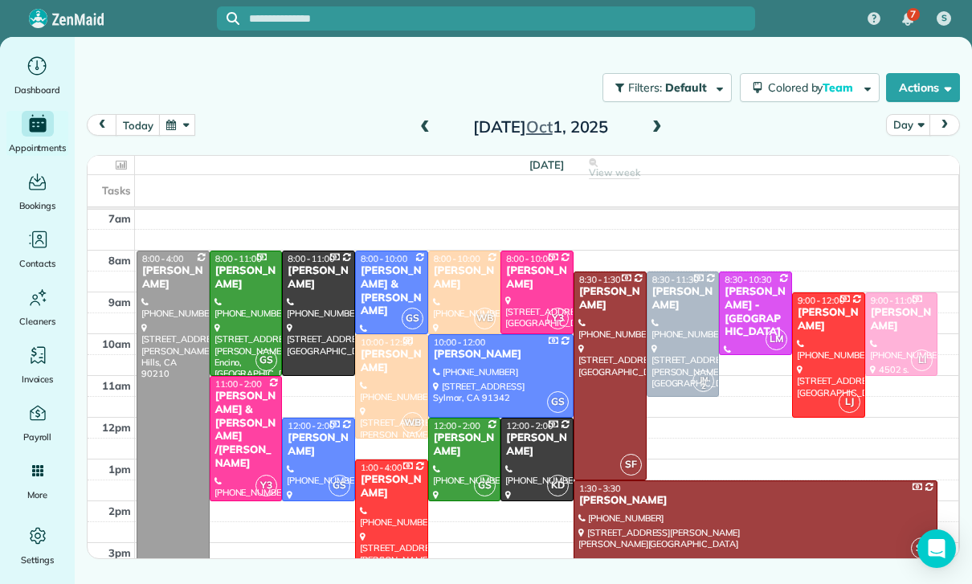
click at [246, 431] on div "Joanne & michael Siracusano /Mary Londino" at bounding box center [246, 430] width 63 height 81
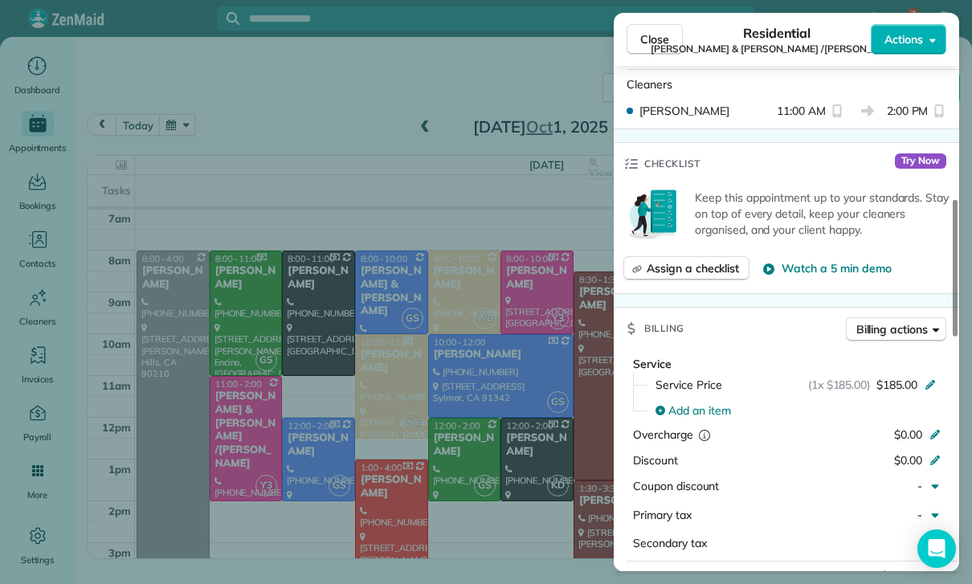
scroll to position [558, 0]
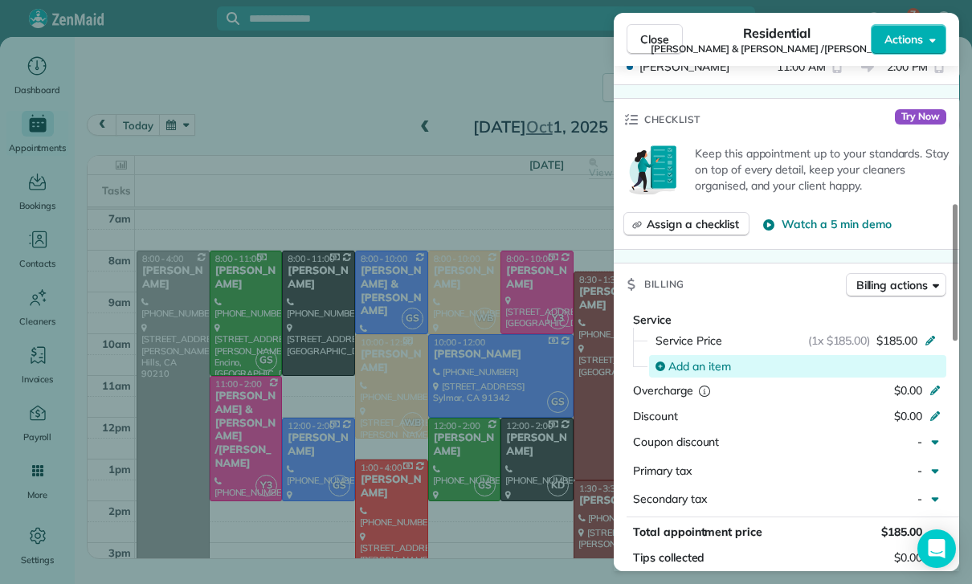
click at [701, 366] on span "Add an item" at bounding box center [699, 366] width 63 height 16
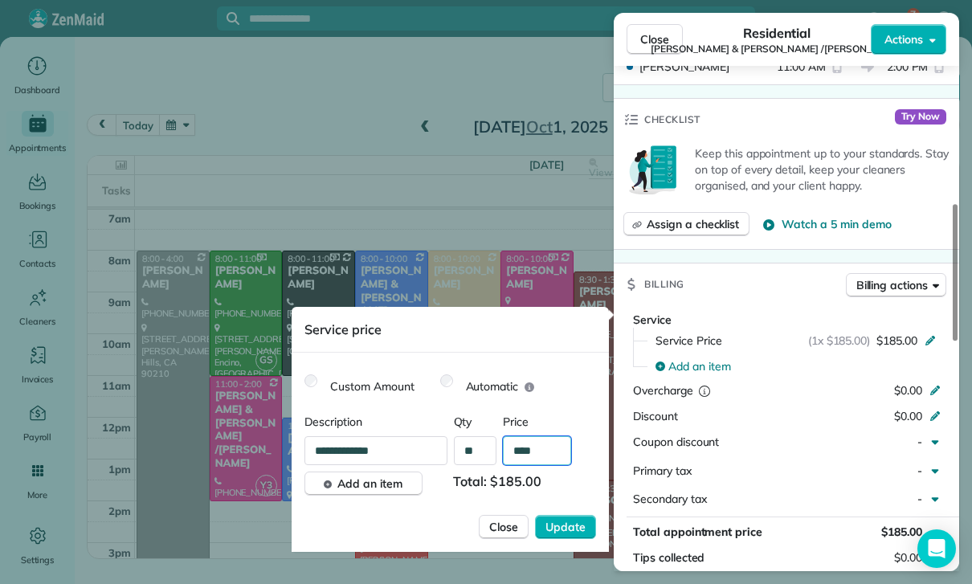
click at [547, 445] on input "****" at bounding box center [537, 450] width 68 height 29
type input "****"
click at [570, 522] on span "Update" at bounding box center [566, 527] width 40 height 16
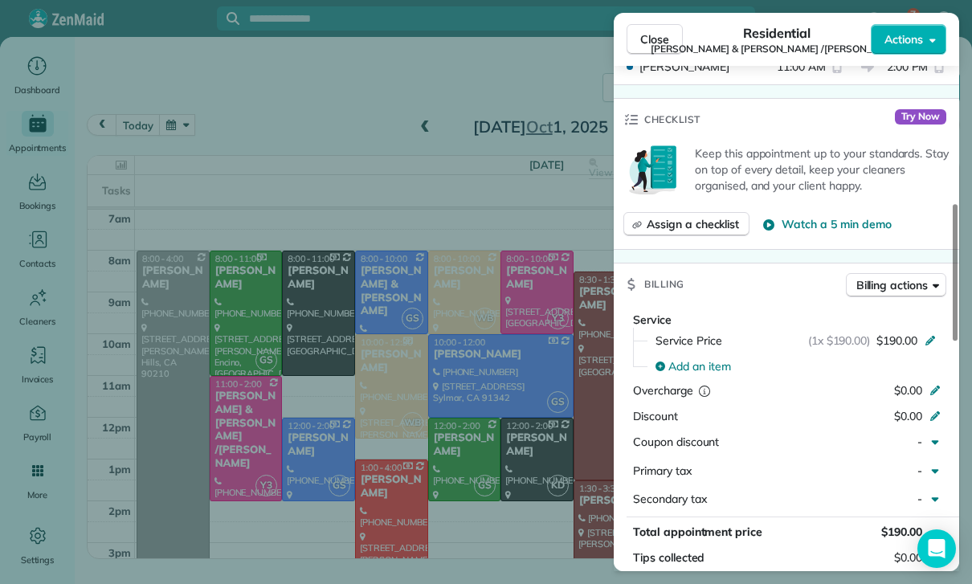
click at [490, 501] on div "Close Residential Joanne & michael Siracusano /Mary Londino Actions Status Yet …" at bounding box center [486, 292] width 972 height 584
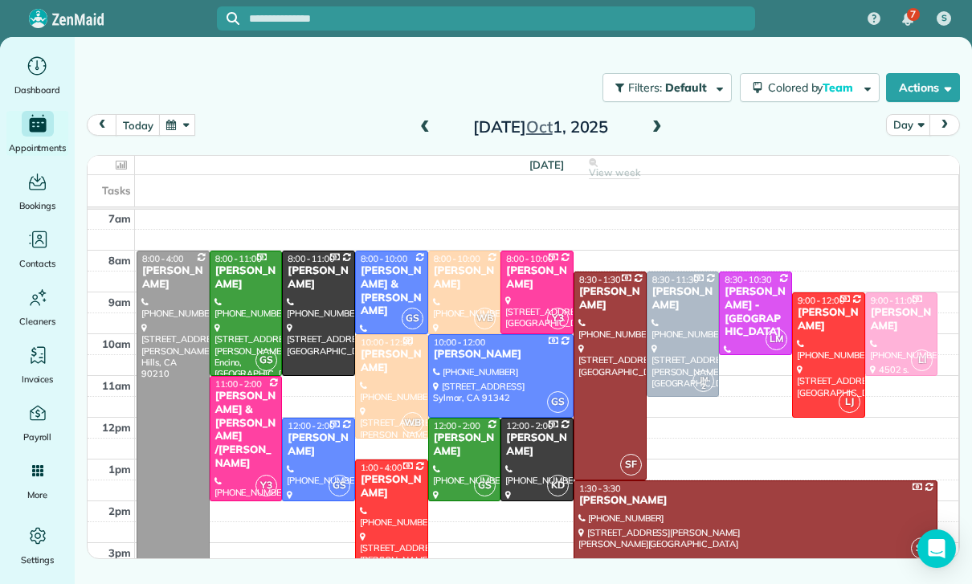
scroll to position [126, 0]
click at [186, 125] on button "button" at bounding box center [177, 125] width 37 height 22
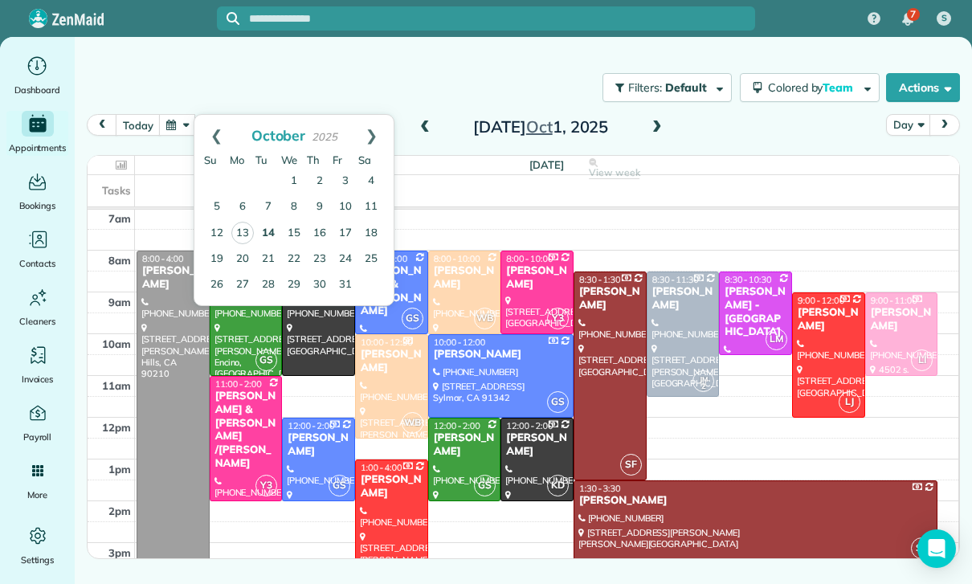
click at [262, 237] on link "14" at bounding box center [268, 234] width 26 height 26
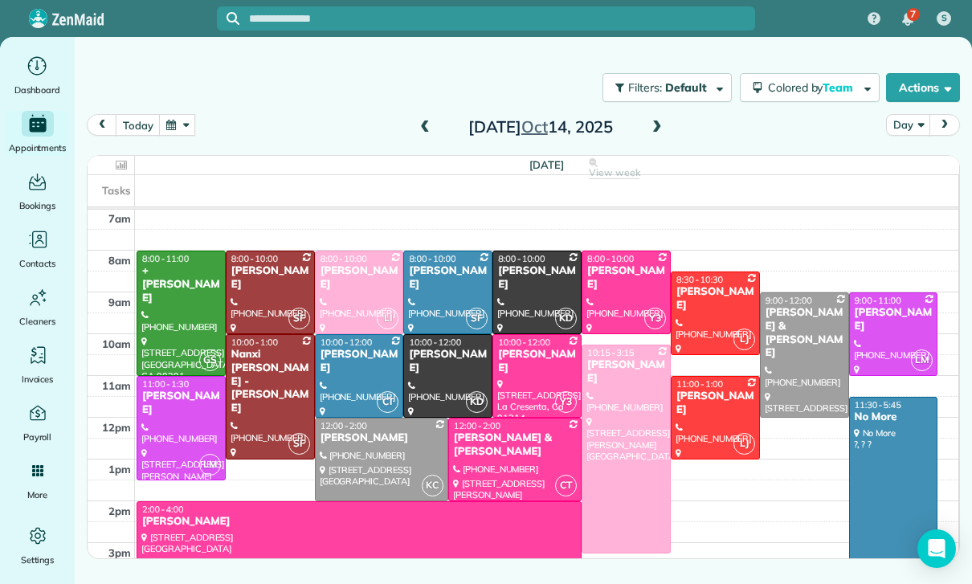
click at [175, 122] on button "button" at bounding box center [177, 125] width 37 height 22
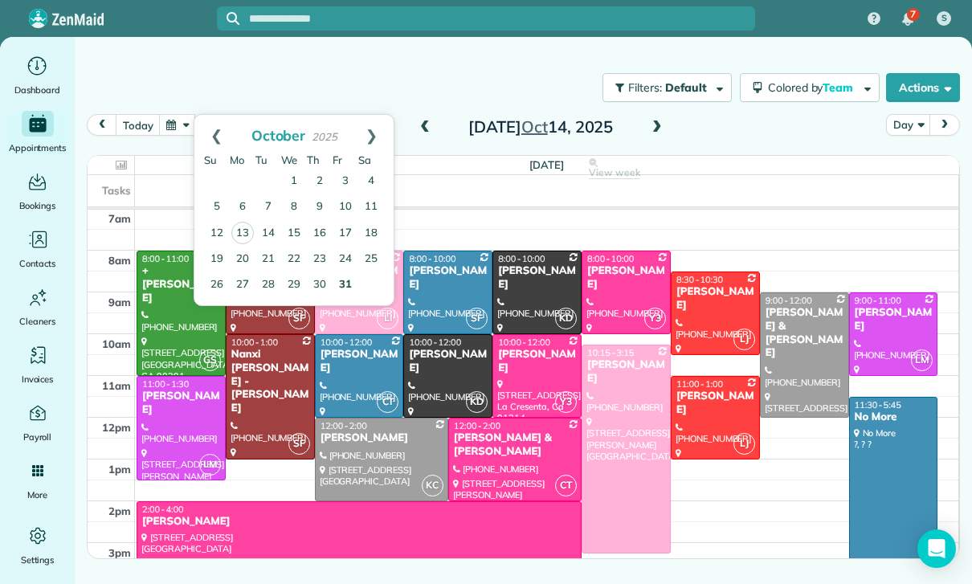
click at [341, 292] on link "31" at bounding box center [346, 285] width 26 height 26
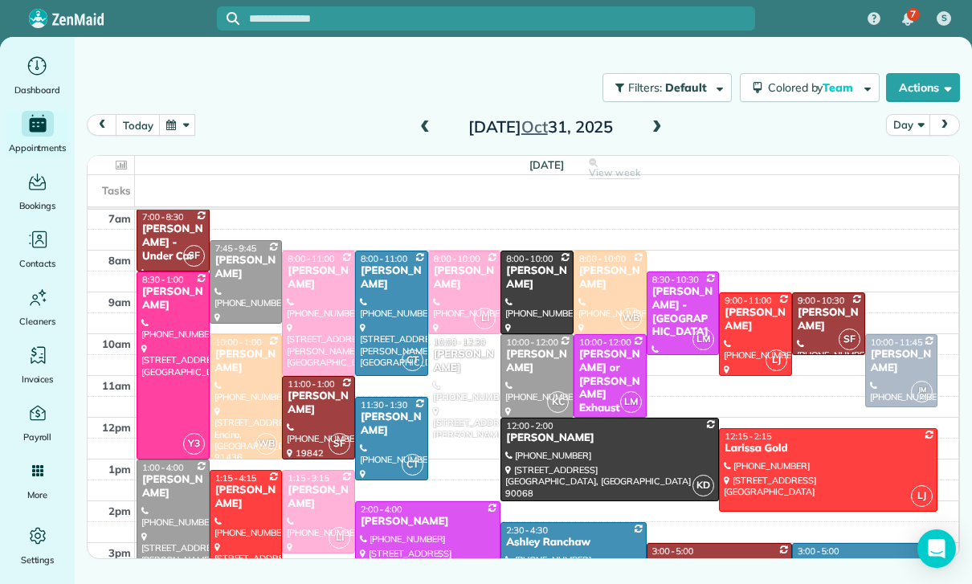
click at [178, 134] on button "button" at bounding box center [177, 125] width 37 height 22
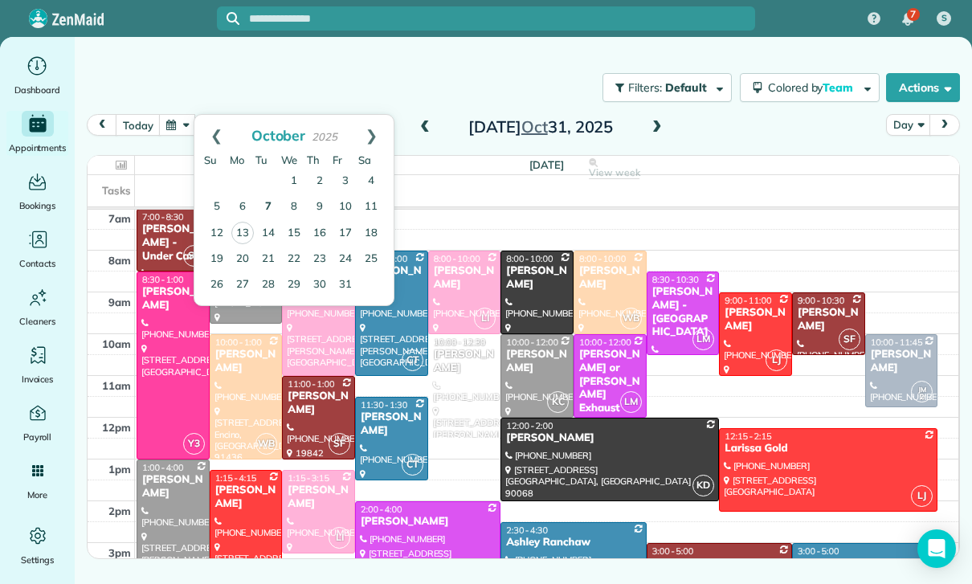
click at [261, 215] on link "7" at bounding box center [268, 207] width 26 height 26
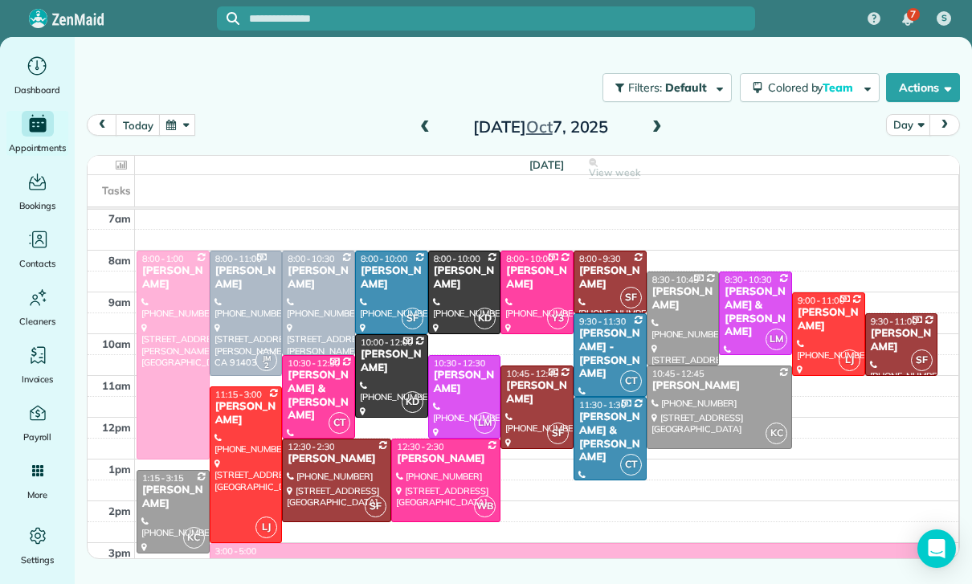
click at [170, 121] on button "button" at bounding box center [177, 125] width 37 height 22
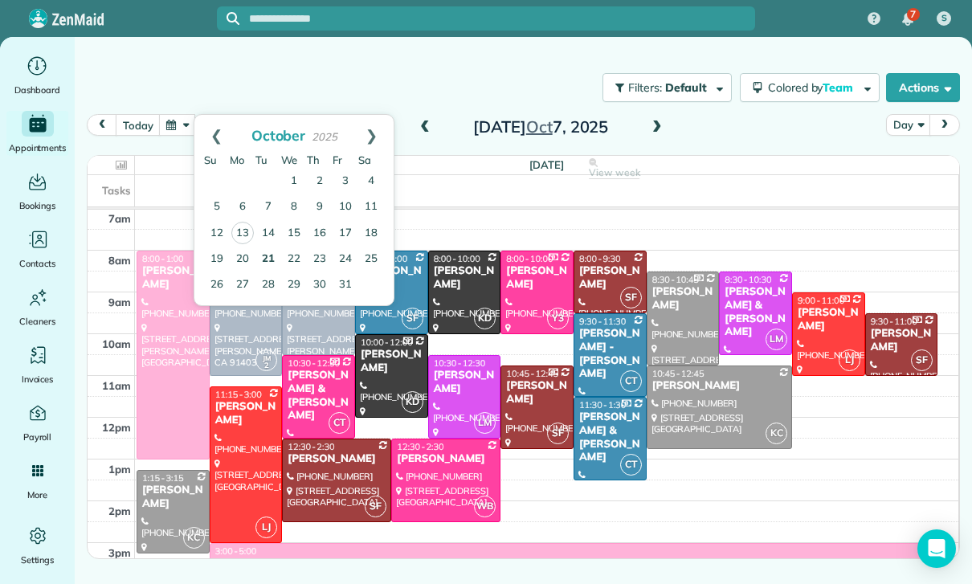
click at [266, 261] on link "21" at bounding box center [268, 260] width 26 height 26
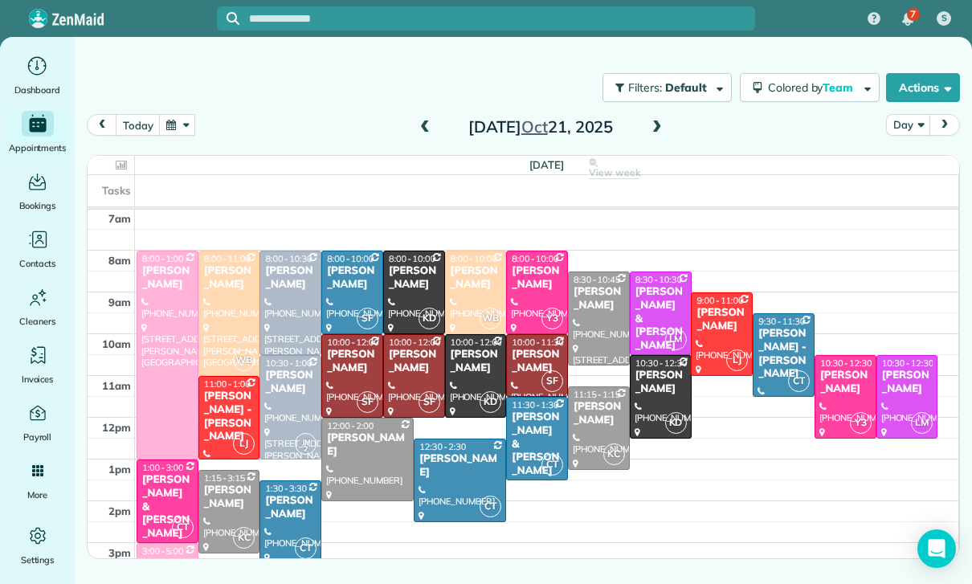
click at [180, 125] on button "button" at bounding box center [177, 125] width 37 height 22
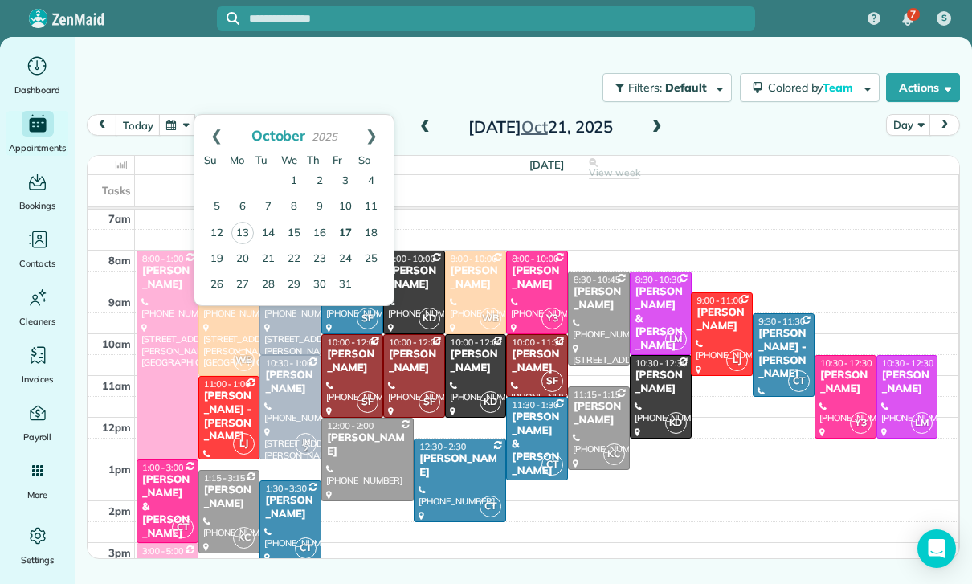
click at [341, 235] on link "17" at bounding box center [346, 234] width 26 height 26
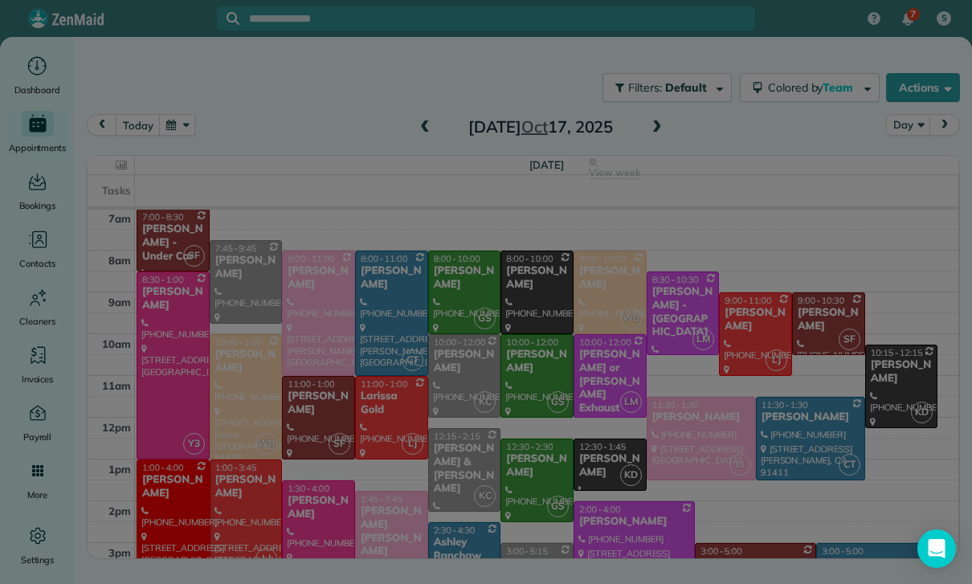
scroll to position [0, 0]
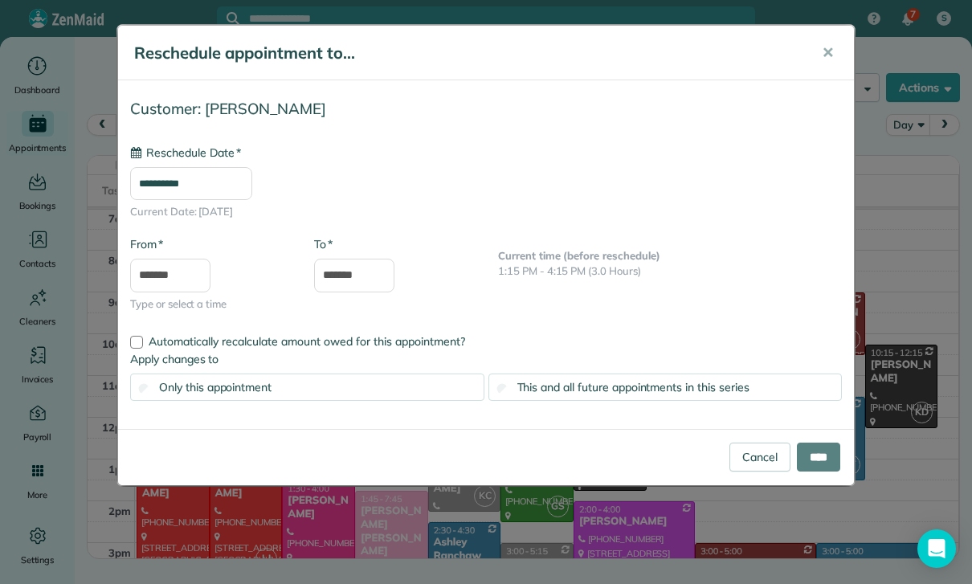
click at [196, 181] on input "**********" at bounding box center [191, 184] width 122 height 34
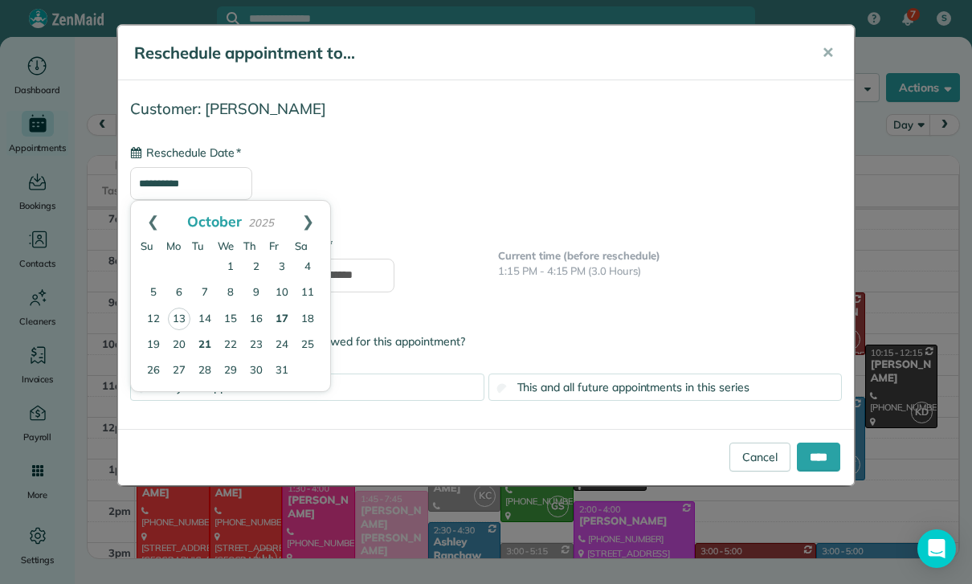
click at [202, 347] on link "21" at bounding box center [205, 346] width 26 height 26
type input "**********"
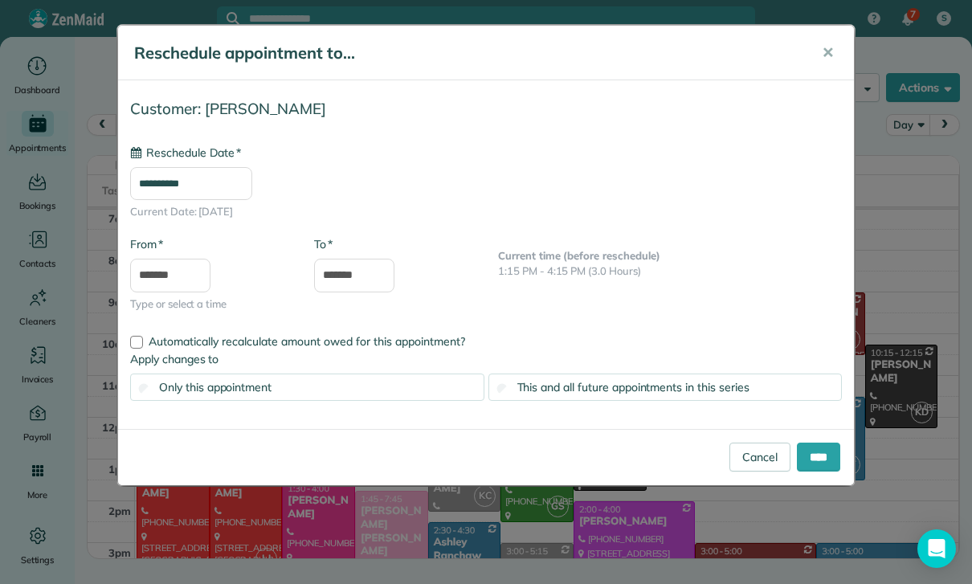
click at [607, 390] on span "This and all future appointments in this series" at bounding box center [633, 387] width 232 height 14
click at [807, 466] on input "****" at bounding box center [818, 457] width 43 height 29
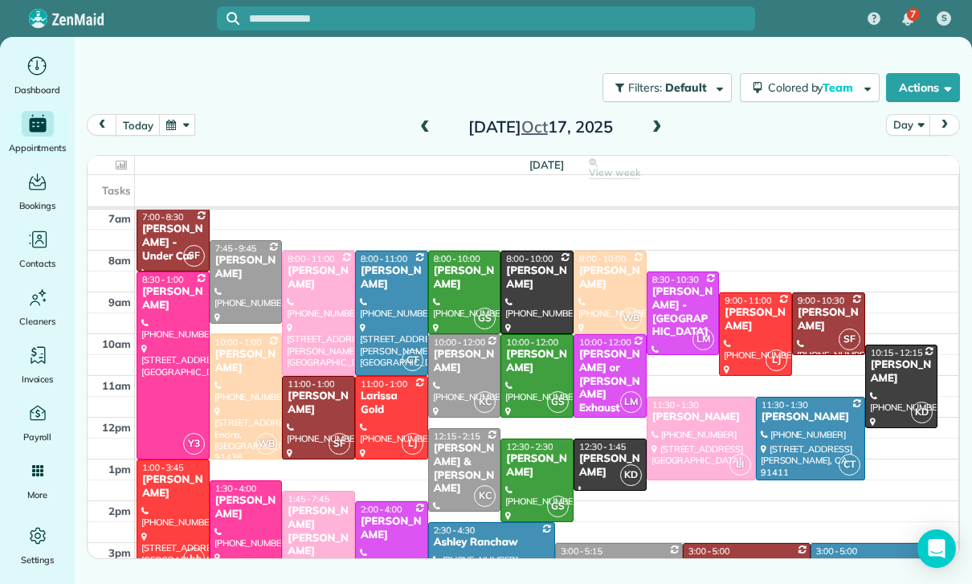
scroll to position [126, 0]
click at [182, 117] on button "button" at bounding box center [177, 125] width 37 height 22
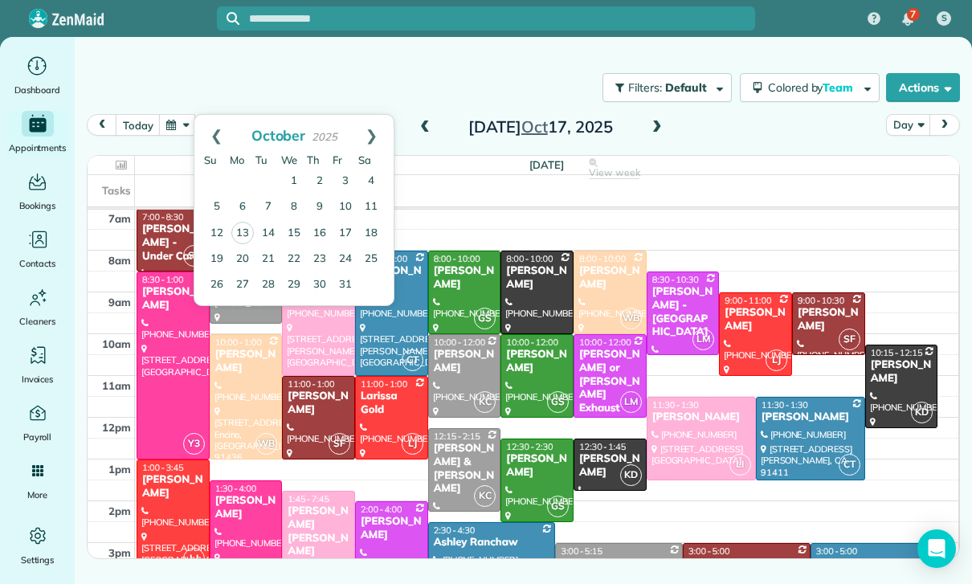
click at [348, 284] on link "31" at bounding box center [346, 285] width 26 height 26
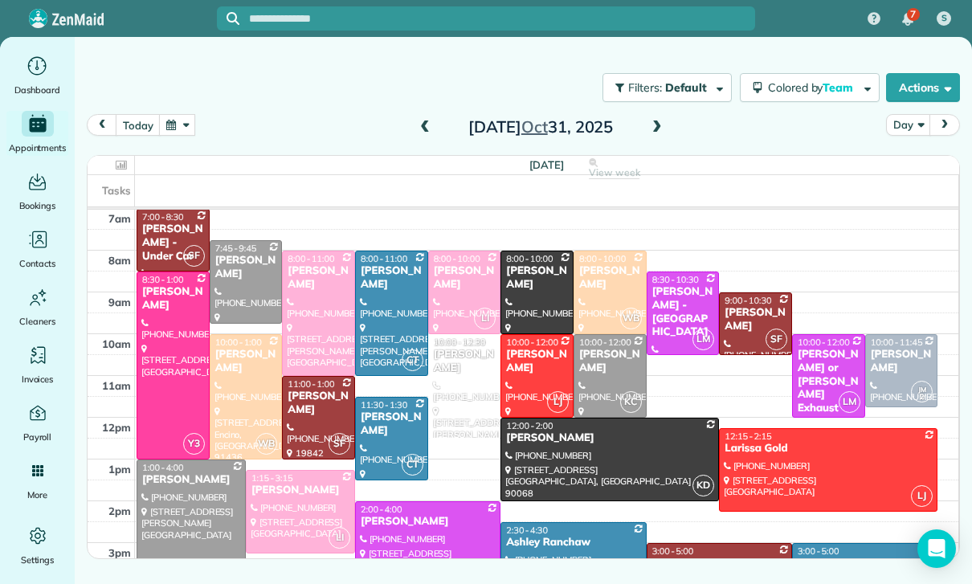
click at [417, 134] on span at bounding box center [425, 128] width 18 height 14
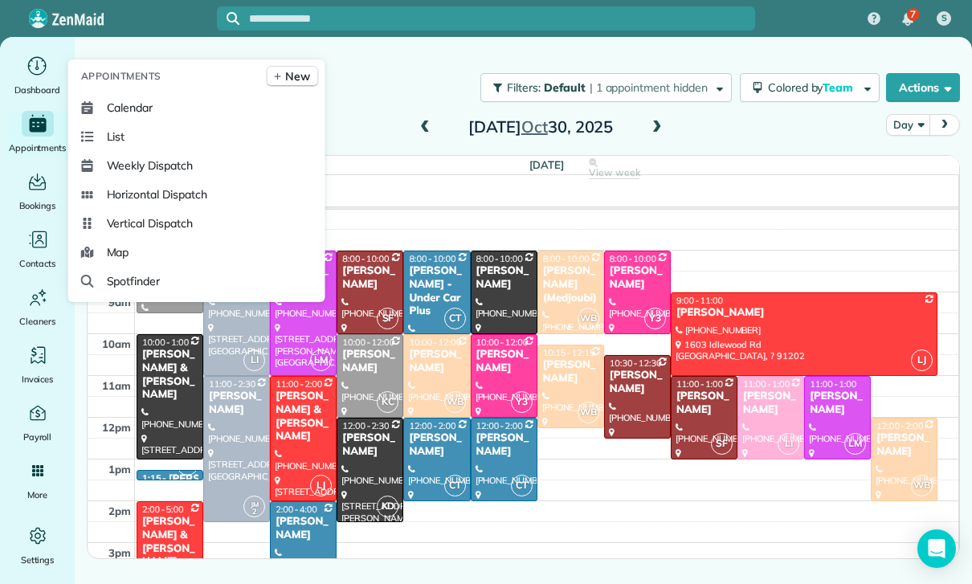
click at [114, 122] on link "Calendar" at bounding box center [197, 107] width 244 height 29
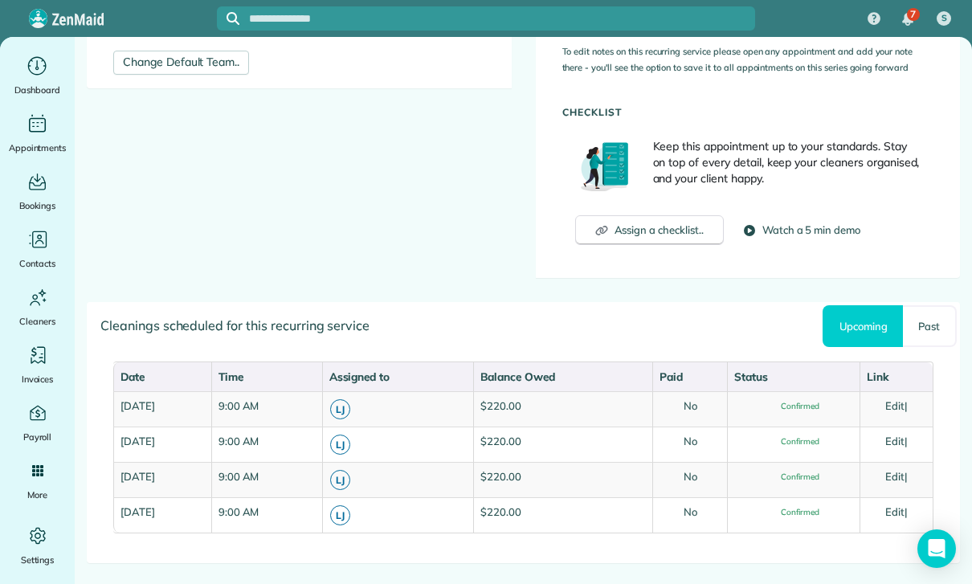
scroll to position [576, 0]
click at [933, 340] on link "Past" at bounding box center [930, 327] width 54 height 42
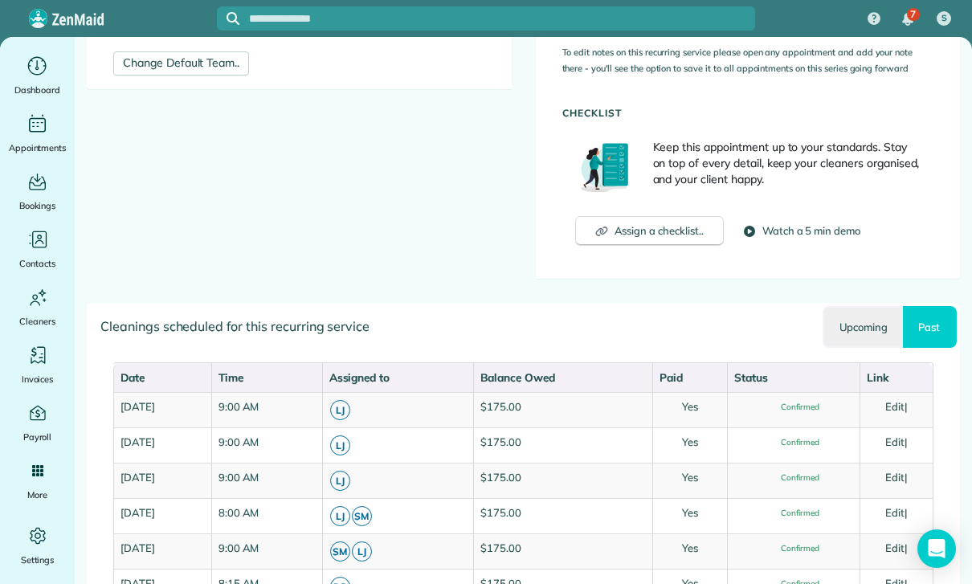
click at [874, 314] on link "Upcoming" at bounding box center [863, 327] width 80 height 42
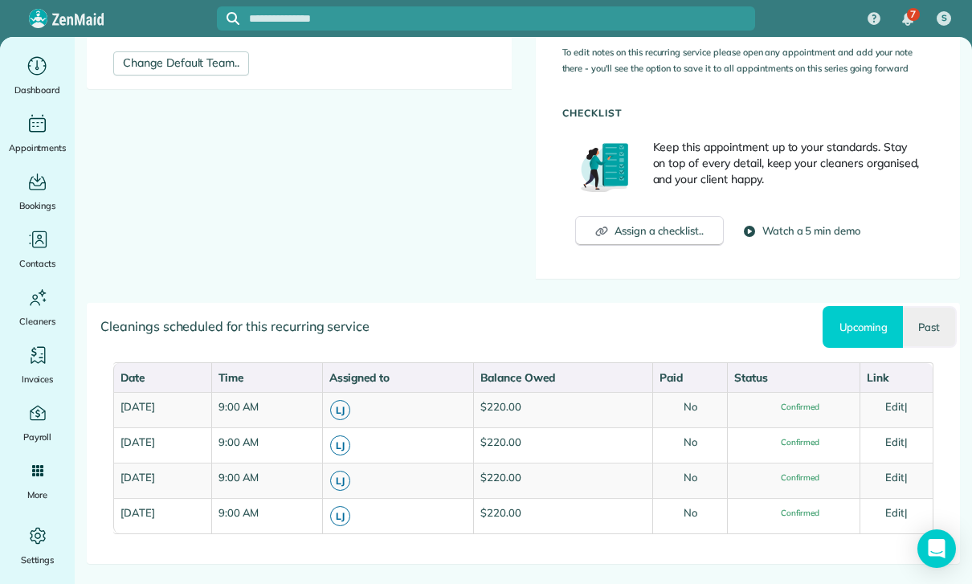
click at [945, 330] on link "Past" at bounding box center [930, 327] width 54 height 42
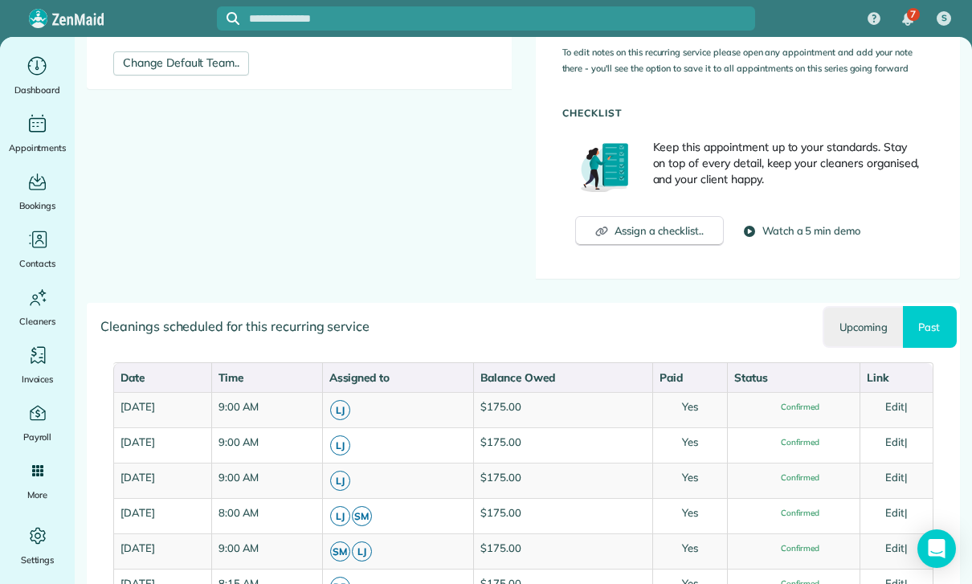
click at [847, 322] on link "Upcoming" at bounding box center [863, 327] width 80 height 42
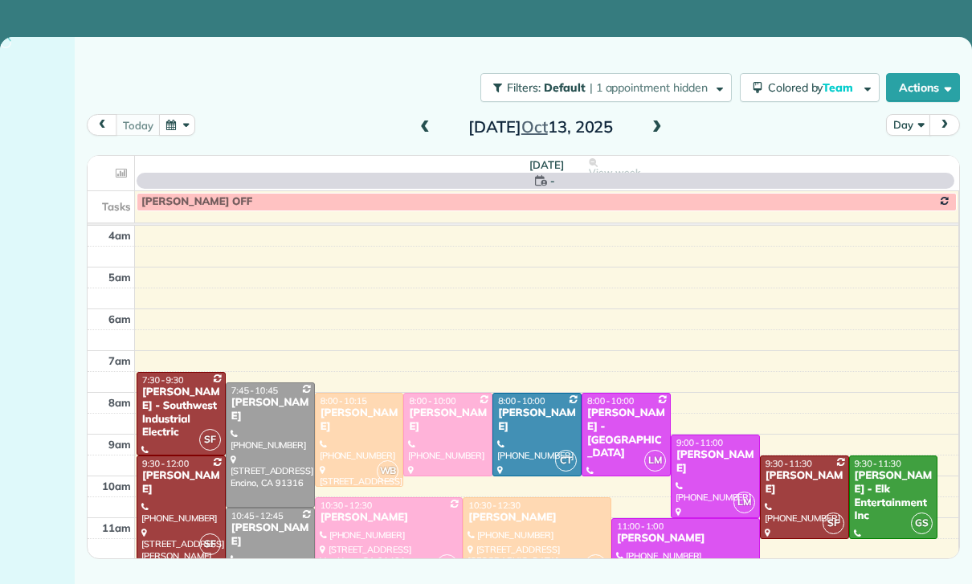
scroll to position [126, 0]
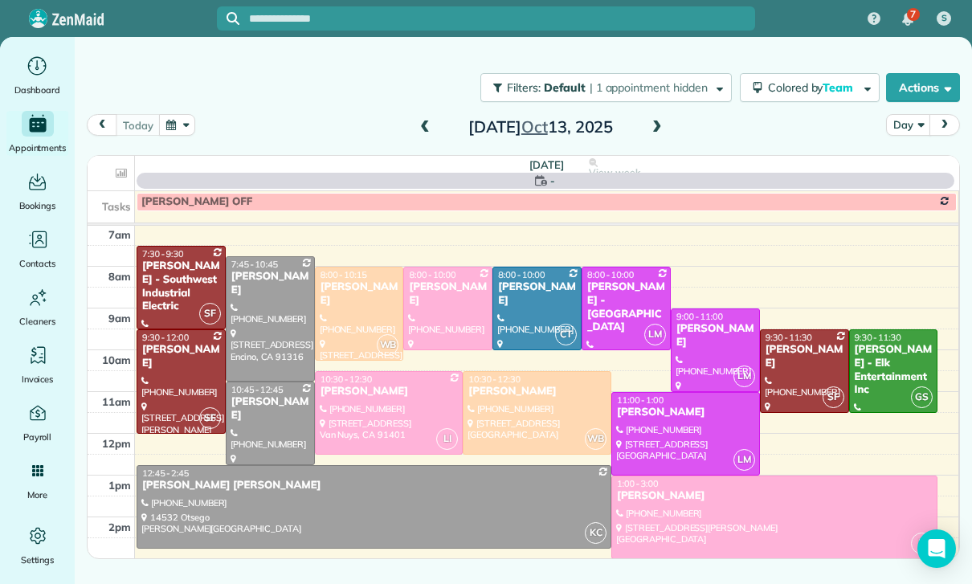
click at [174, 125] on button "button" at bounding box center [177, 125] width 37 height 22
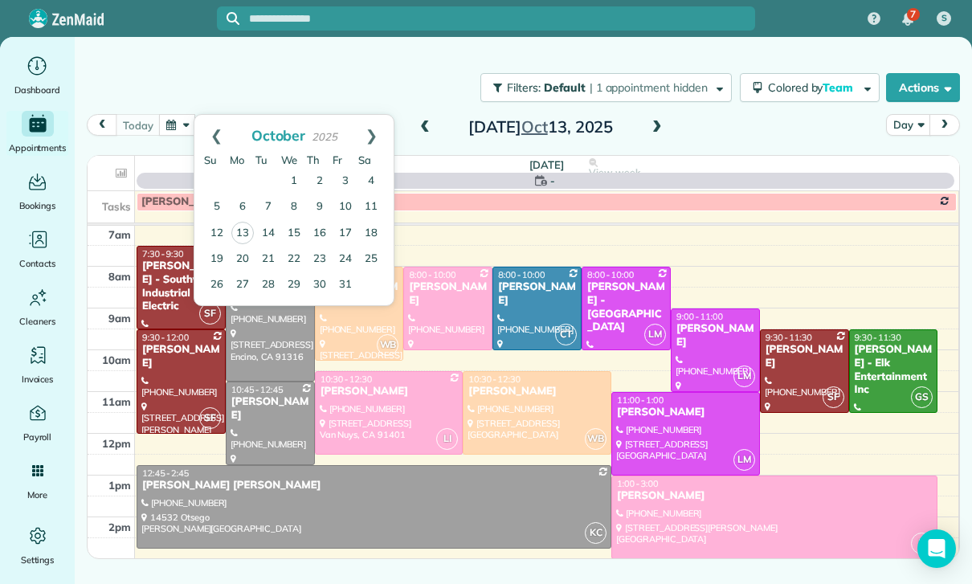
click at [343, 291] on link "31" at bounding box center [346, 285] width 26 height 26
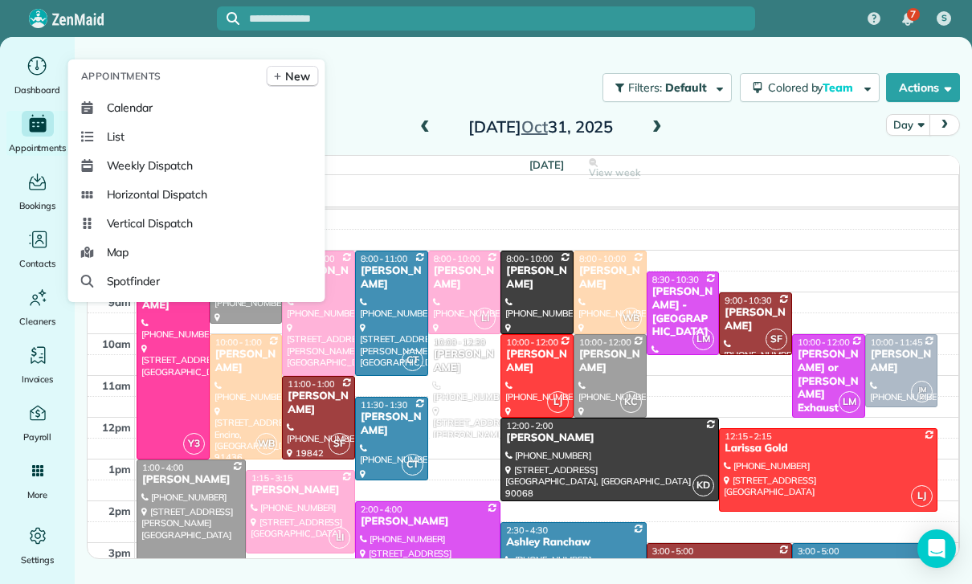
click at [96, 122] on link "Calendar" at bounding box center [197, 107] width 244 height 29
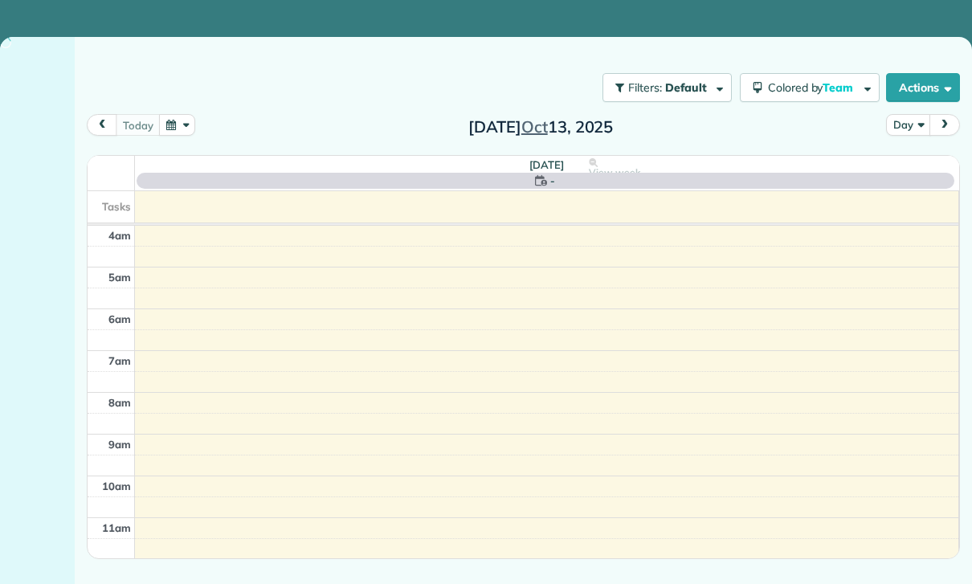
scroll to position [126, 0]
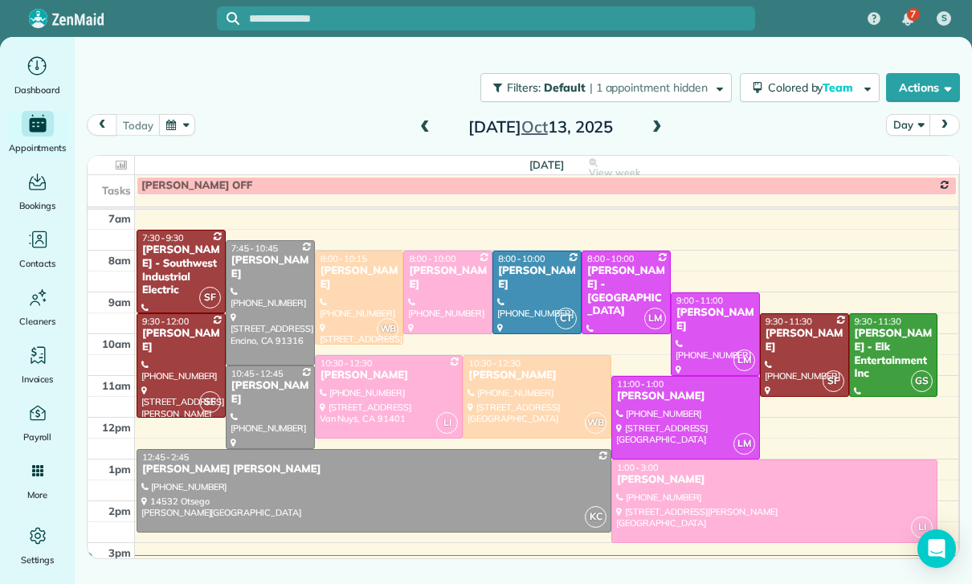
click at [175, 126] on button "button" at bounding box center [177, 125] width 37 height 22
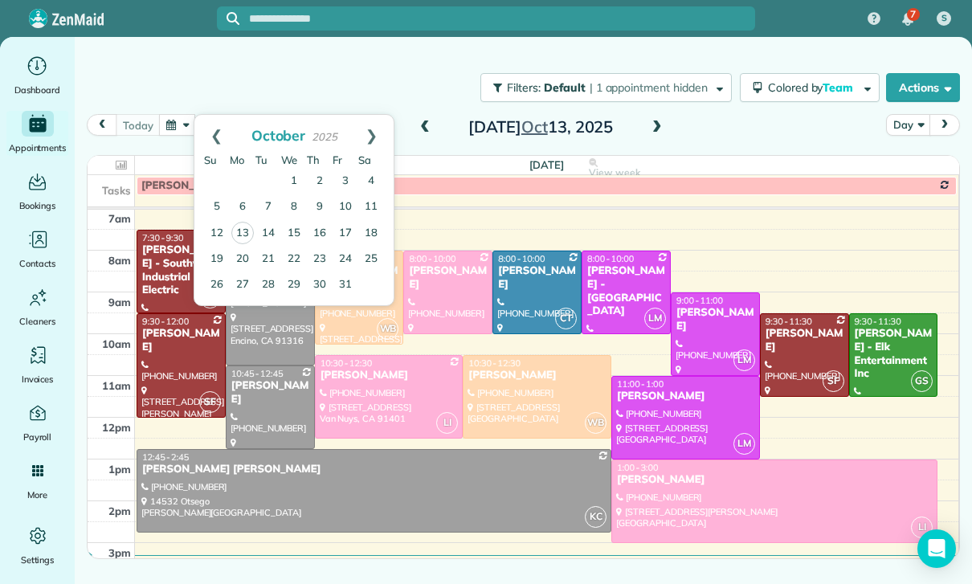
click at [341, 291] on link "31" at bounding box center [346, 285] width 26 height 26
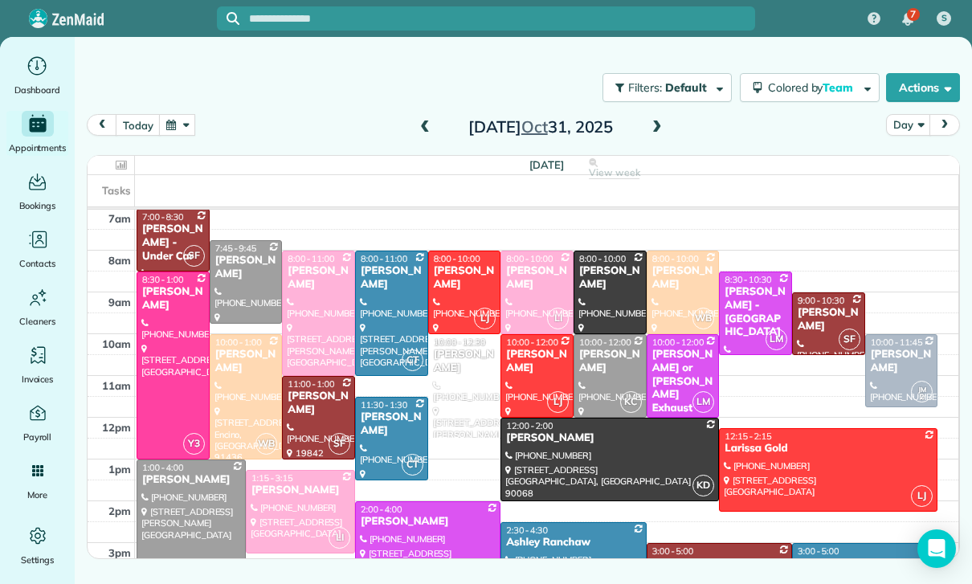
click at [175, 125] on button "button" at bounding box center [177, 125] width 37 height 22
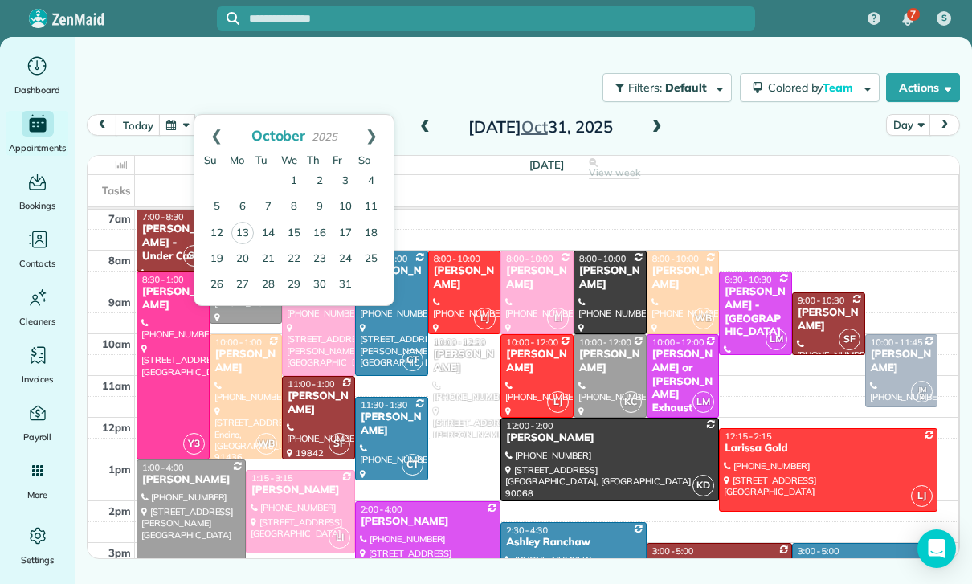
click at [264, 235] on link "14" at bounding box center [268, 234] width 26 height 26
